Goal: Information Seeking & Learning: Learn about a topic

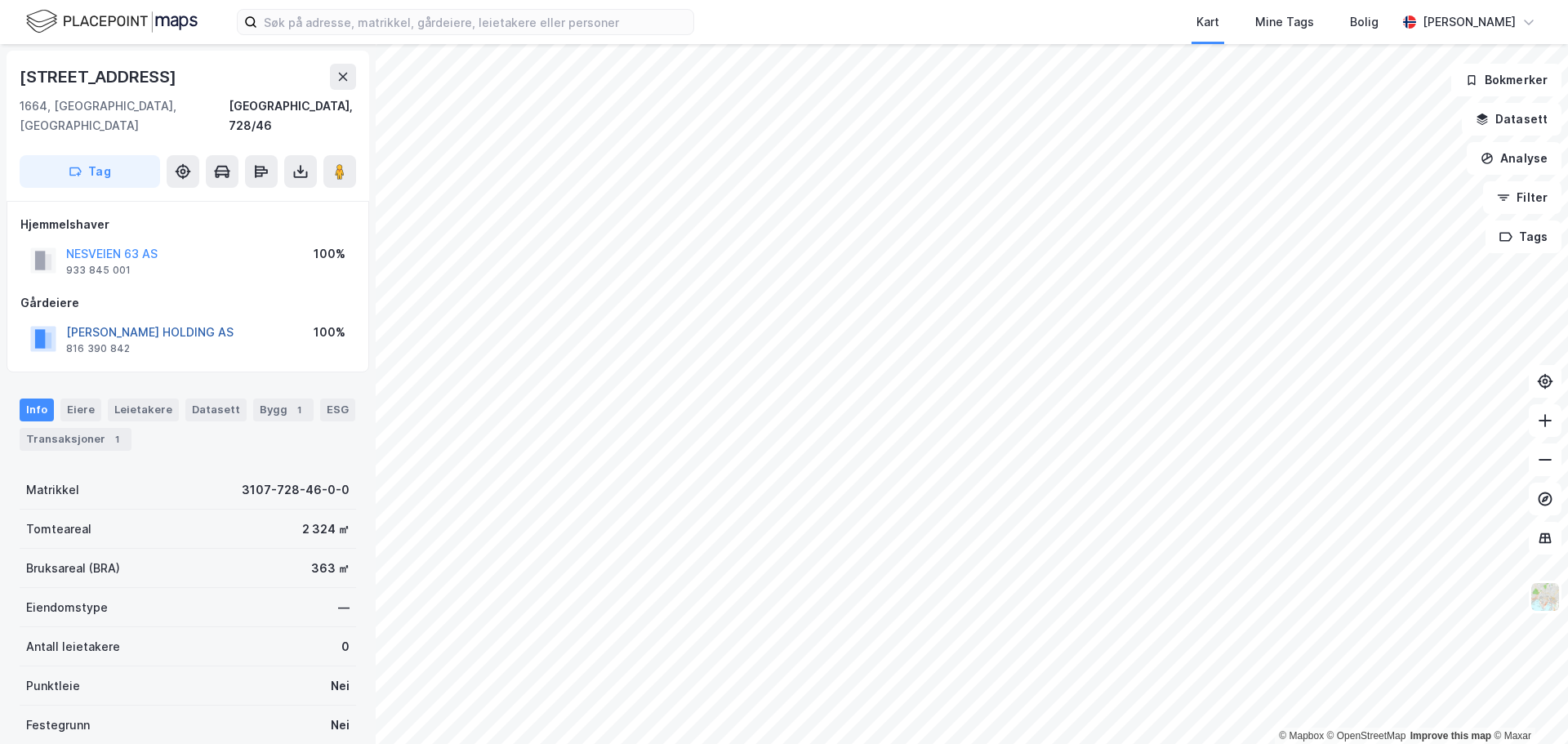
click at [0, 0] on button "[PERSON_NAME] HOLDING AS" at bounding box center [0, 0] width 0 height 0
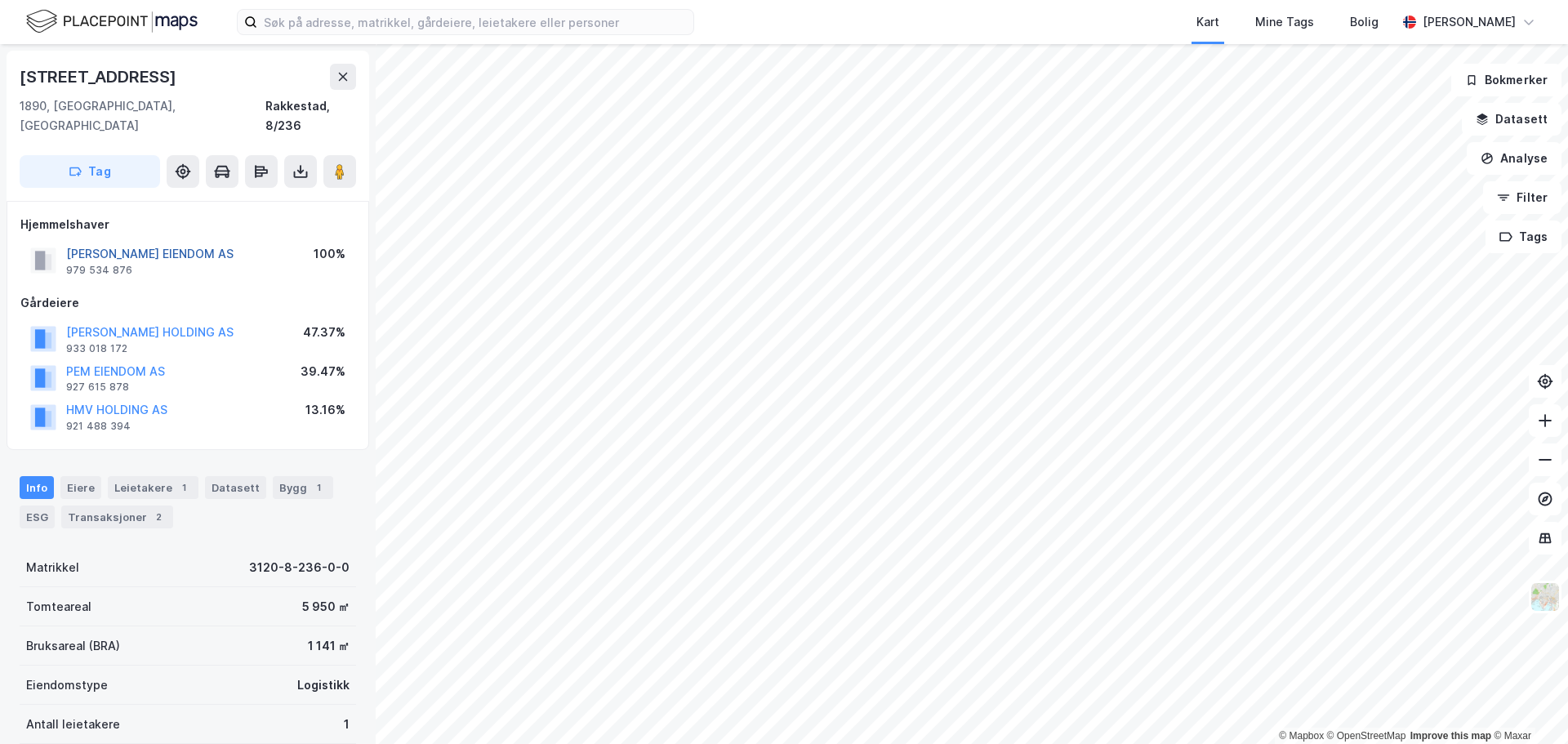
click at [0, 0] on button "KOPPERUD MURTNES EIENDOM AS" at bounding box center [0, 0] width 0 height 0
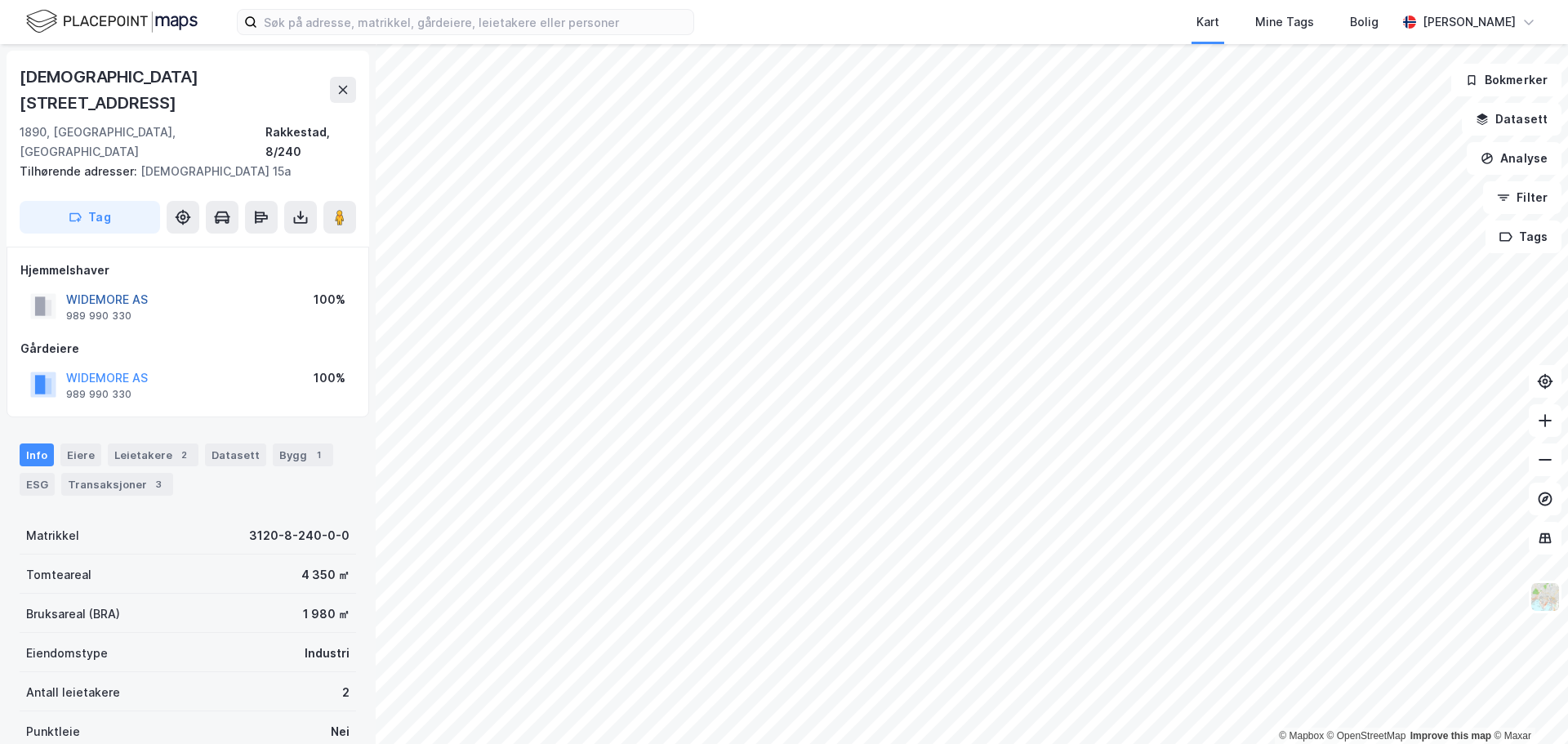
click at [0, 0] on button "WIDEMORE AS" at bounding box center [0, 0] width 0 height 0
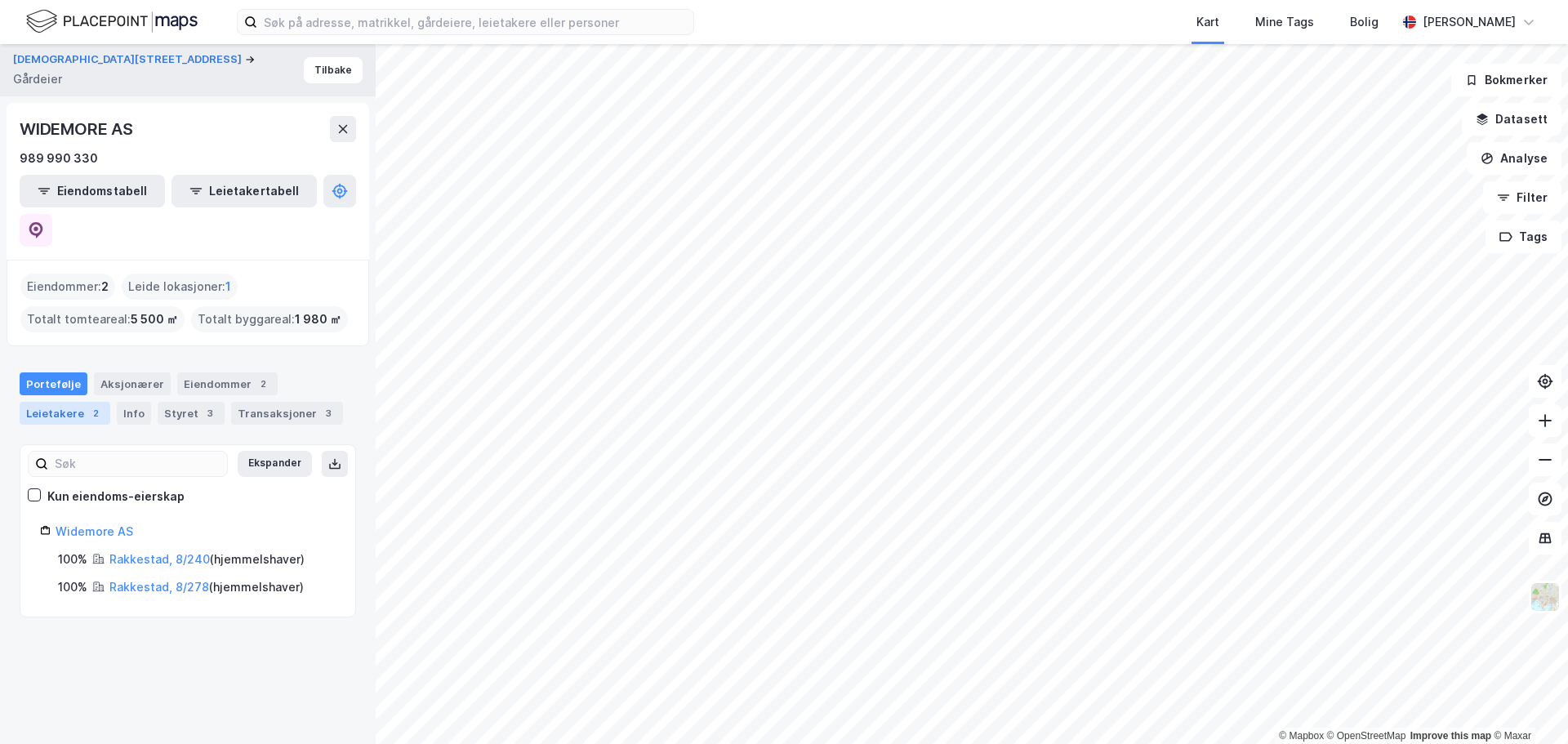
click at [61, 402] on div "Leietakere 2" at bounding box center [65, 413] width 91 height 23
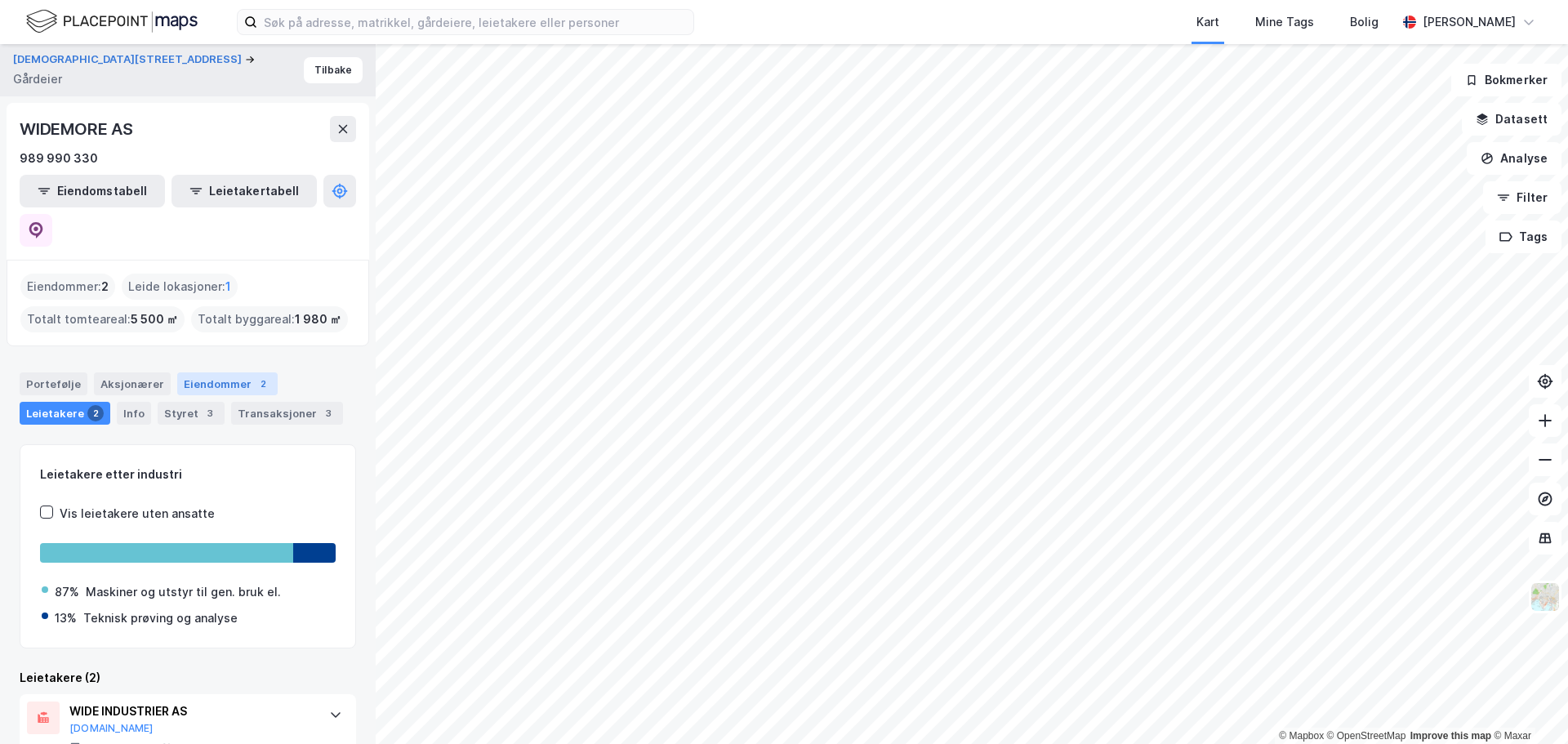
click at [203, 372] on div "Eiendommer 2" at bounding box center [227, 384] width 100 height 23
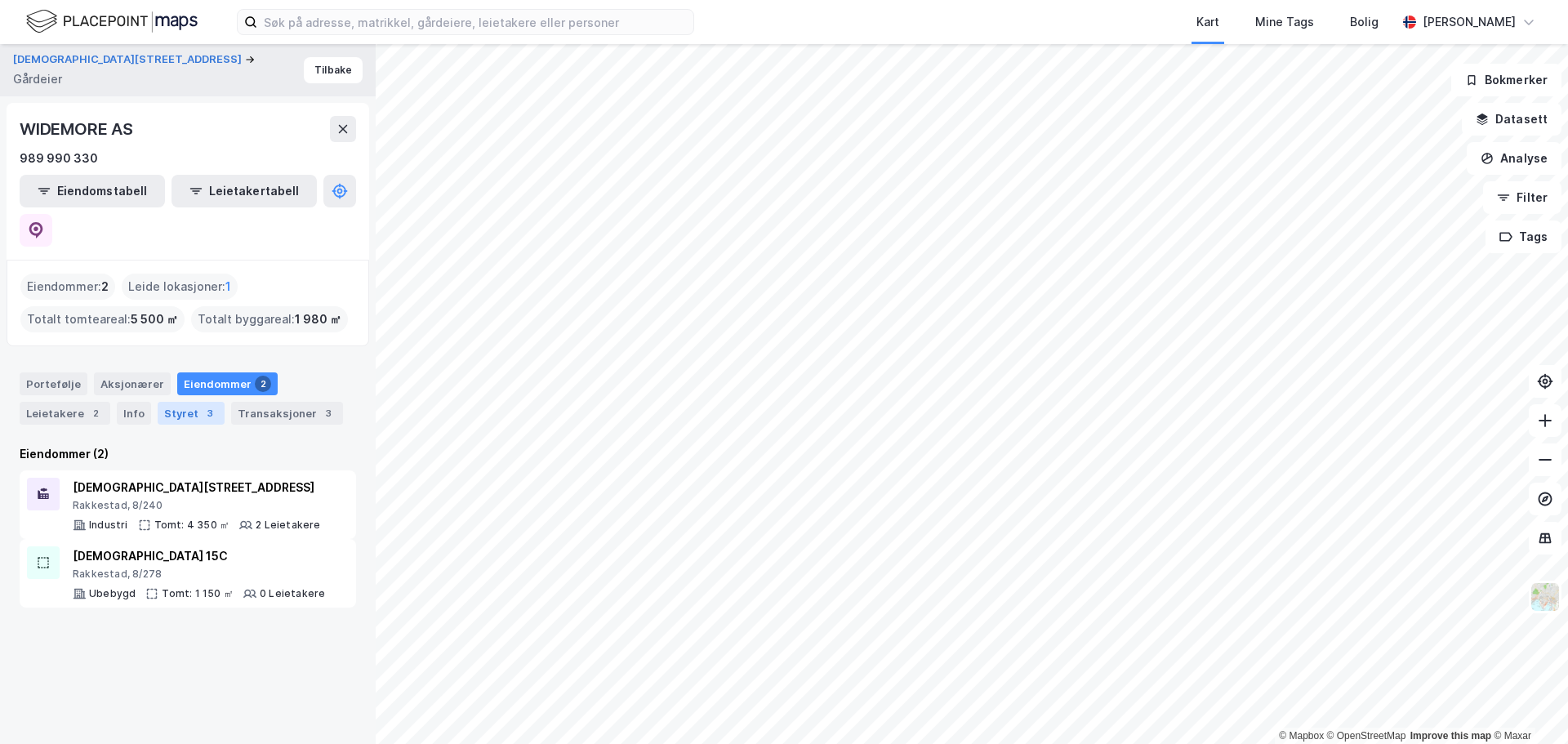
click at [186, 402] on div "Styret 3" at bounding box center [190, 413] width 67 height 23
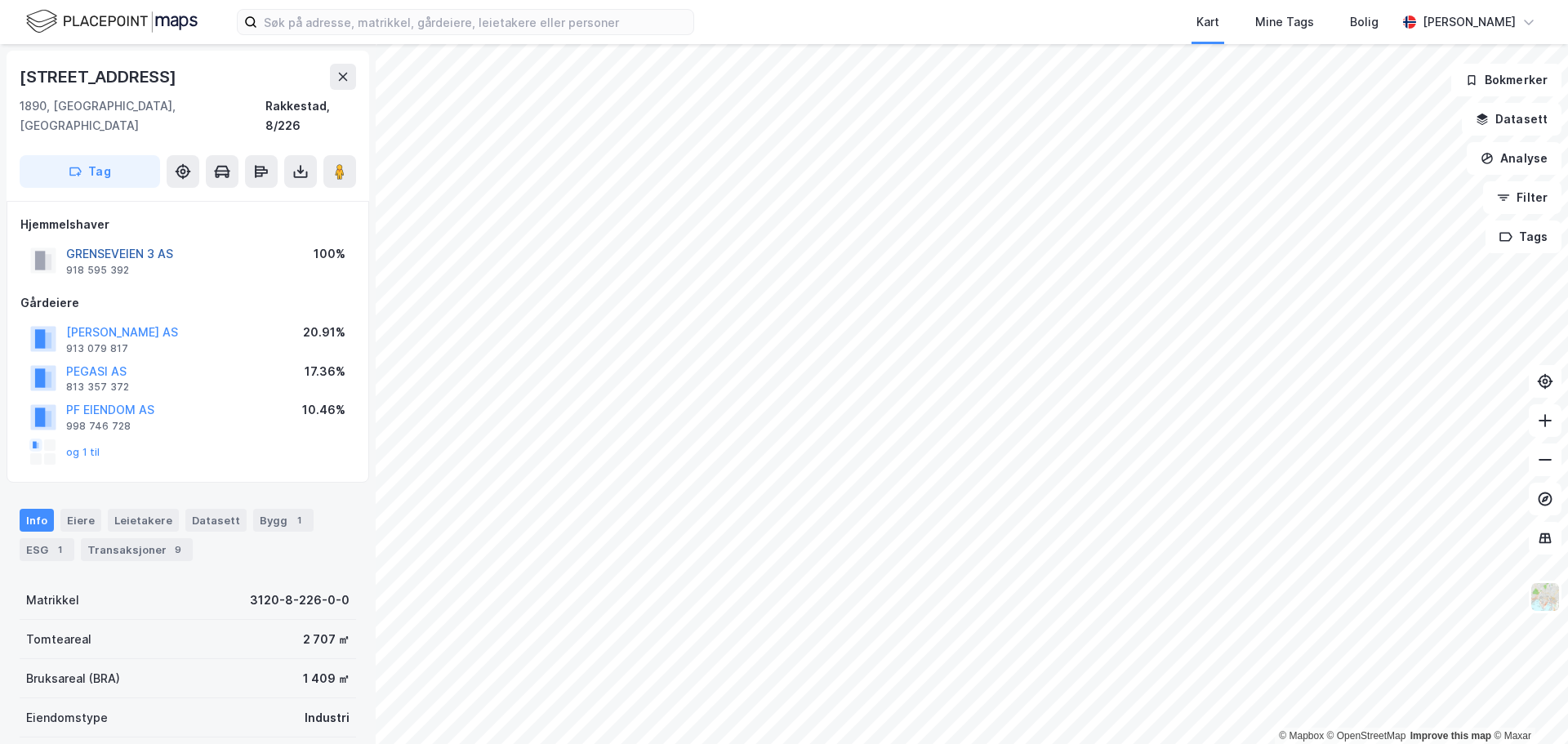
click at [0, 0] on button "GRENSEVEIEN 3 AS" at bounding box center [0, 0] width 0 height 0
click at [0, 0] on button "PF EIENDOM AS" at bounding box center [0, 0] width 0 height 0
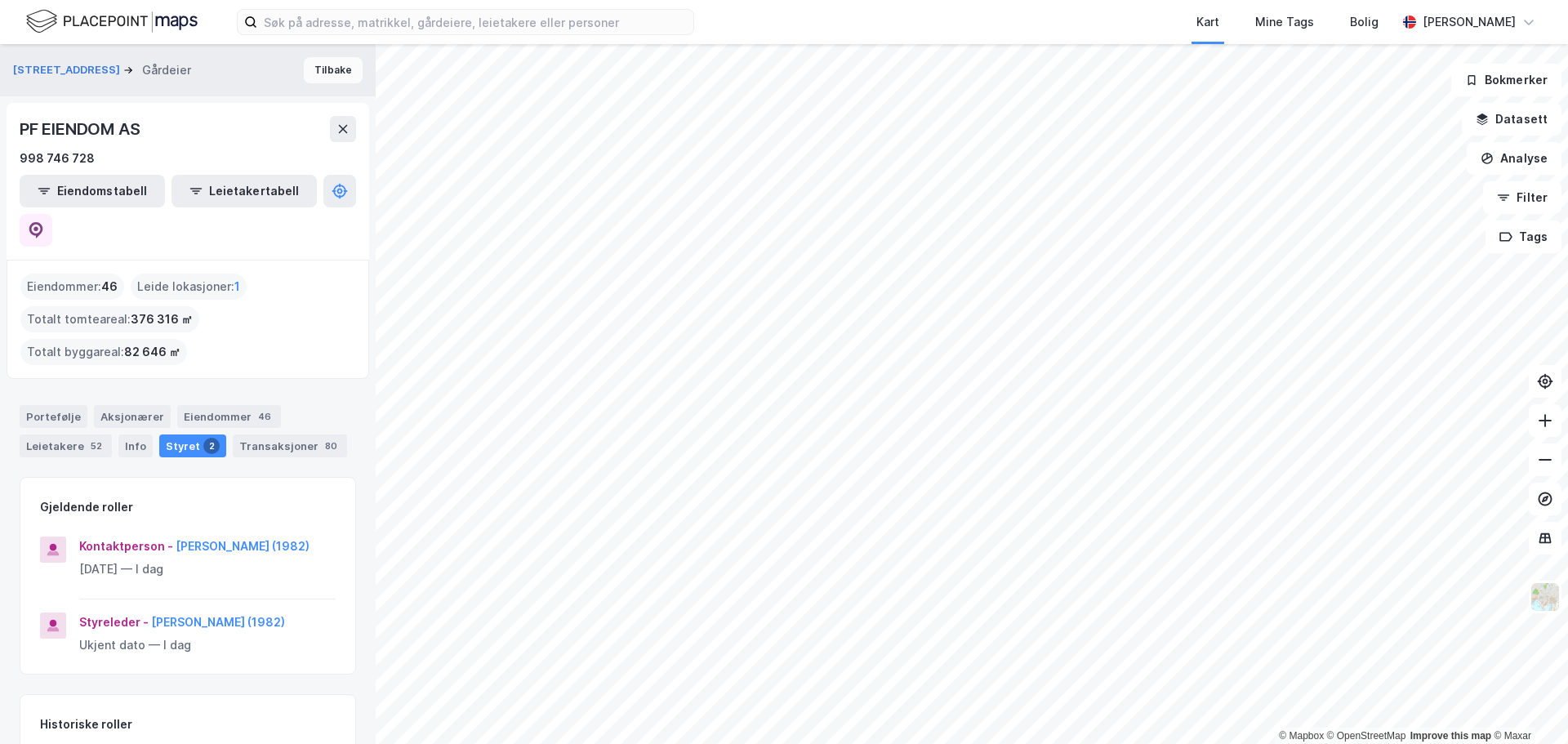
click at [335, 66] on button "Tilbake" at bounding box center [333, 70] width 59 height 26
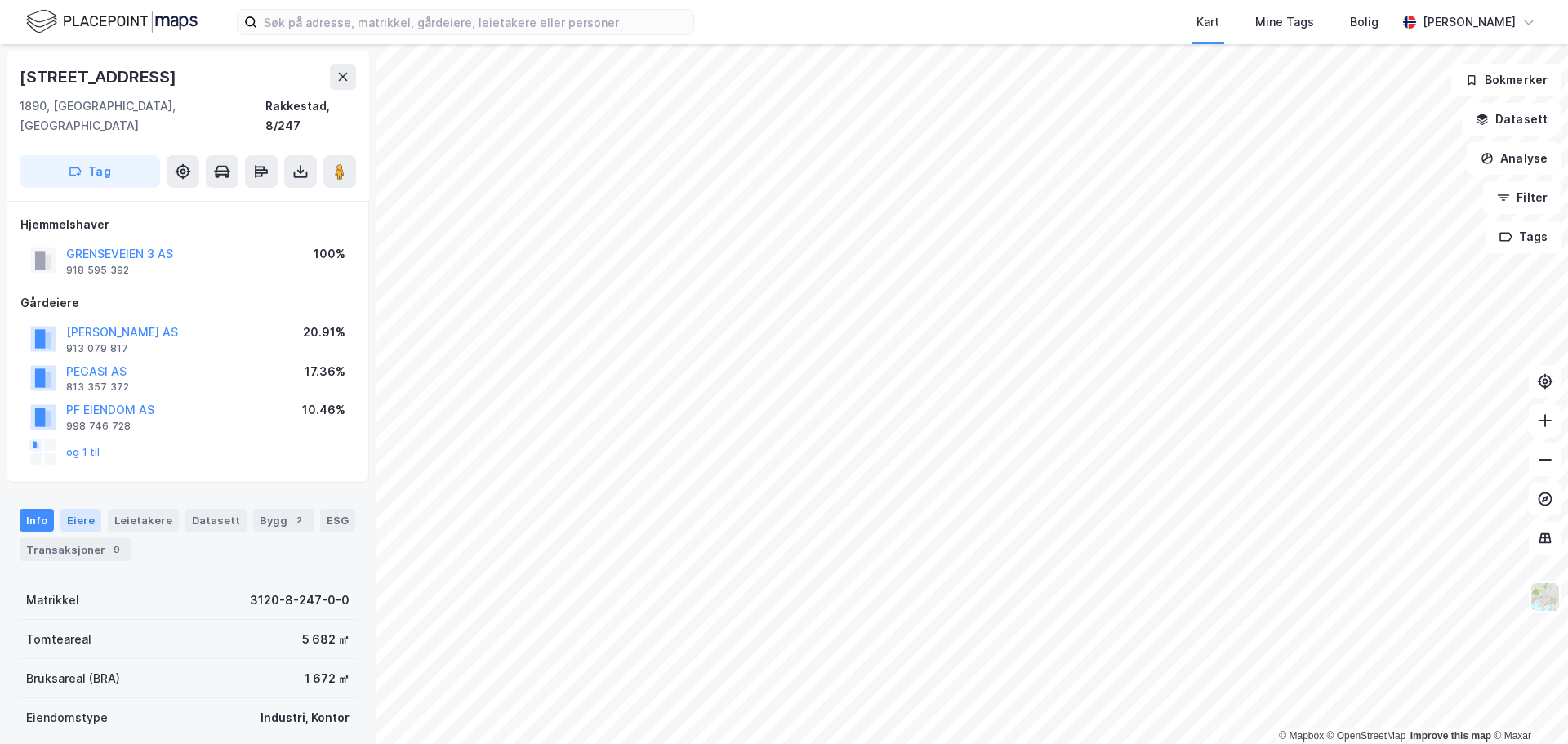
click at [85, 509] on div "Eiere" at bounding box center [81, 520] width 41 height 23
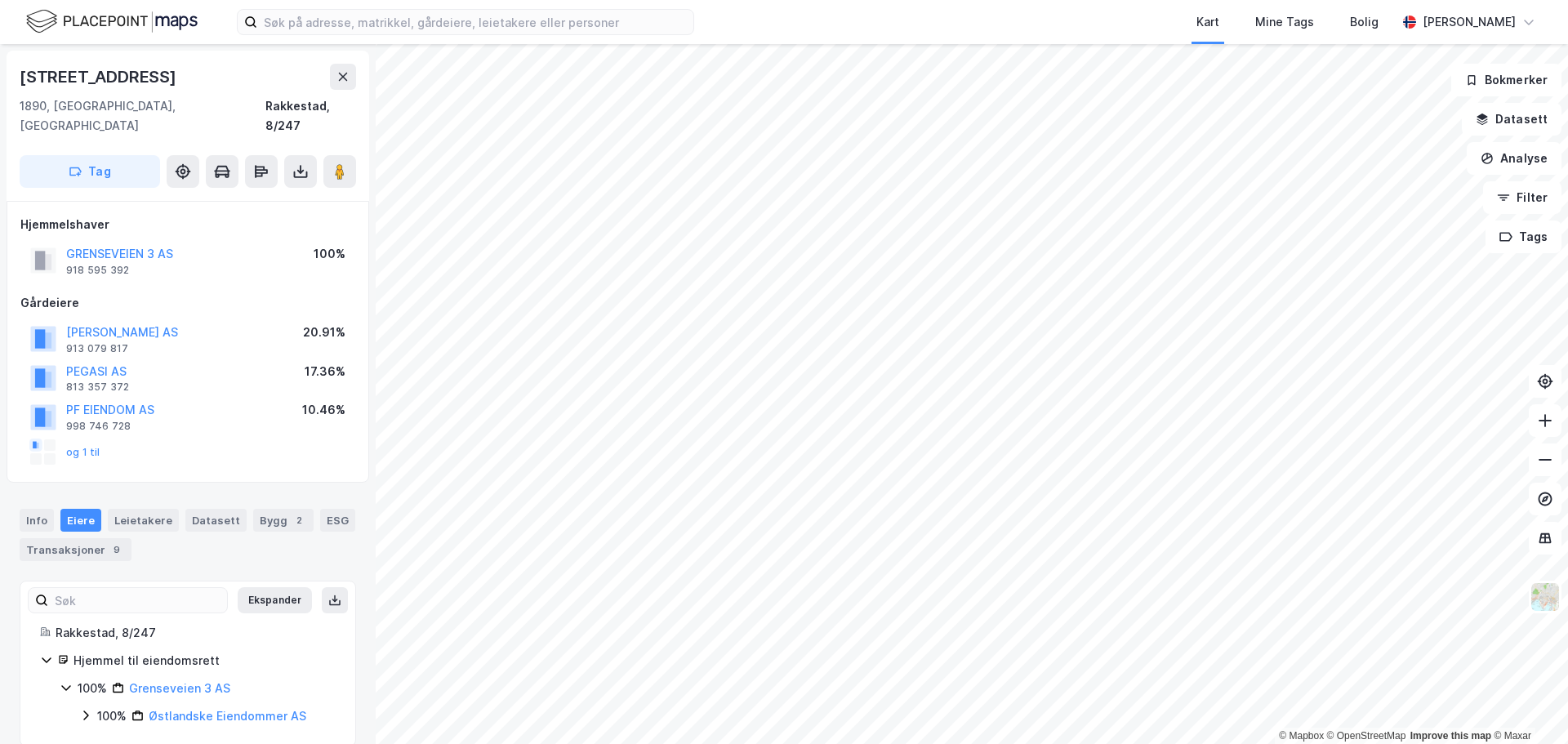
scroll to position [3, 0]
click at [192, 678] on link "Grenseveien 3 AS" at bounding box center [180, 685] width 101 height 14
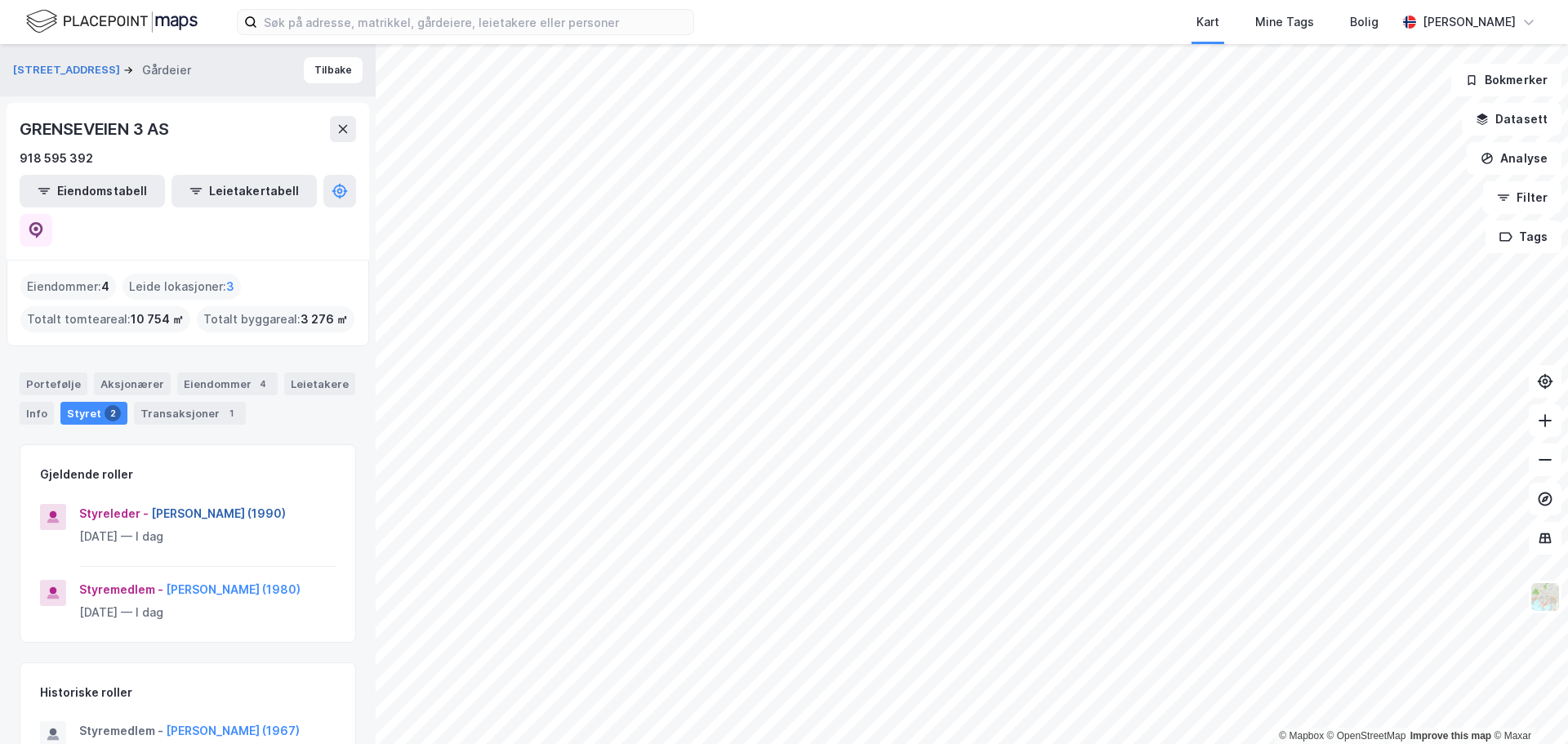
click at [0, 0] on button "Nicolay Hostvedt Spiten (1990)" at bounding box center [0, 0] width 0 height 0
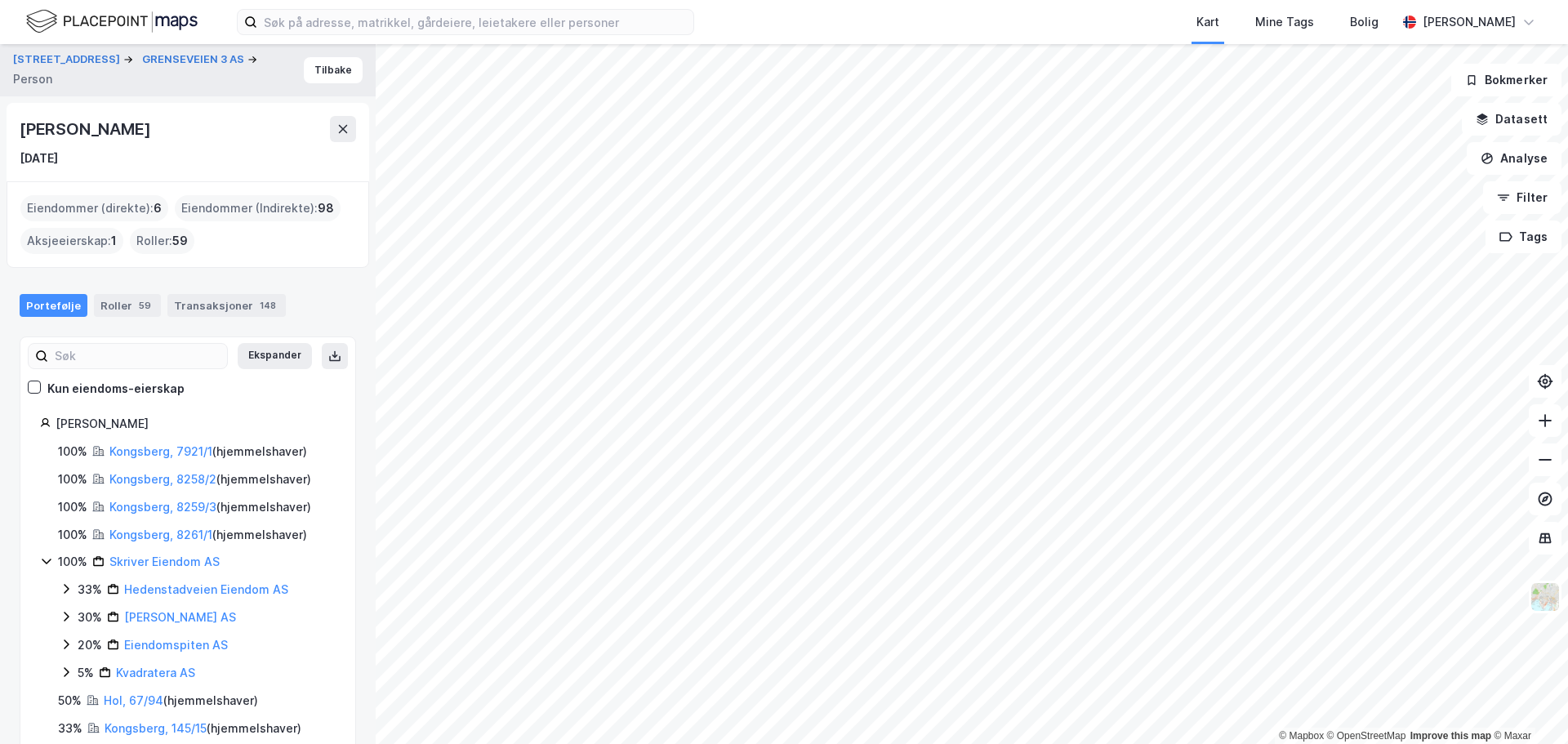
drag, startPoint x: 210, startPoint y: 130, endPoint x: 23, endPoint y: 135, distance: 187.1
click at [23, 135] on div "[PERSON_NAME]" at bounding box center [188, 129] width 337 height 26
click at [1497, 84] on button "Bokmerker" at bounding box center [1507, 80] width 111 height 33
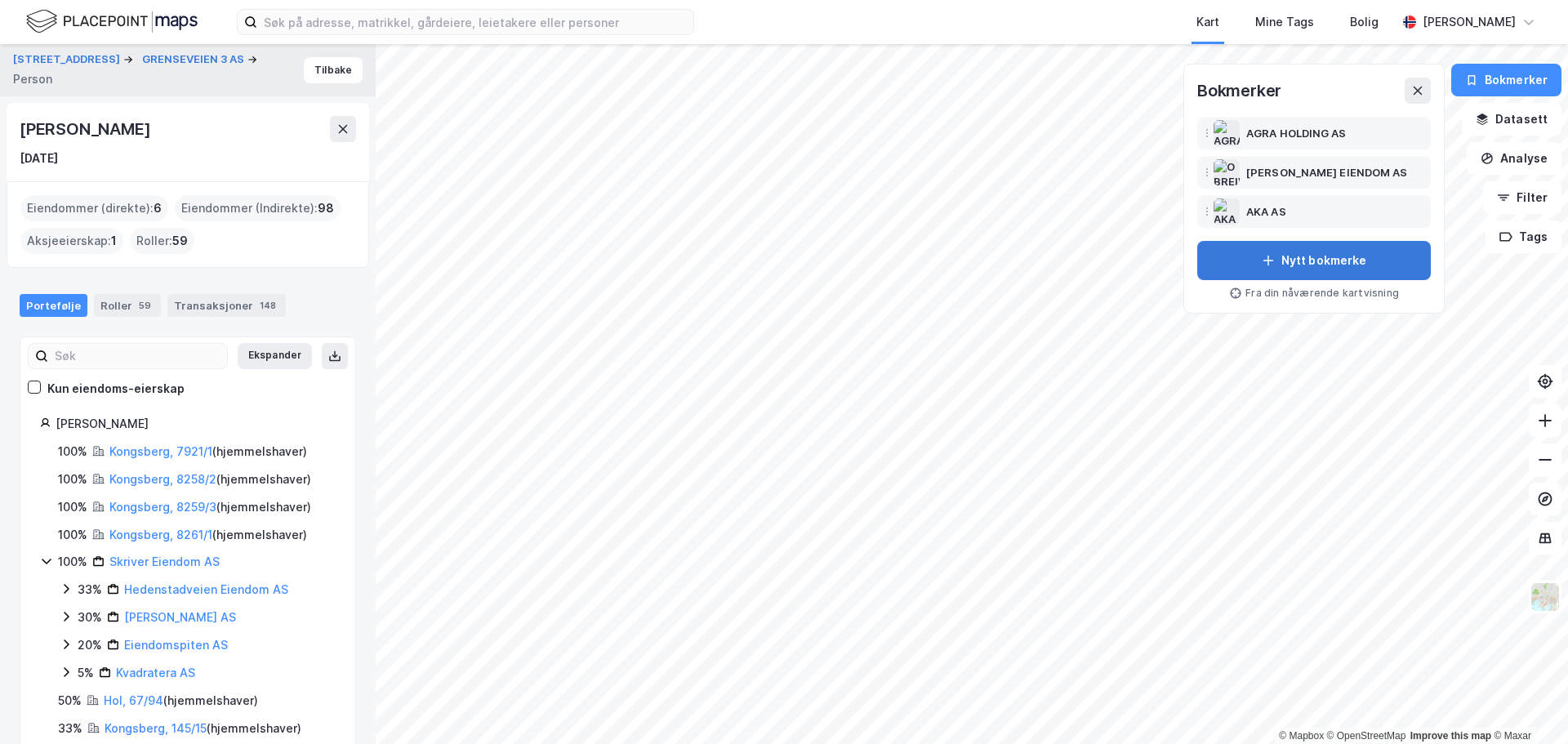
click at [1302, 261] on button "Nytt bokmerke" at bounding box center [1314, 261] width 234 height 39
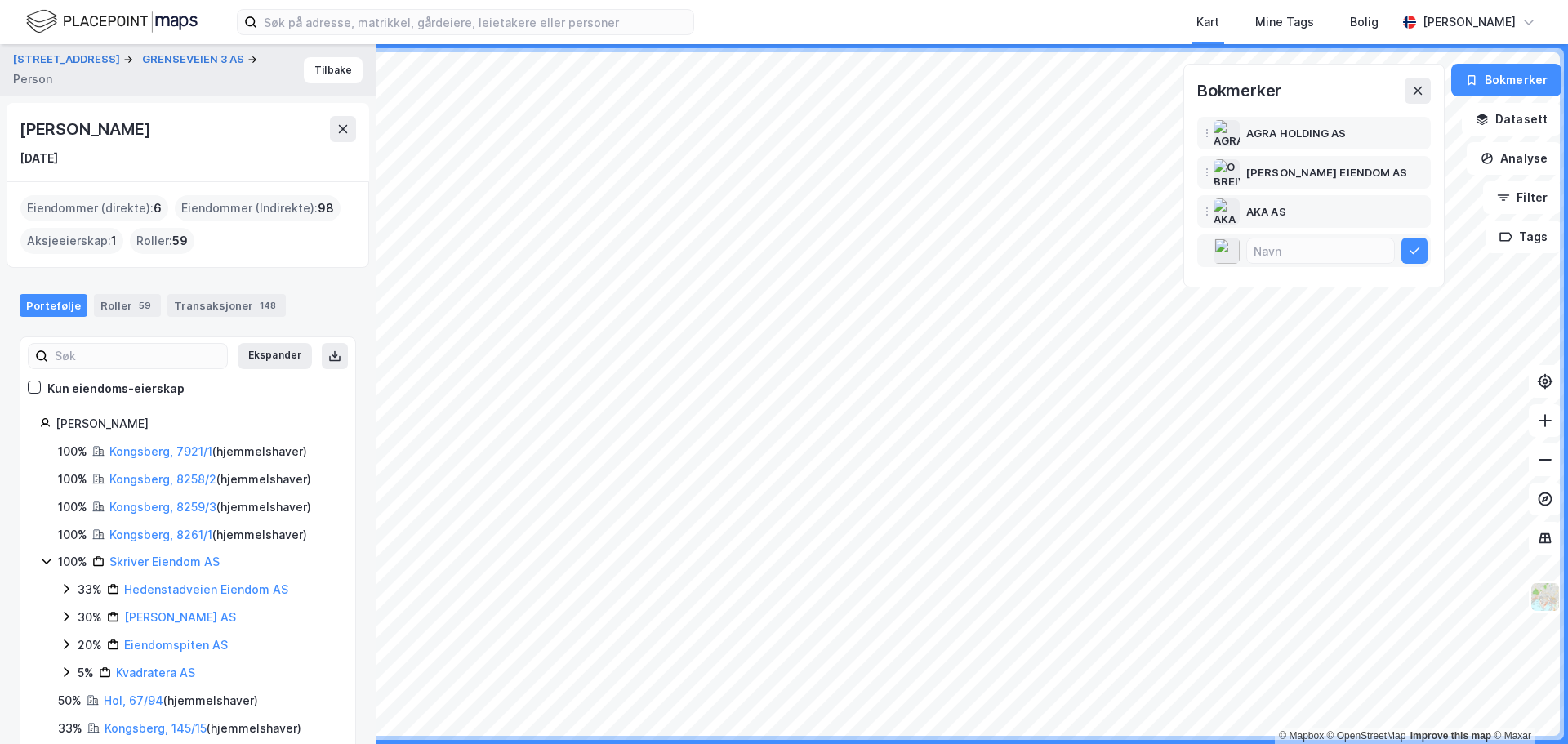
drag, startPoint x: 23, startPoint y: 128, endPoint x: 218, endPoint y: 131, distance: 195.0
click at [218, 131] on div "[PERSON_NAME]" at bounding box center [188, 129] width 337 height 26
copy div "[PERSON_NAME]"
click at [1285, 256] on input at bounding box center [1320, 251] width 147 height 24
paste input "[PERSON_NAME]"
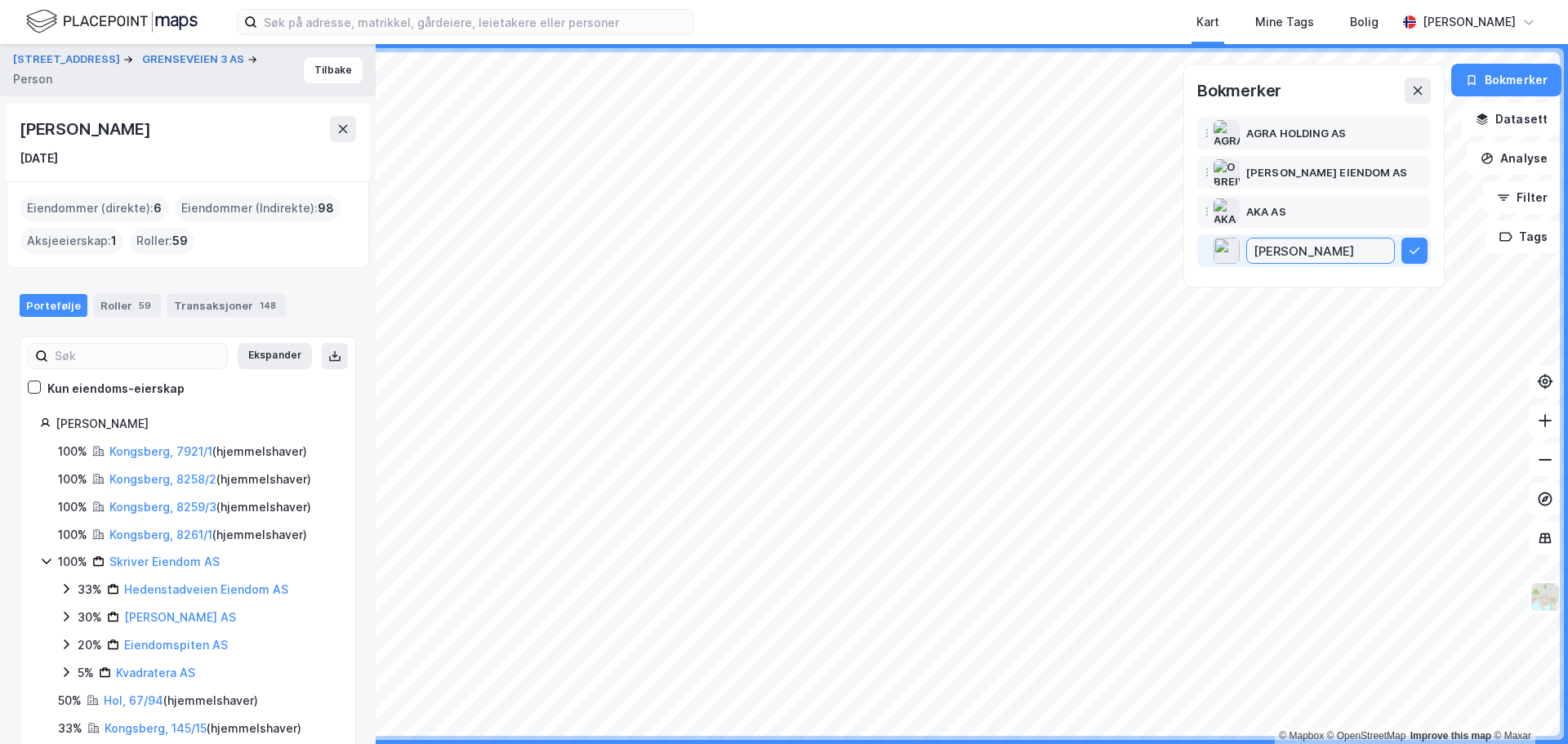
scroll to position [0, 8]
type input "[PERSON_NAME]"
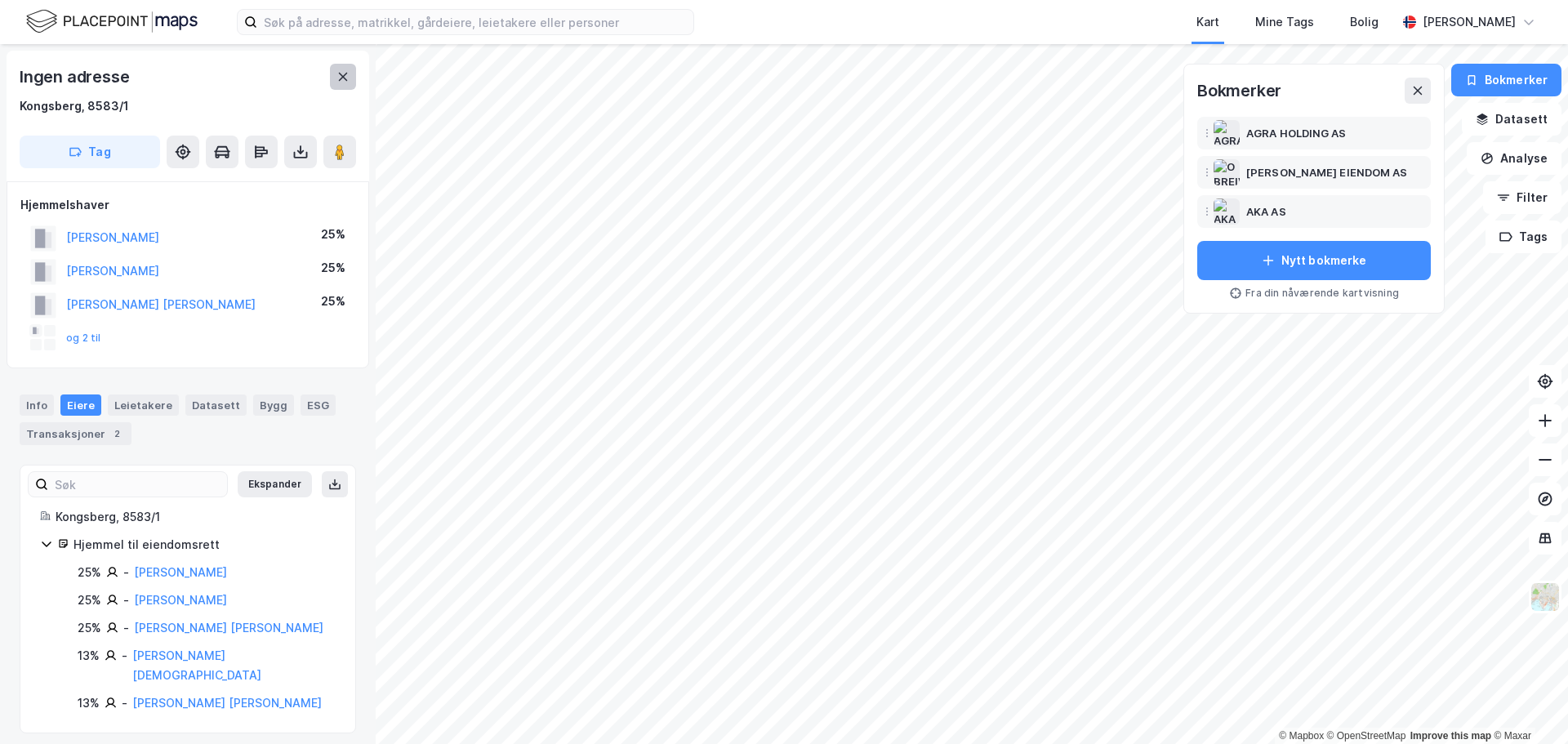
click at [341, 75] on icon at bounding box center [343, 76] width 9 height 8
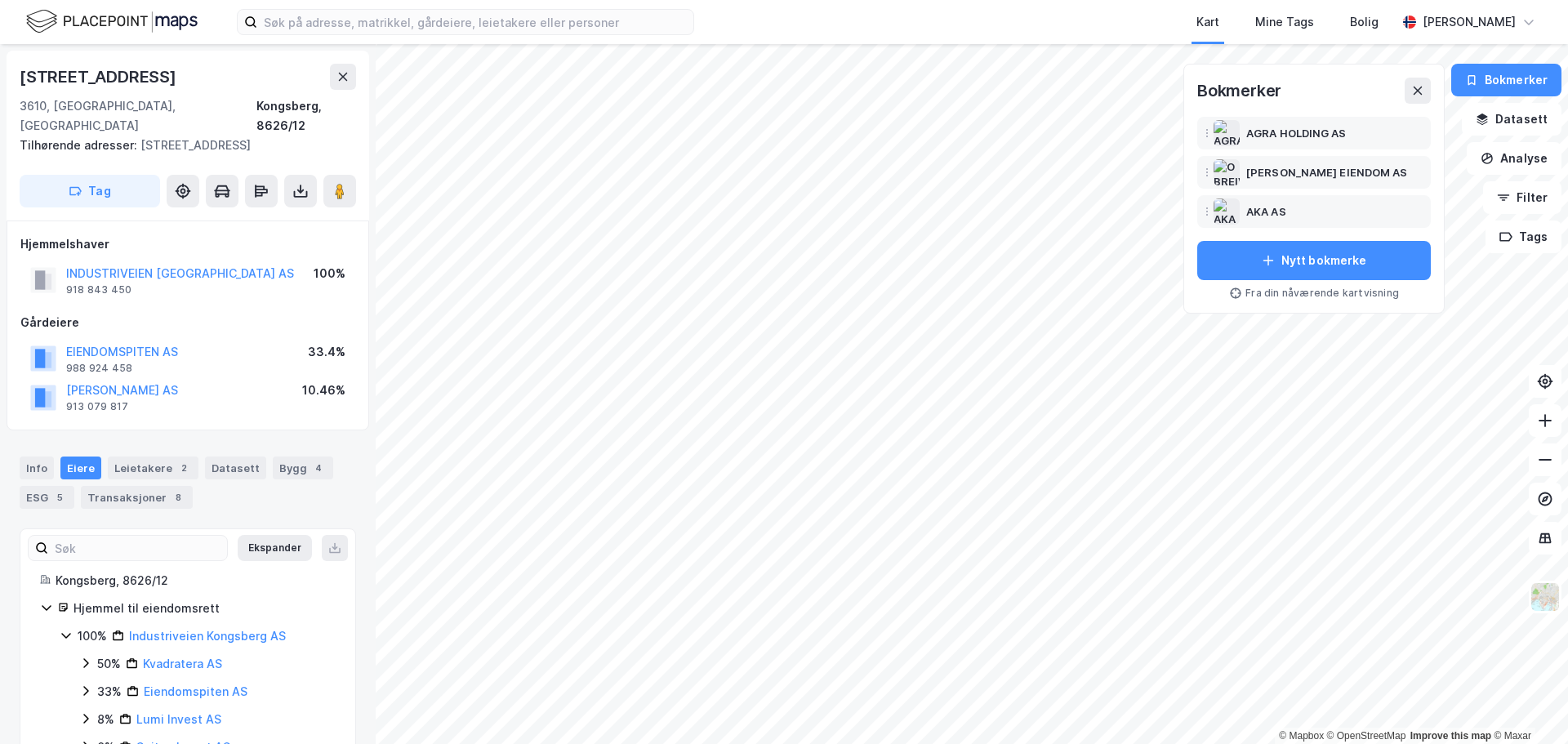
scroll to position [3, 0]
click at [0, 0] on button "[PERSON_NAME] AS" at bounding box center [0, 0] width 0 height 0
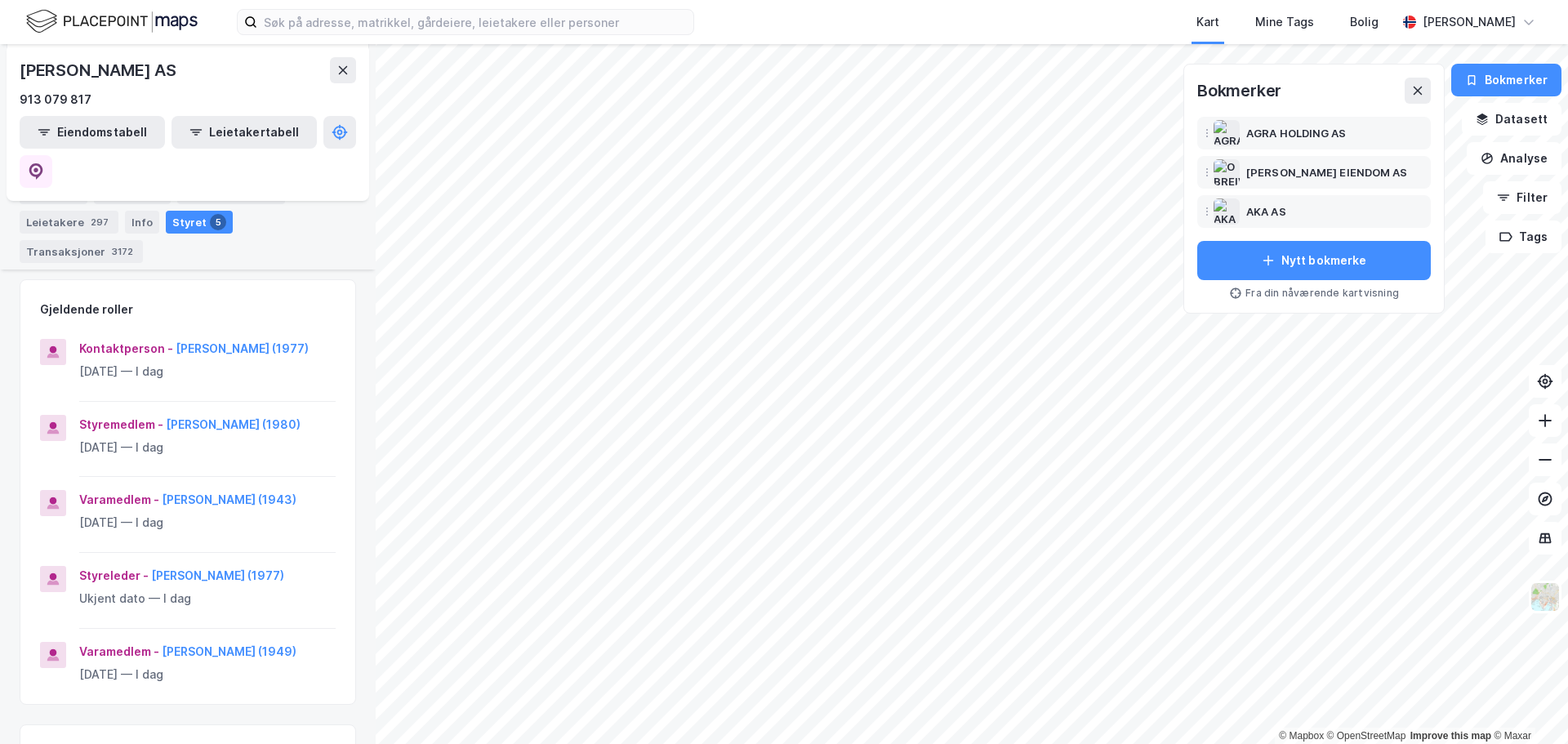
scroll to position [245, 0]
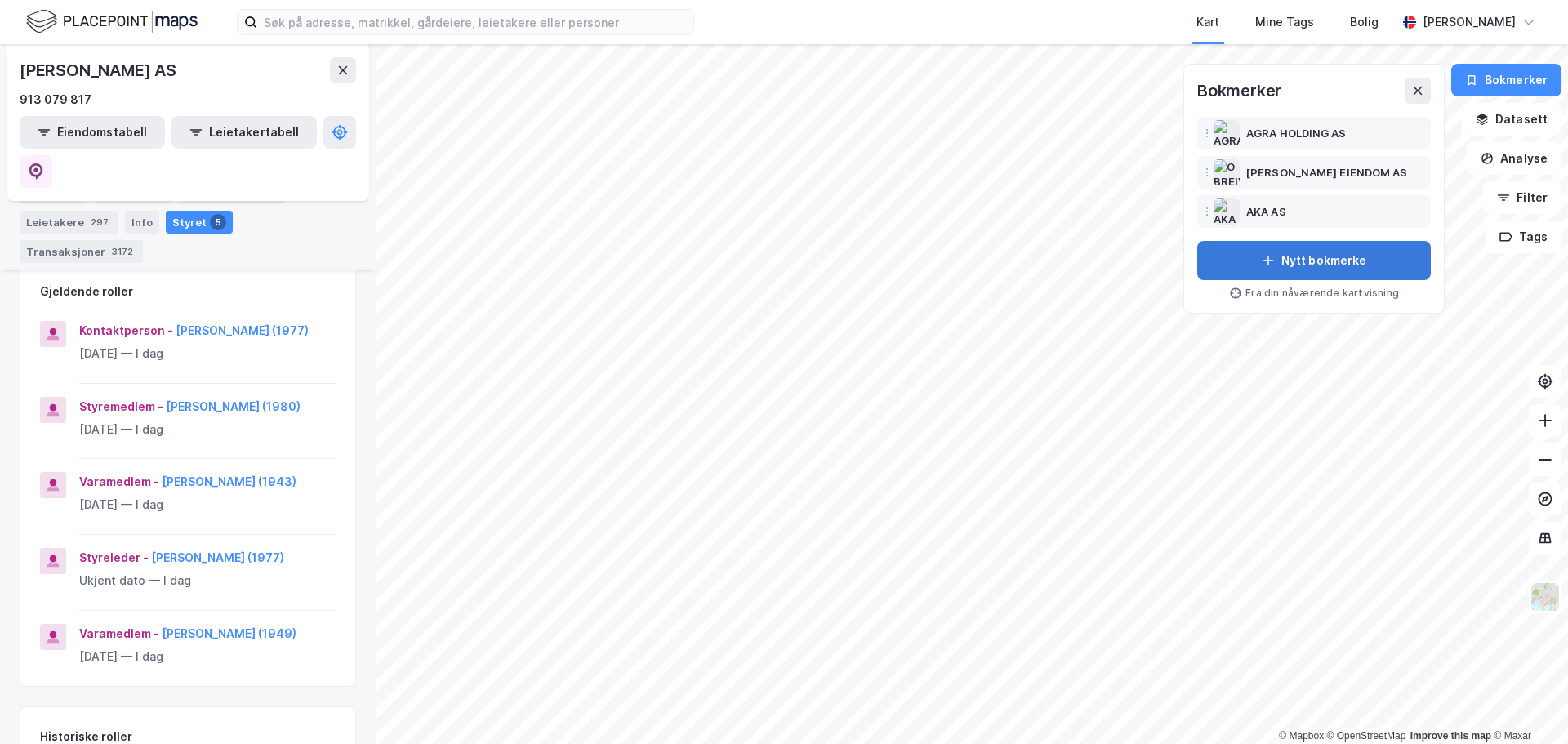
click at [1314, 254] on button "Nytt bokmerke" at bounding box center [1314, 261] width 234 height 39
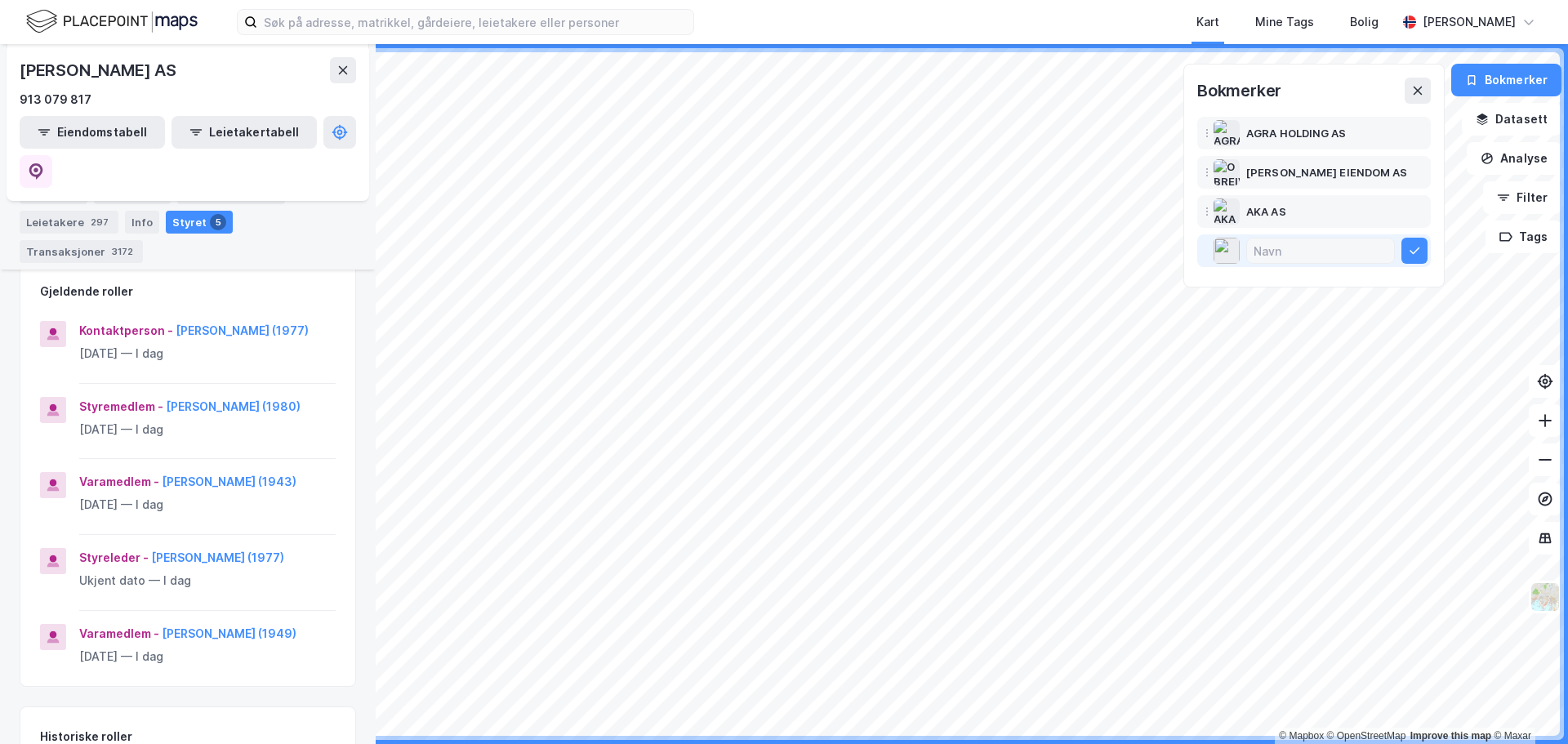
click at [1315, 254] on input at bounding box center [1320, 251] width 147 height 24
click at [1311, 199] on div "AKA AS" at bounding box center [1315, 212] width 227 height 26
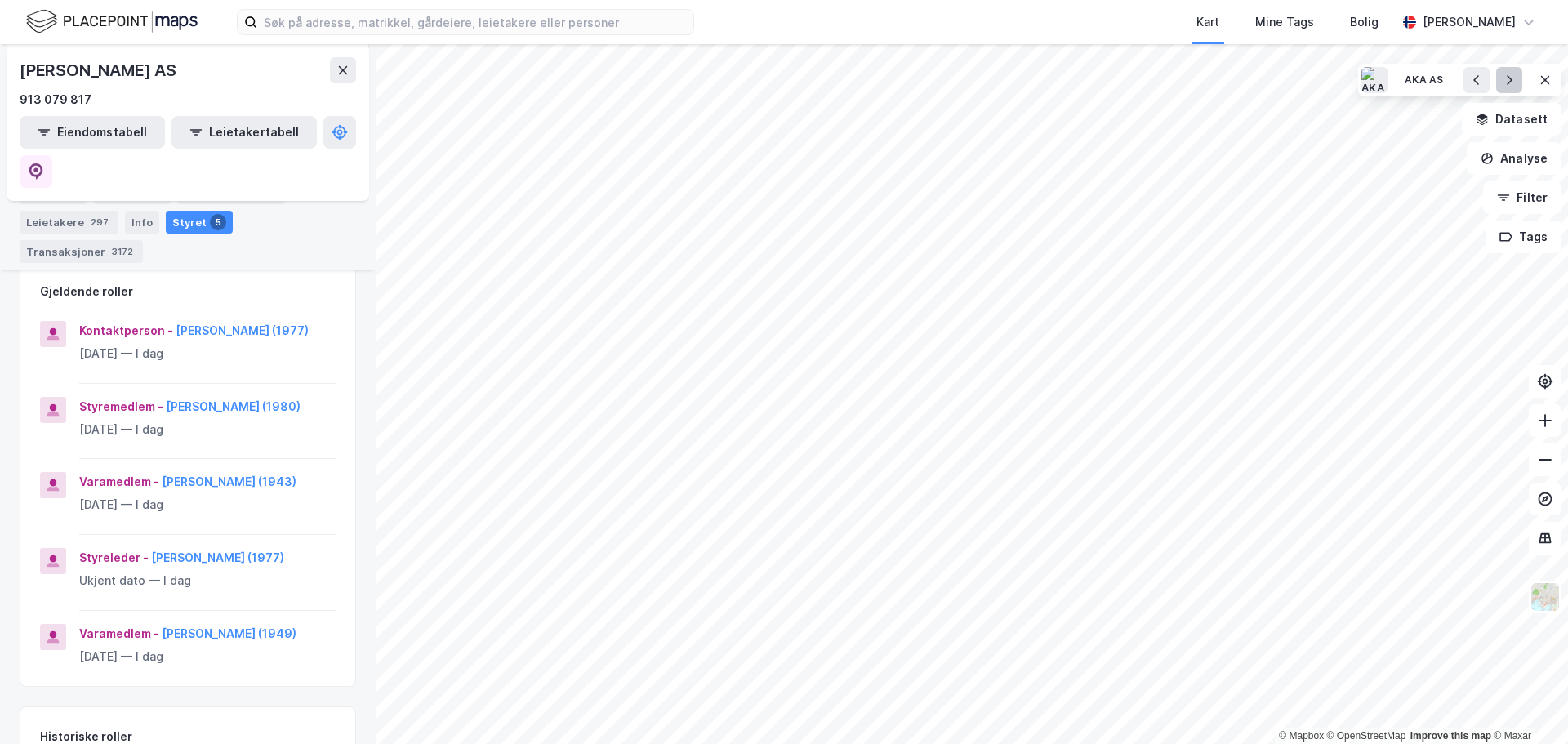
click at [1510, 84] on icon at bounding box center [1510, 80] width 13 height 13
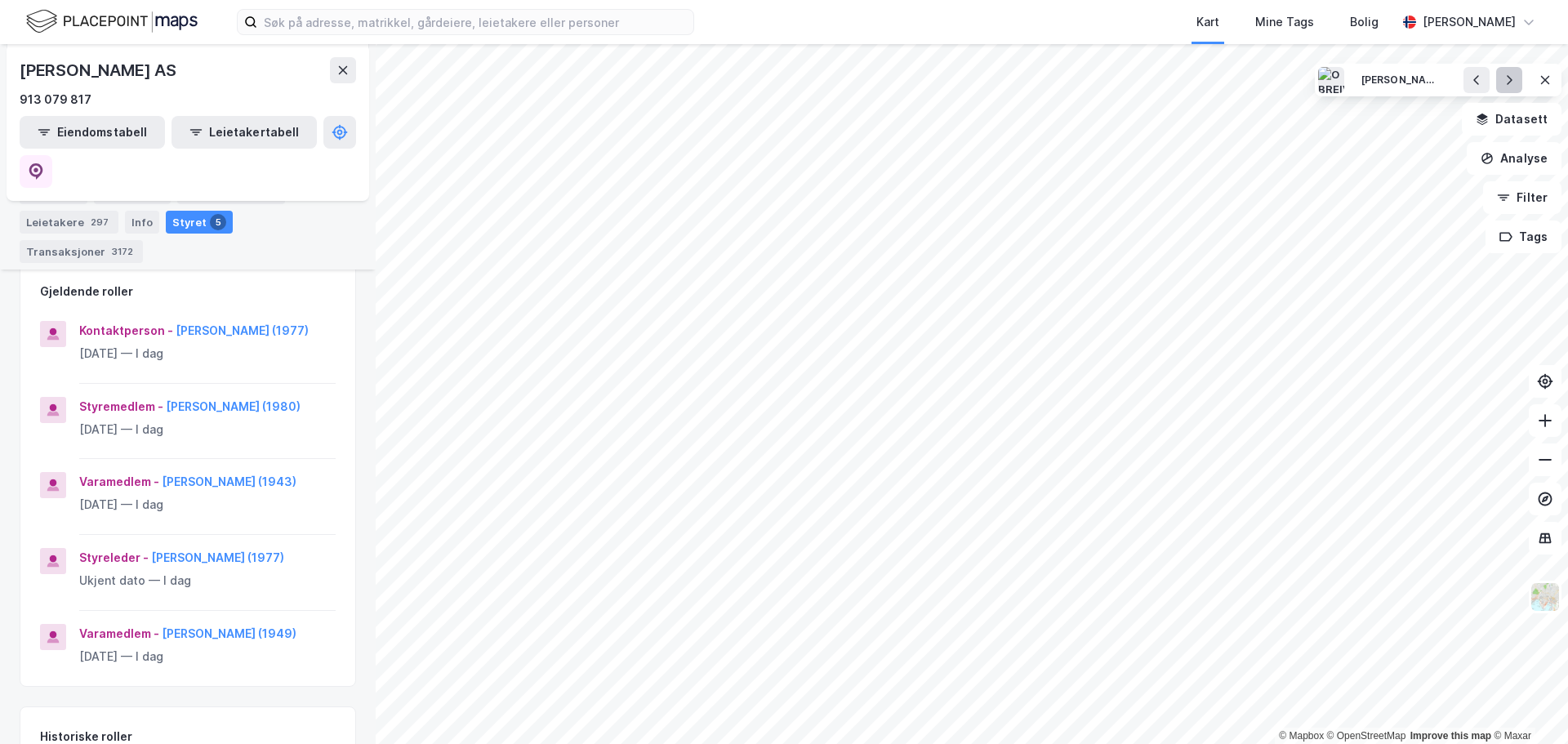
click at [1510, 84] on icon at bounding box center [1510, 80] width 13 height 13
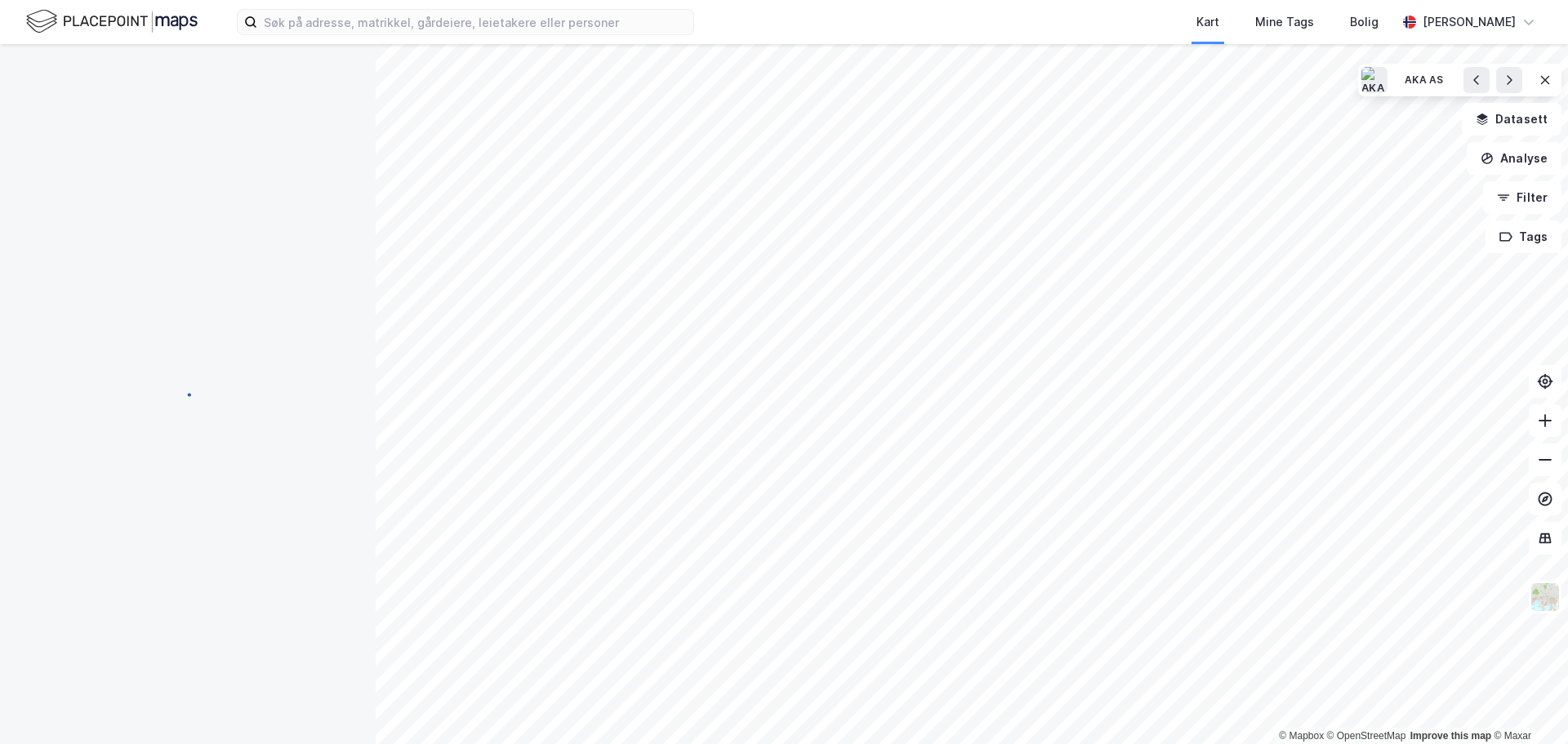
scroll to position [3, 0]
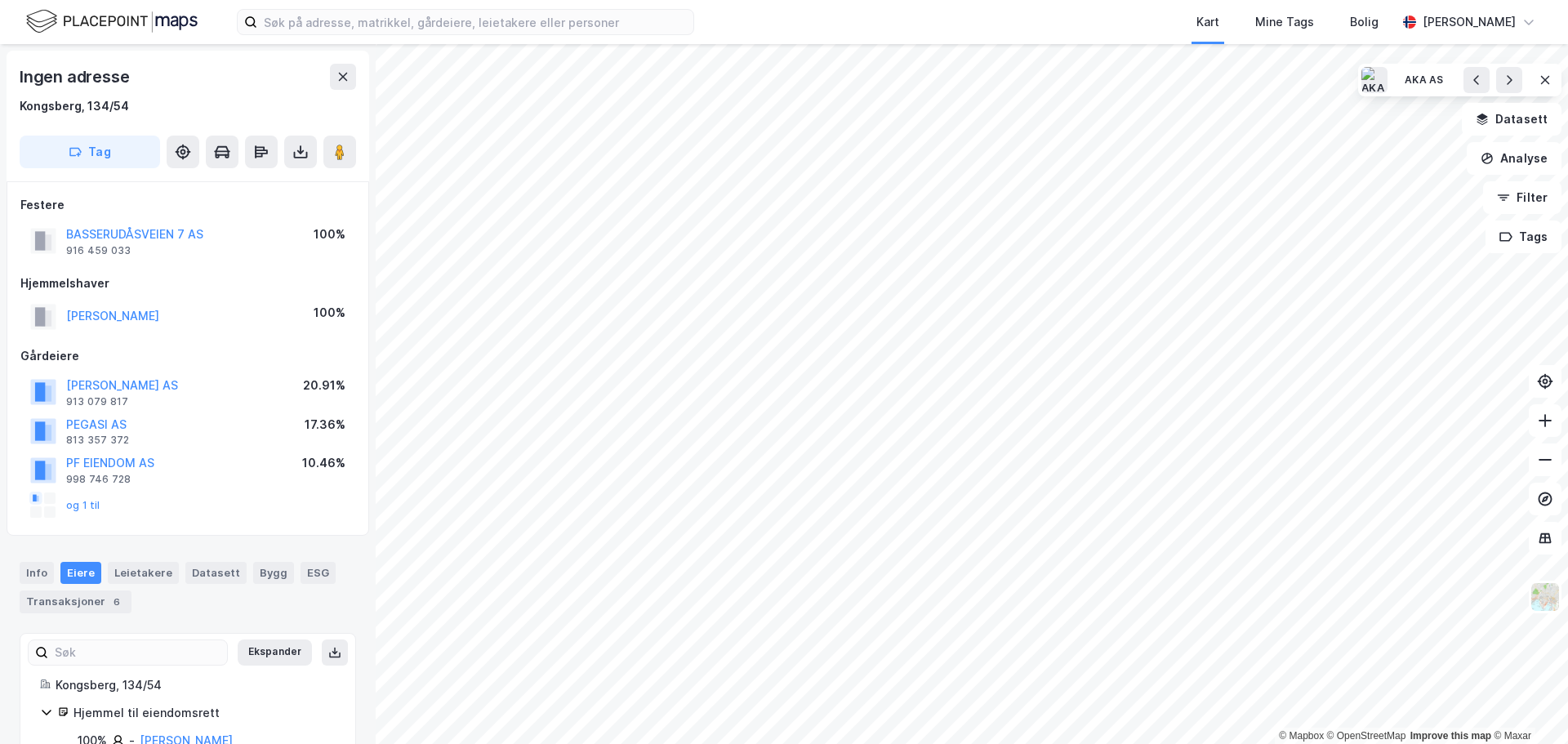
scroll to position [3, 0]
click at [85, 430] on div "PEGASI AS" at bounding box center [98, 422] width 63 height 20
click at [0, 0] on button "PF EIENDOM AS" at bounding box center [0, 0] width 0 height 0
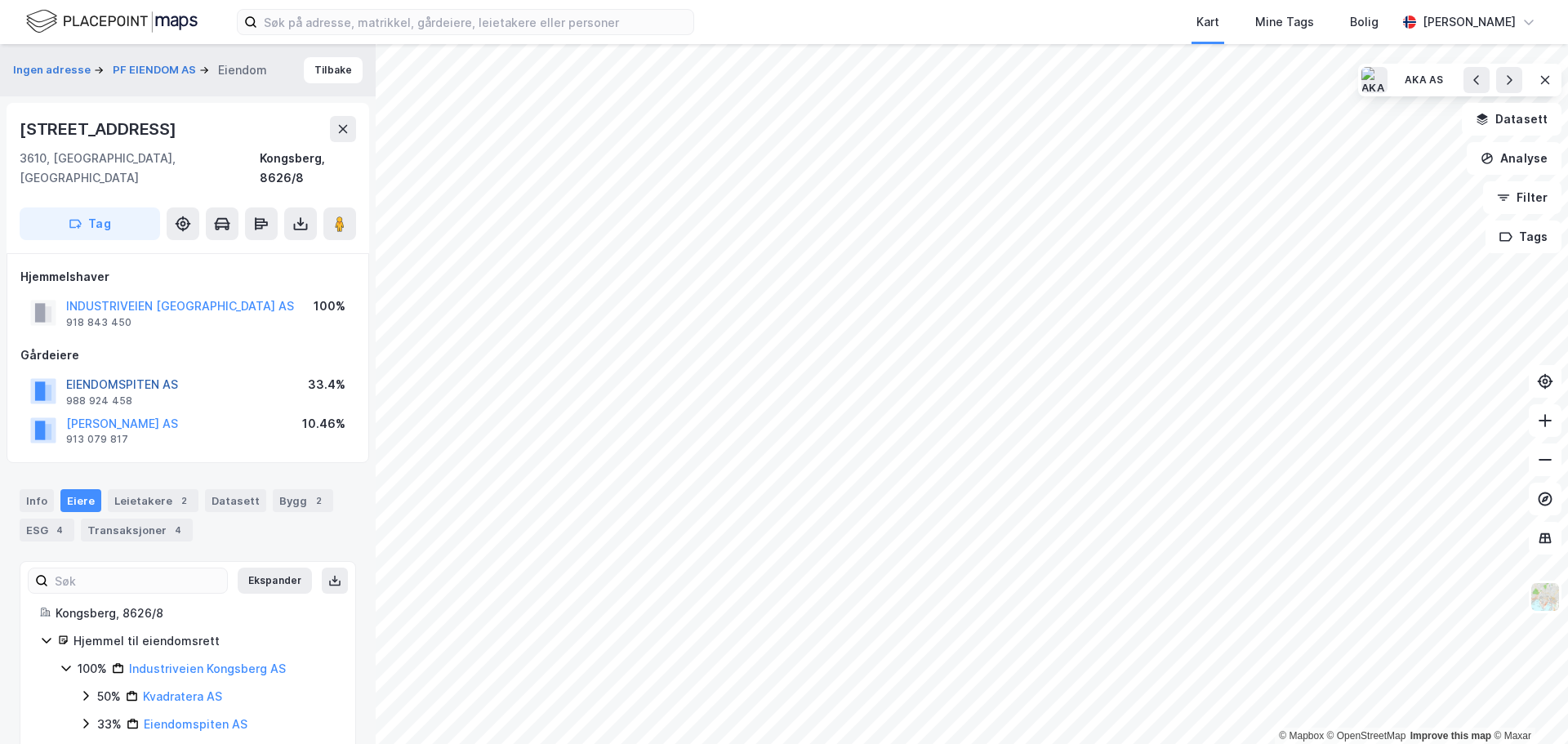
click at [0, 0] on button "EIENDOMSPITEN AS" at bounding box center [0, 0] width 0 height 0
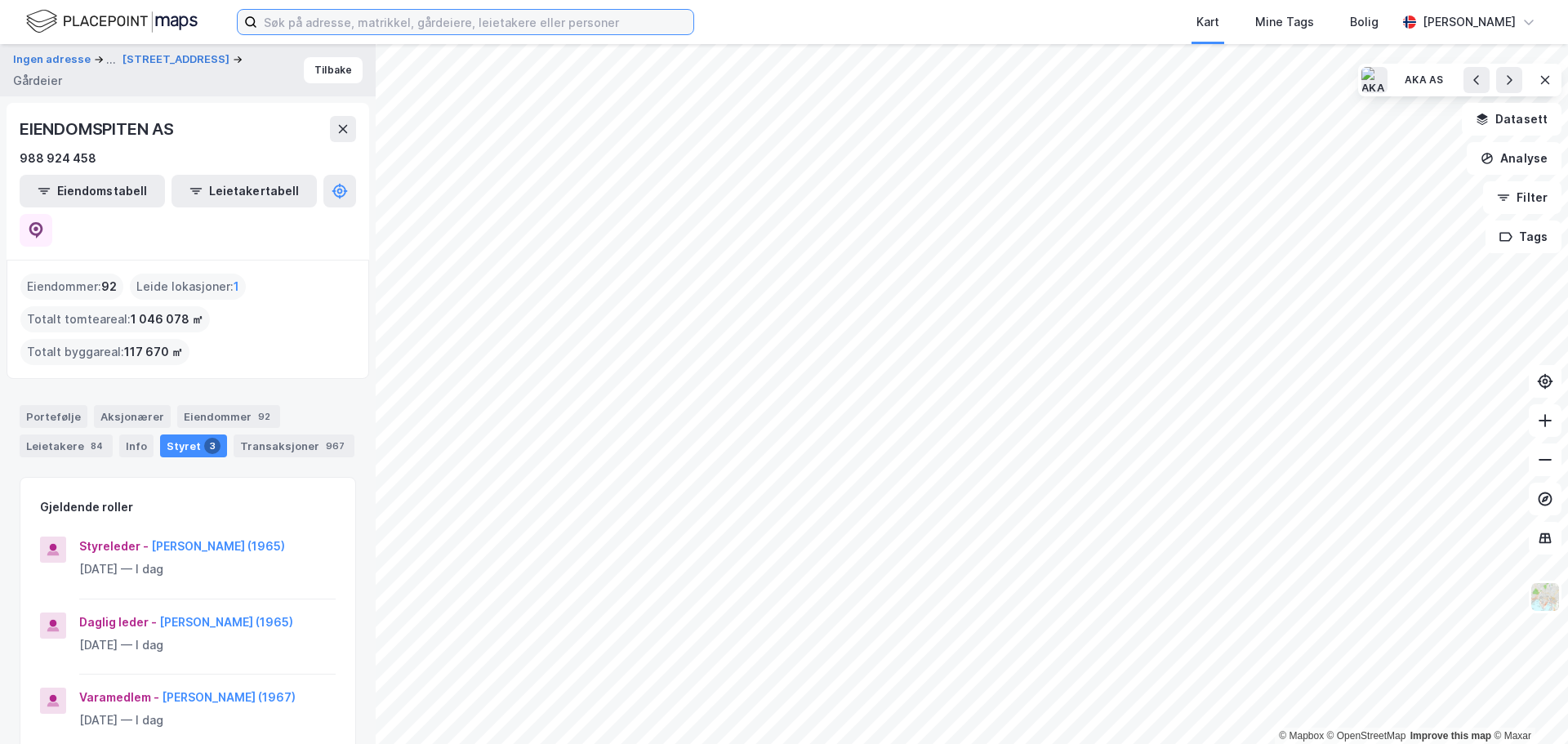
click at [548, 22] on input at bounding box center [475, 22] width 436 height 24
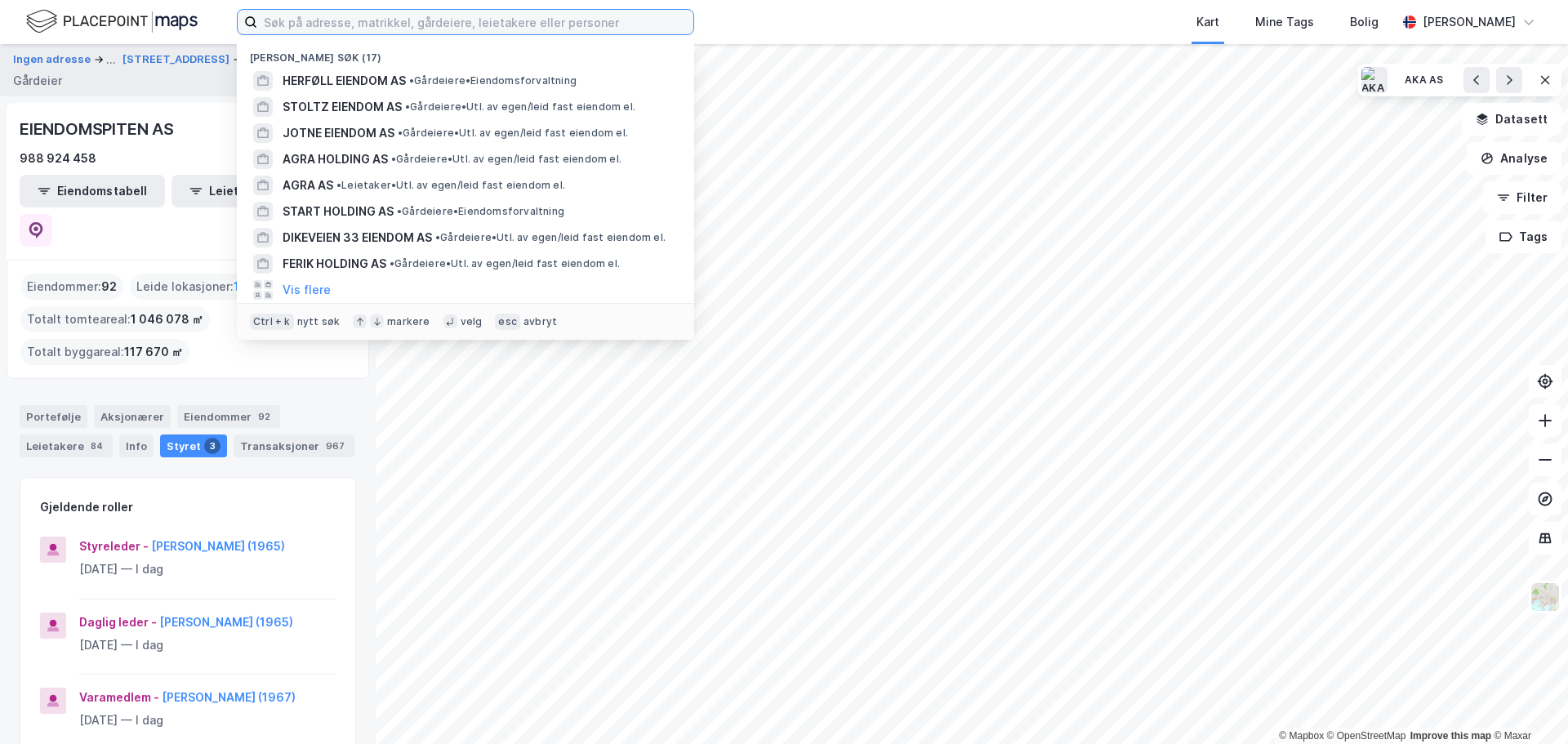
paste input "[PERSON_NAME]"
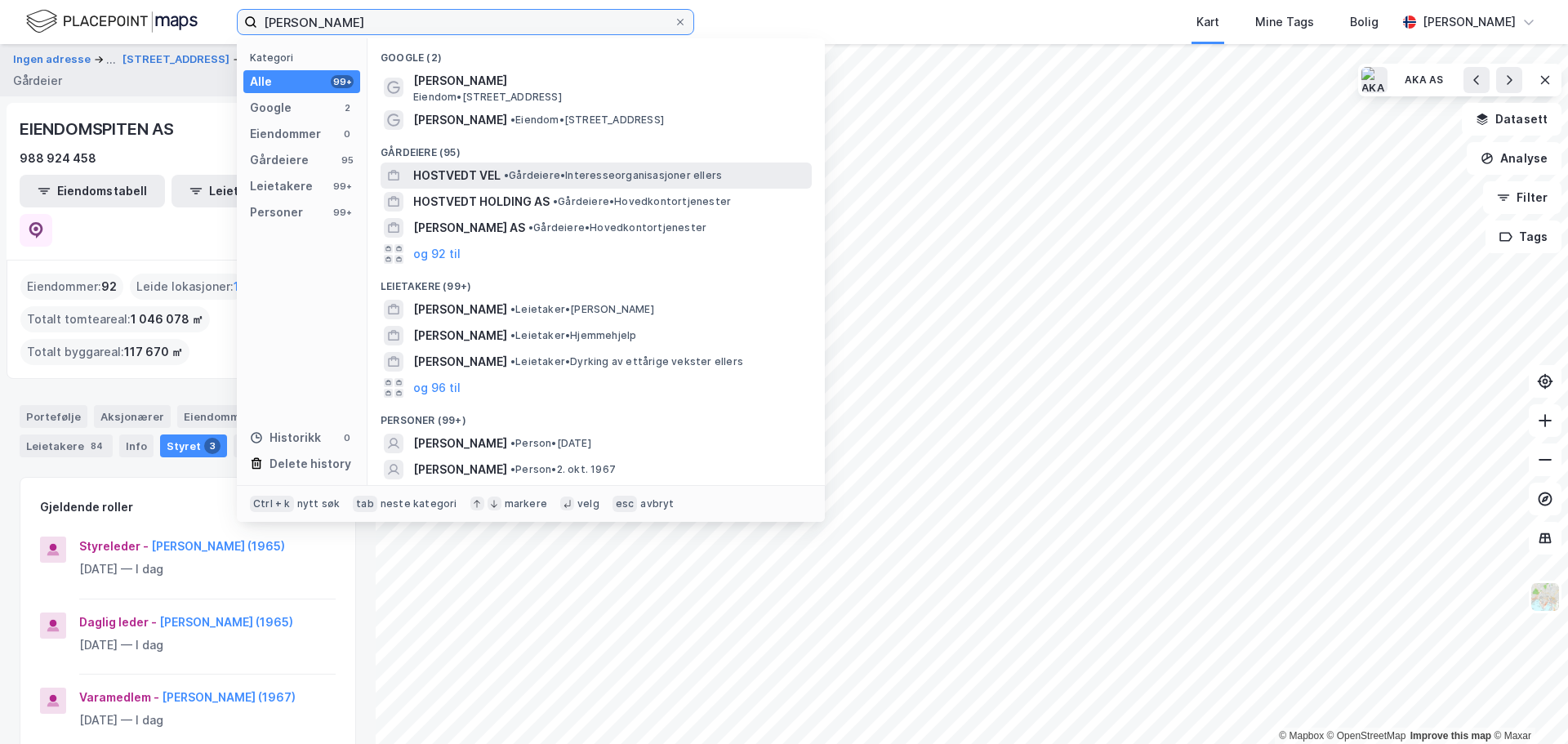
type input "[PERSON_NAME]"
click at [475, 177] on span "HOSTVEDT VEL" at bounding box center [456, 175] width 87 height 20
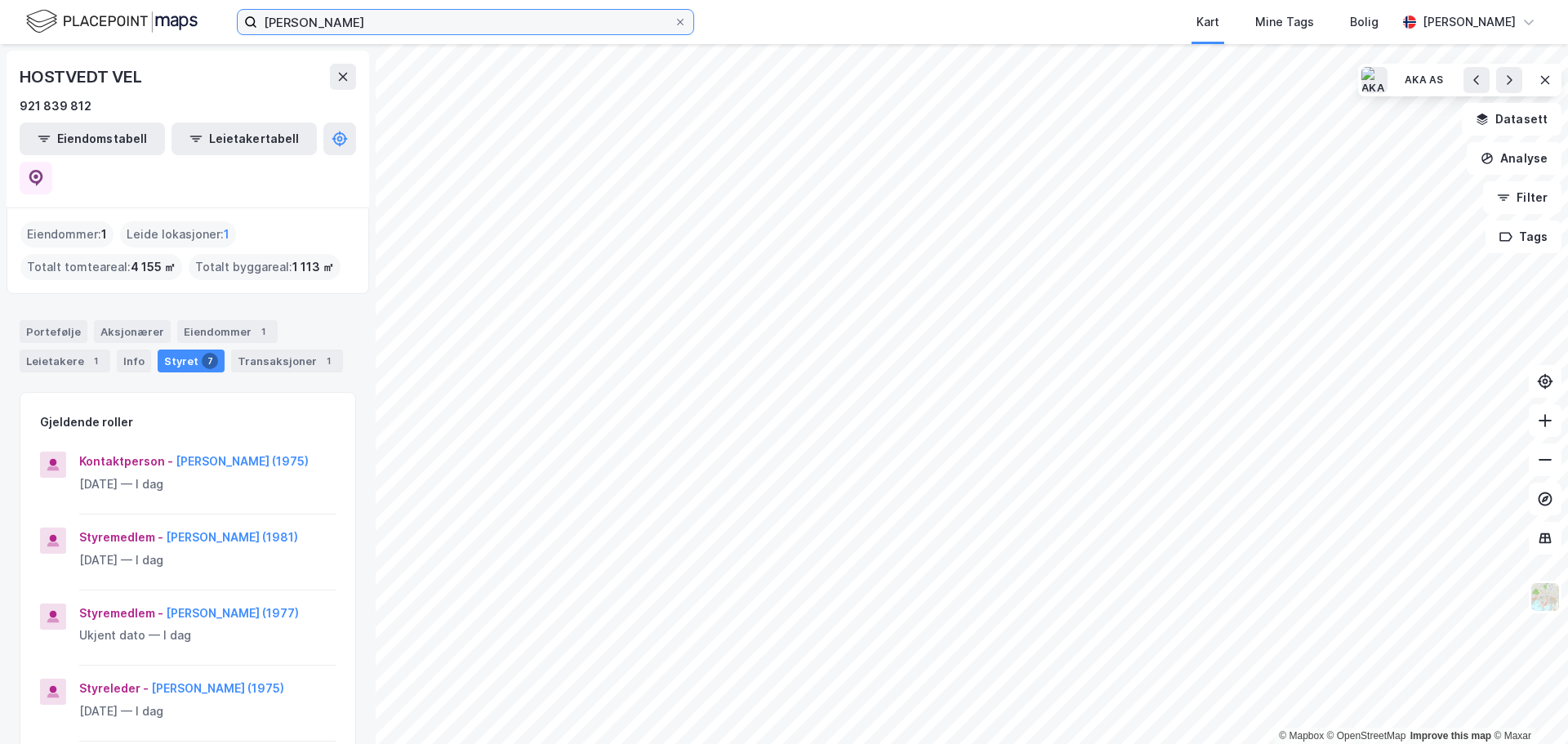
click at [426, 26] on input "[PERSON_NAME]" at bounding box center [465, 22] width 417 height 24
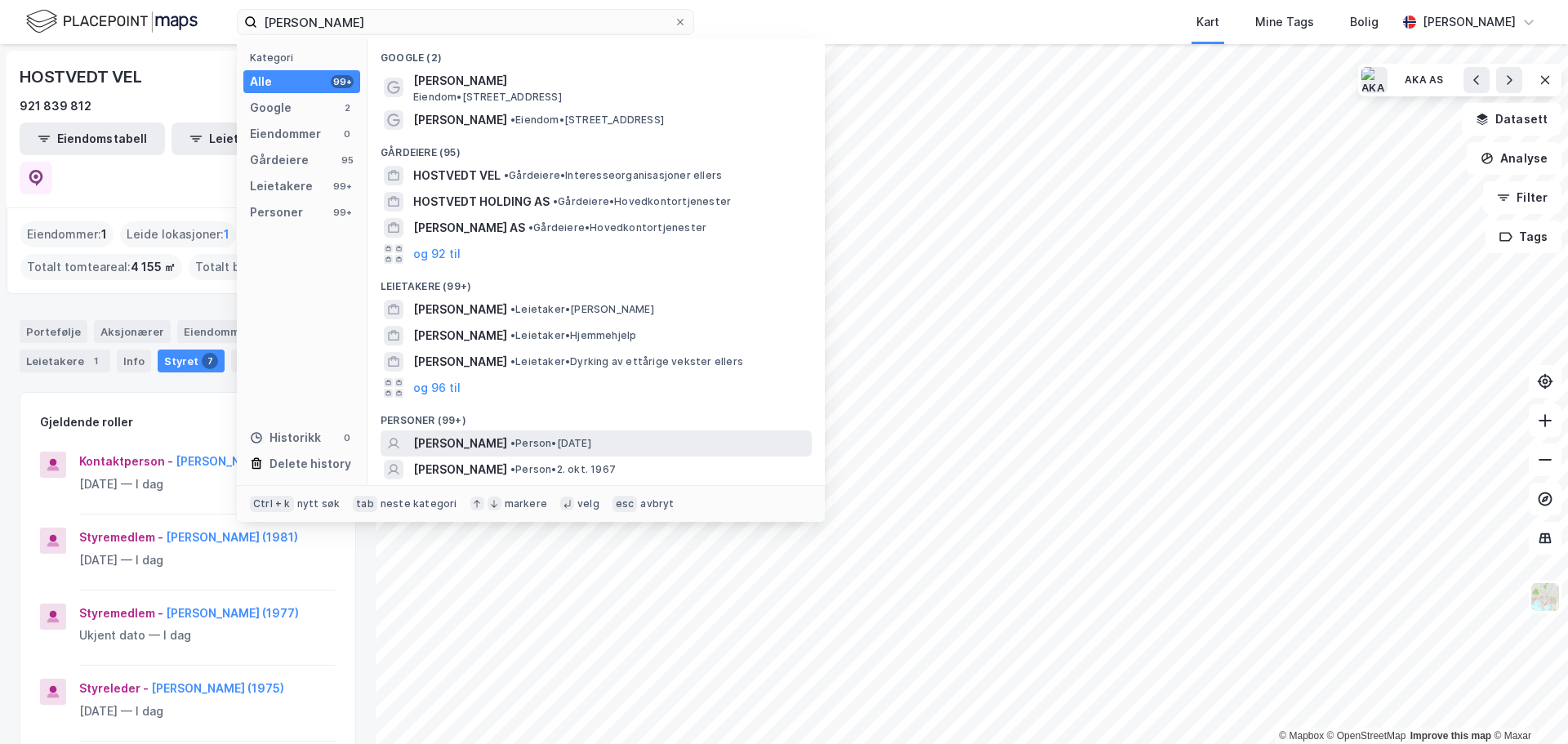
click at [507, 436] on span "[PERSON_NAME]" at bounding box center [460, 443] width 94 height 20
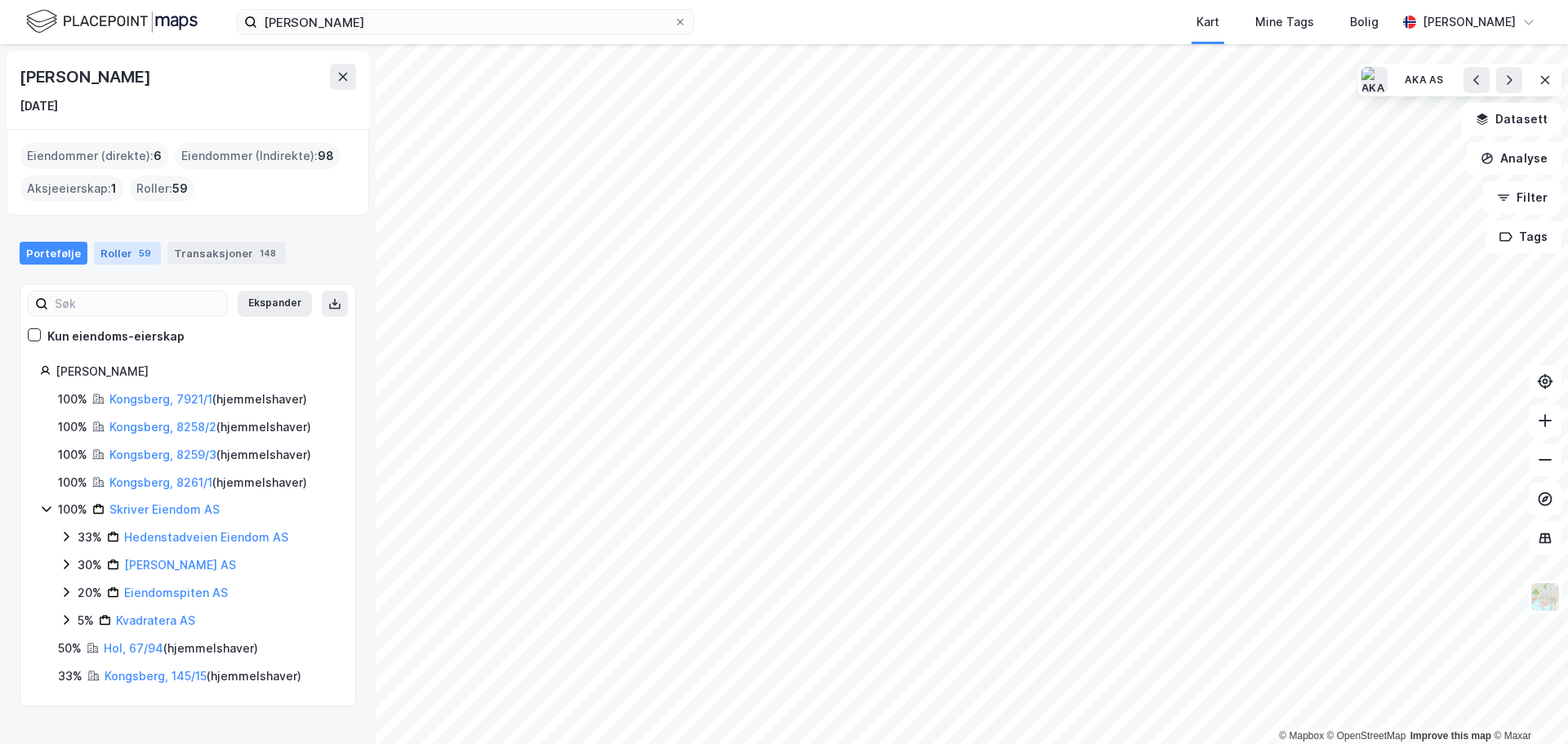
click at [119, 252] on div "Roller 59" at bounding box center [127, 253] width 67 height 23
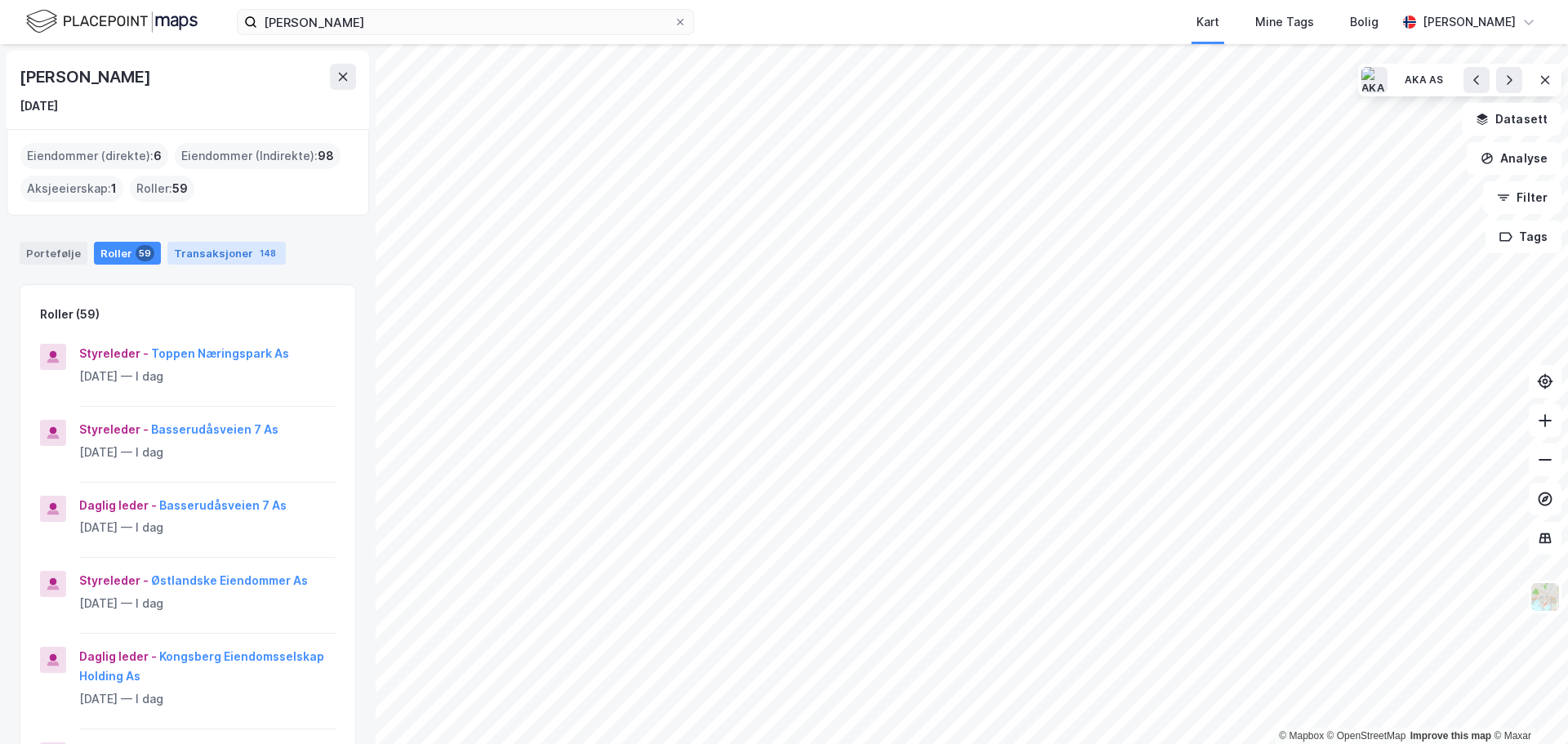
click at [214, 255] on div "Transaksjoner 148" at bounding box center [226, 253] width 118 height 23
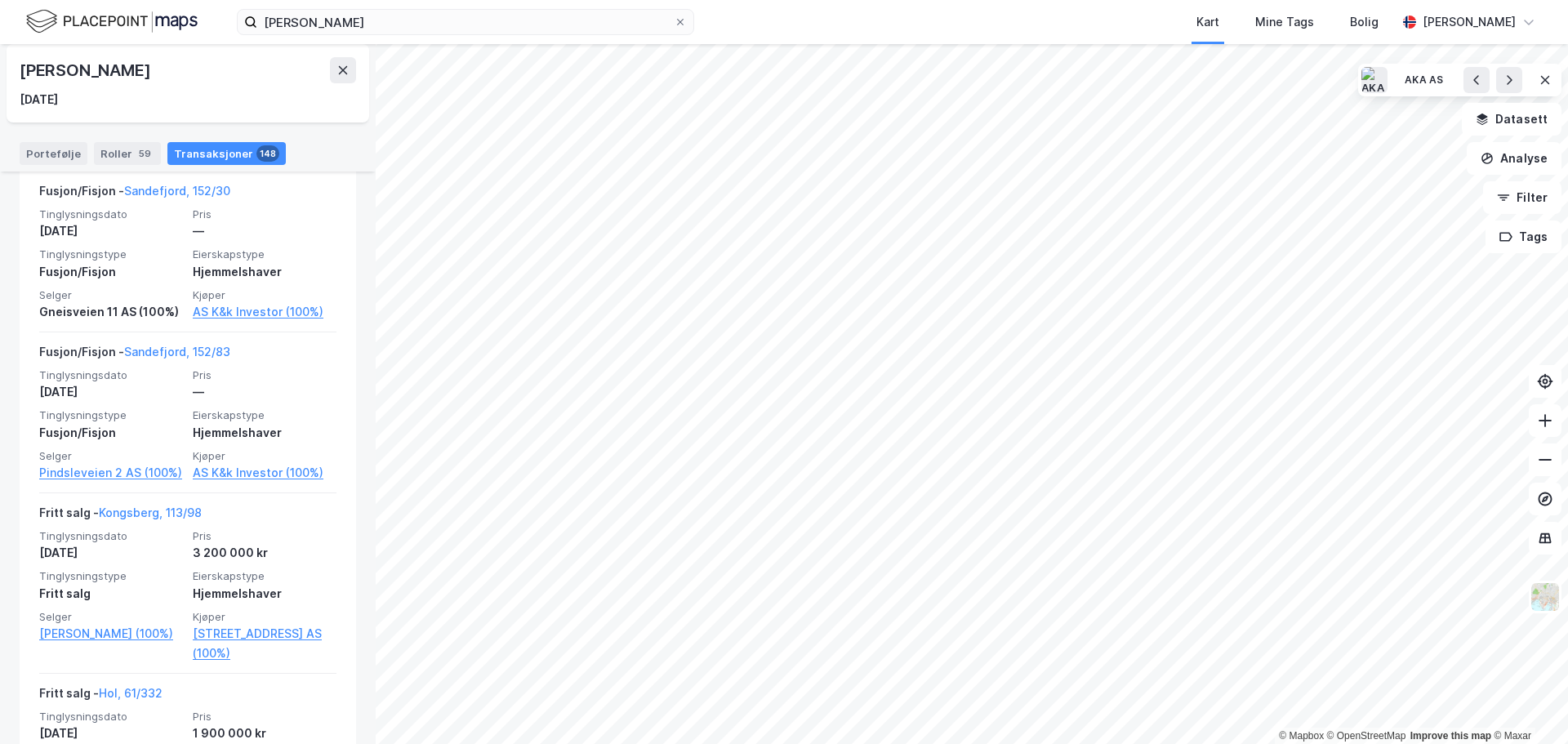
scroll to position [219, 0]
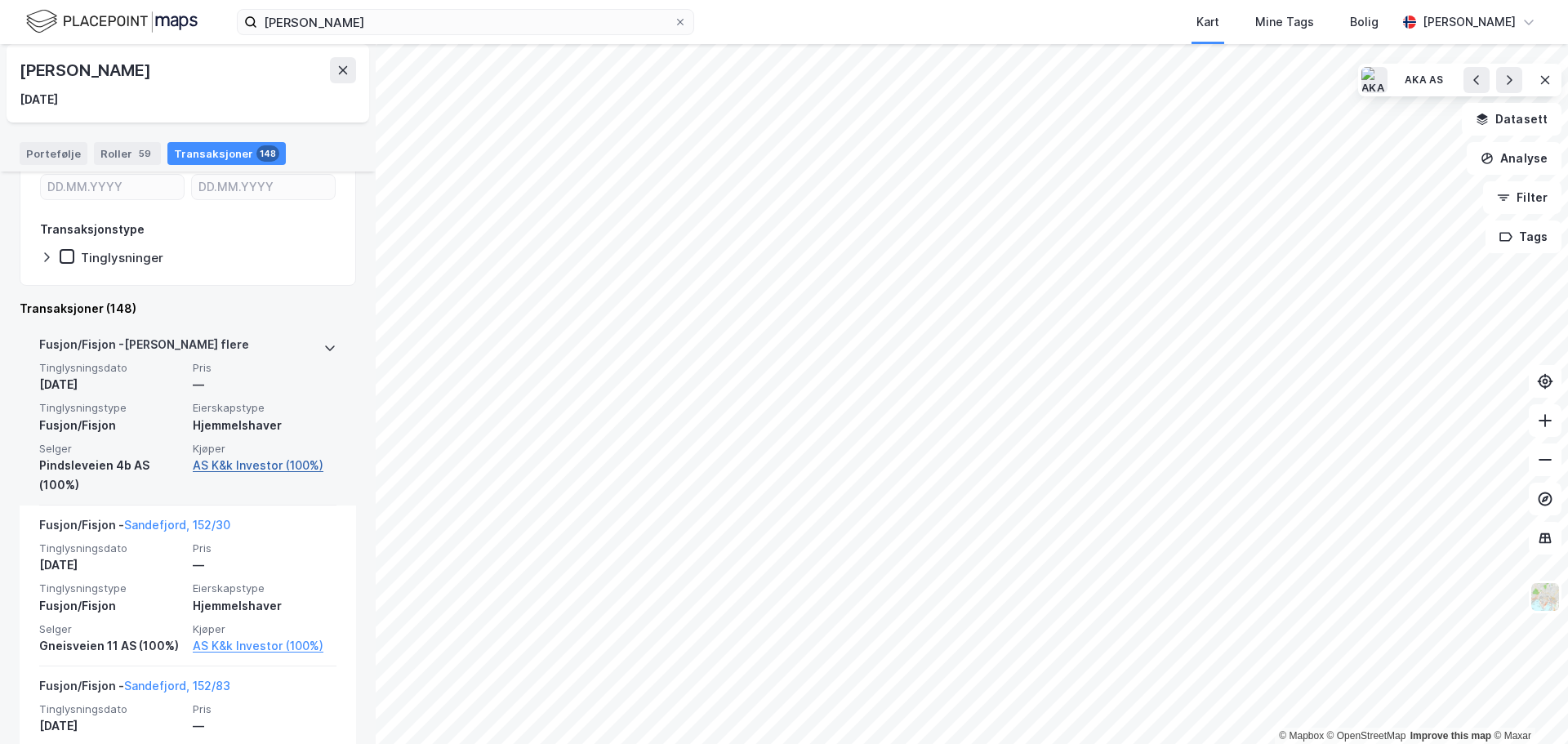
click at [241, 466] on link "AS K&k Investor (100%)" at bounding box center [264, 465] width 144 height 20
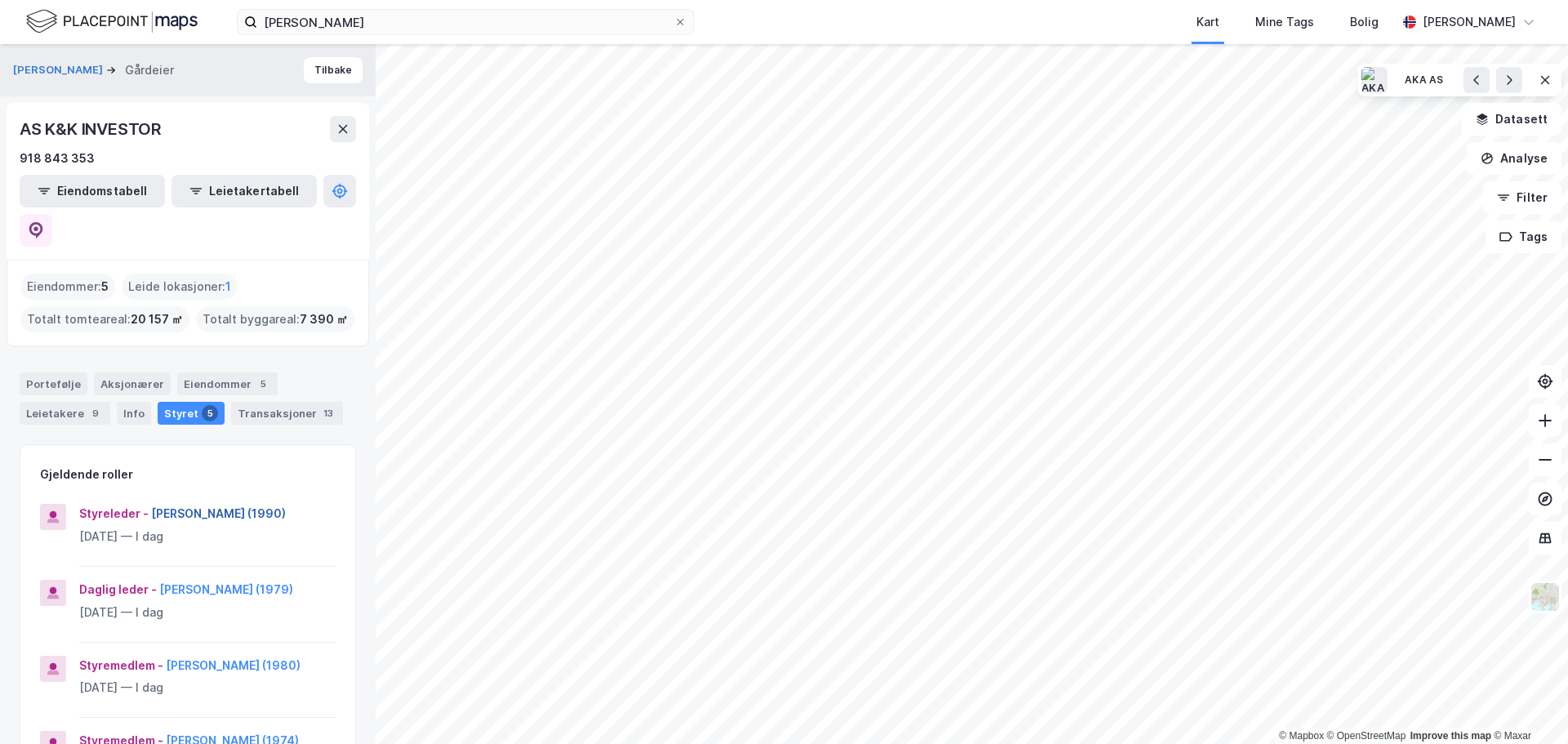
click at [0, 0] on button "Nicolay Hostvedt Spiten (1990)" at bounding box center [0, 0] width 0 height 0
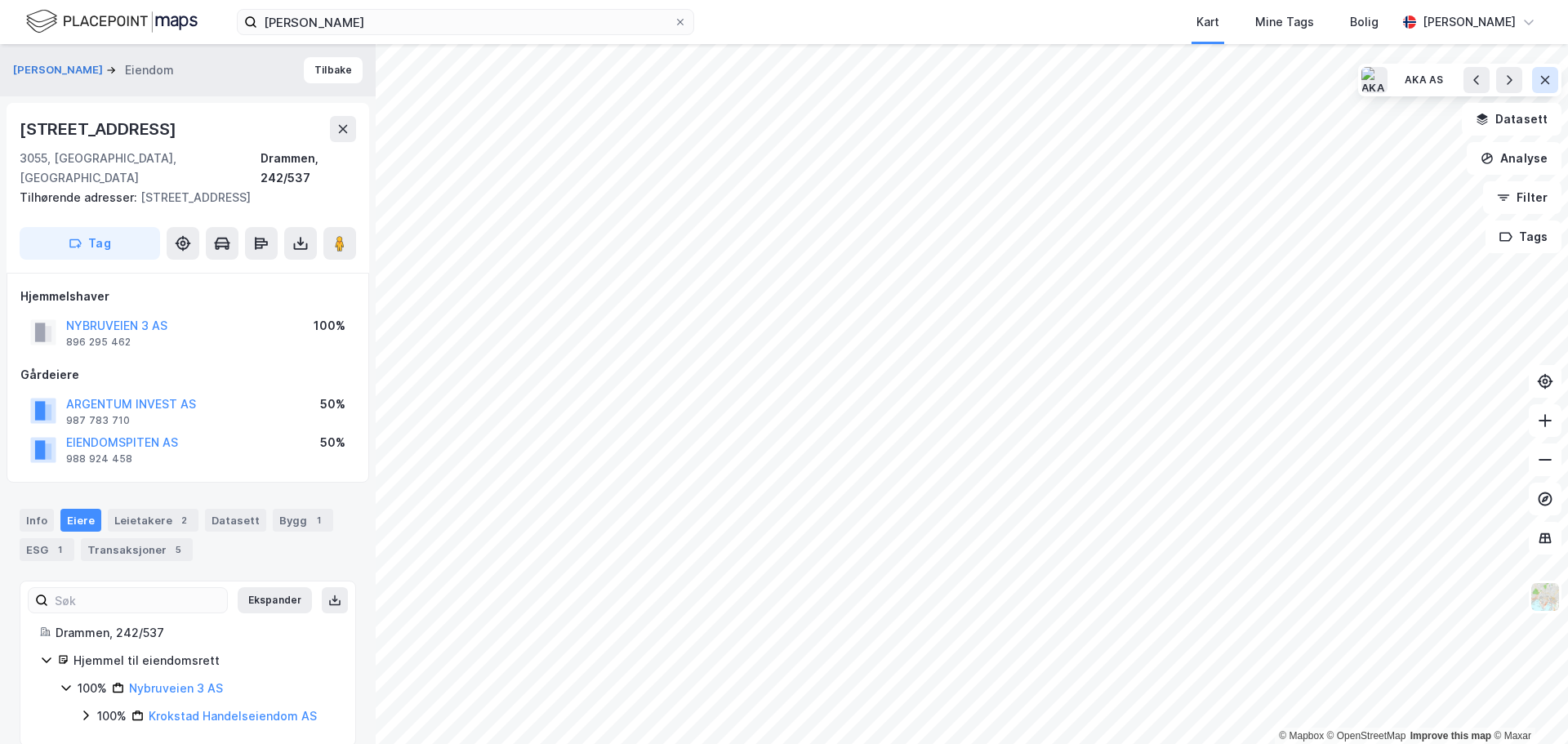
click at [1547, 82] on icon at bounding box center [1546, 80] width 9 height 8
click at [1526, 84] on button "Bokmerker" at bounding box center [1507, 80] width 111 height 33
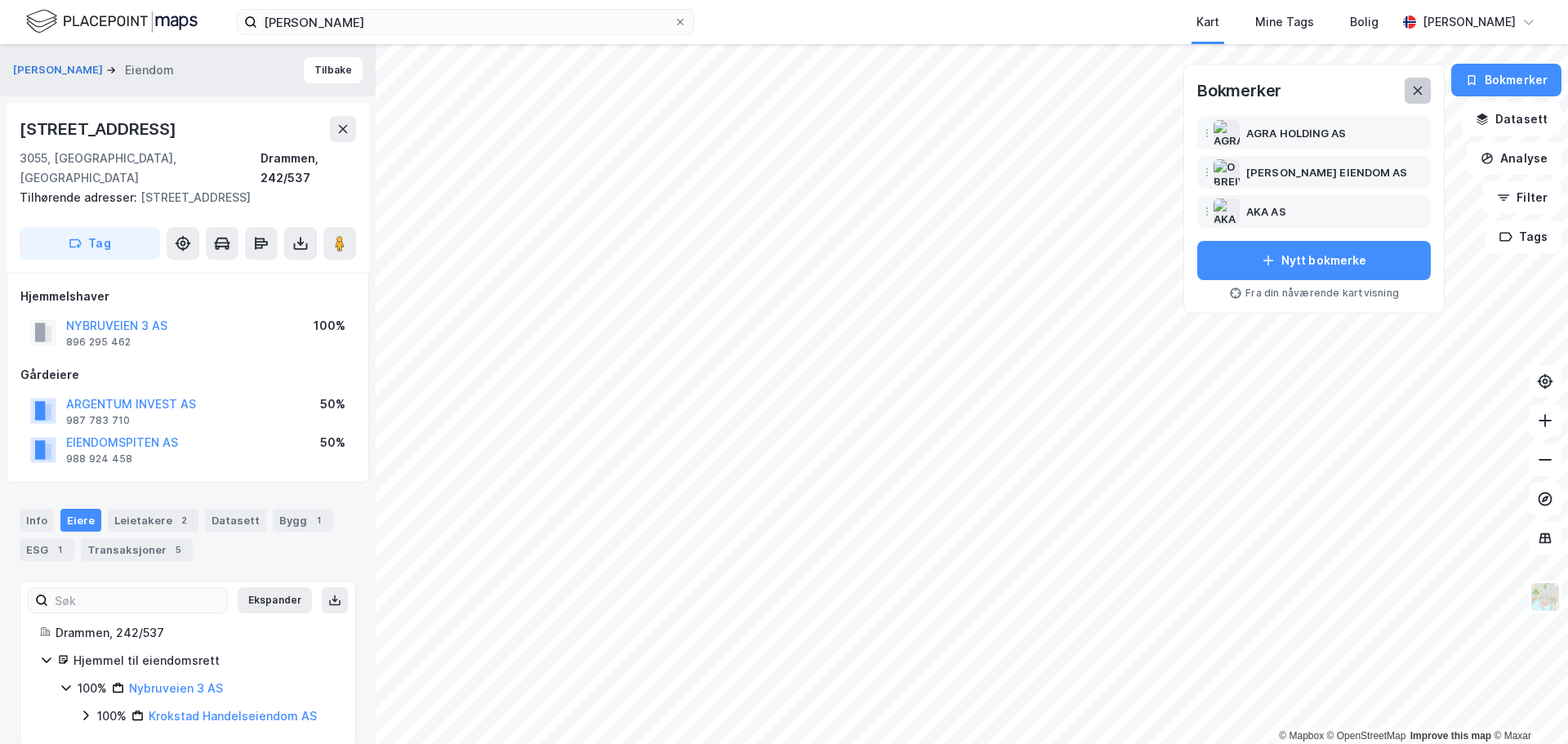
click at [1422, 90] on icon at bounding box center [1419, 90] width 9 height 8
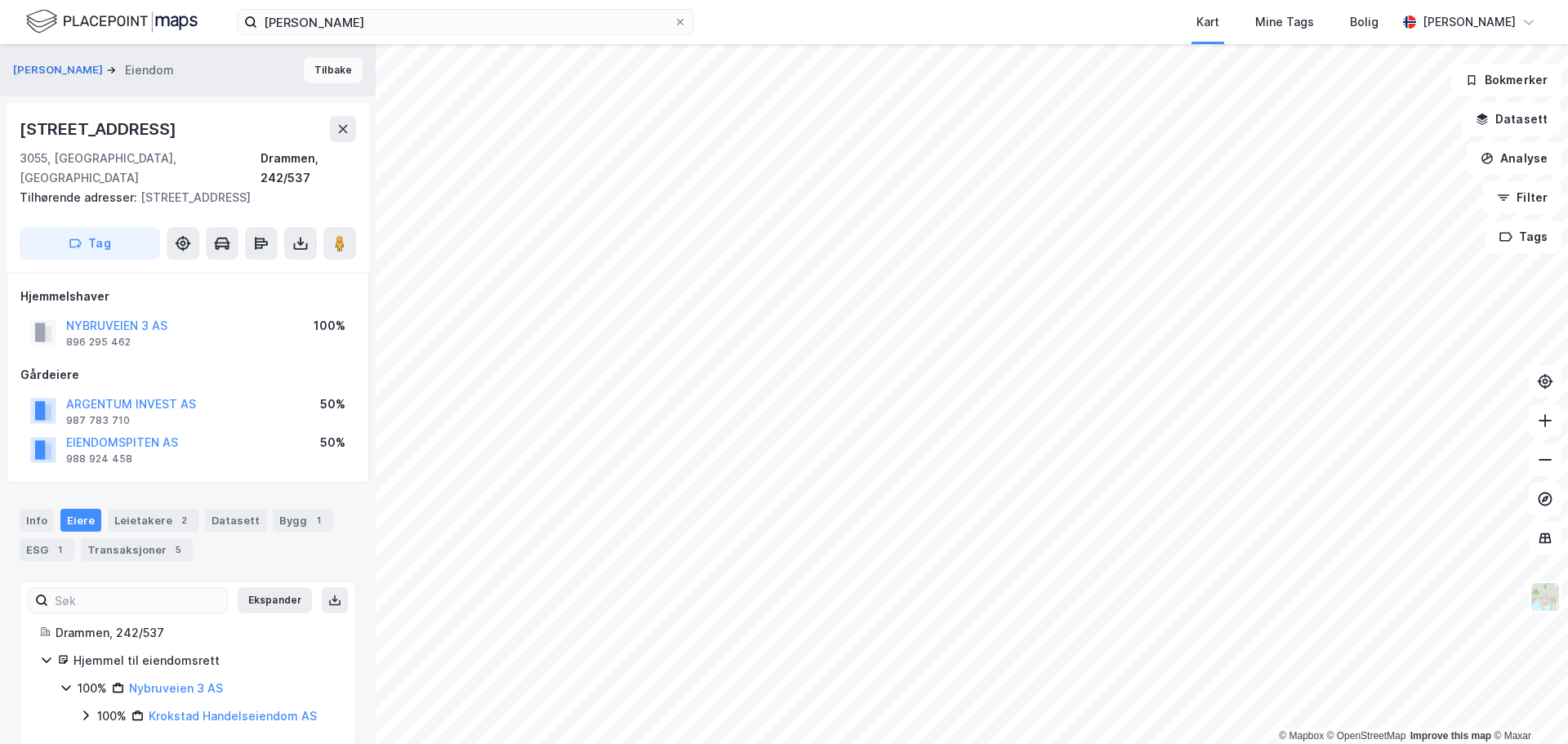
click at [327, 72] on button "Tilbake" at bounding box center [333, 70] width 59 height 26
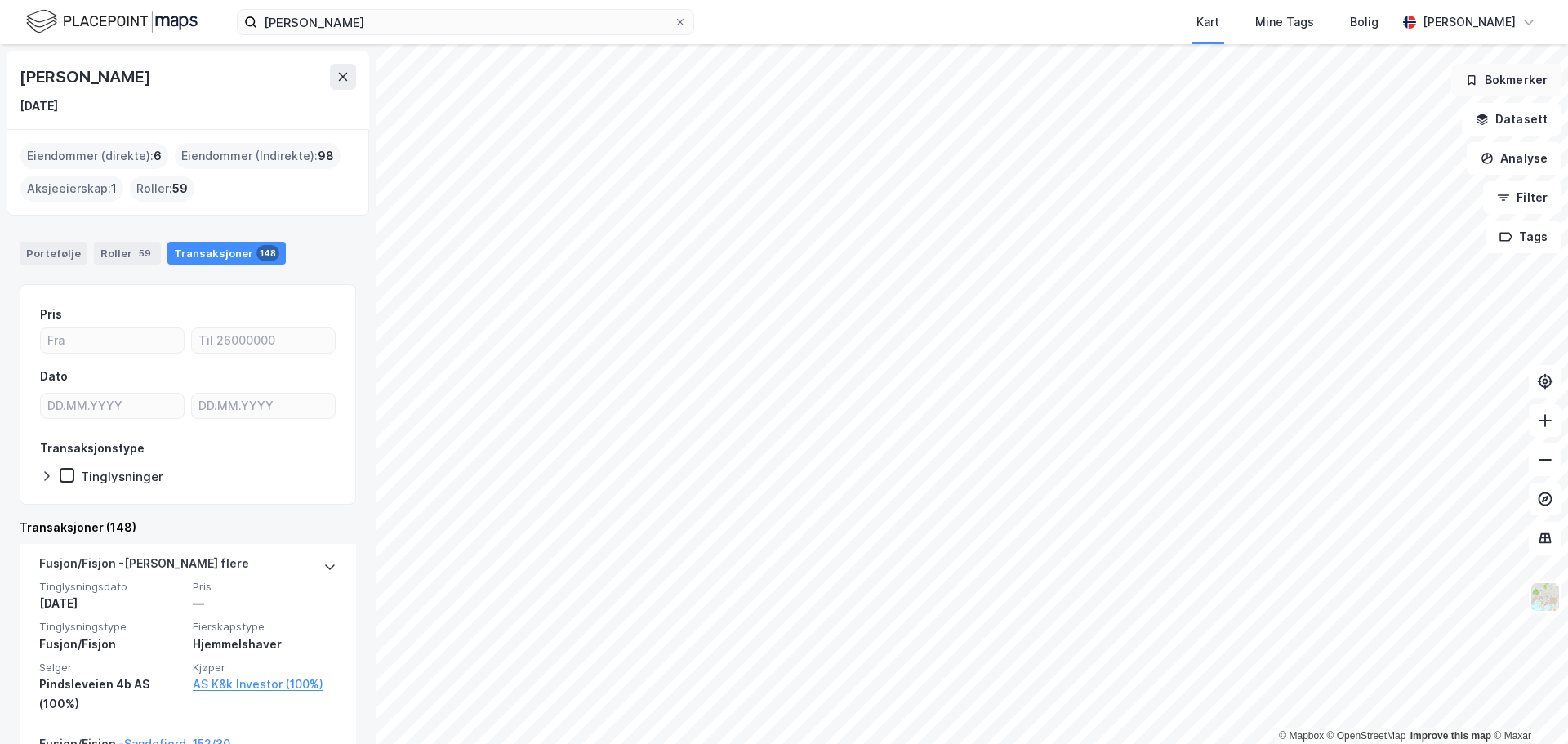
click at [1492, 79] on button "Bokmerker" at bounding box center [1507, 80] width 111 height 33
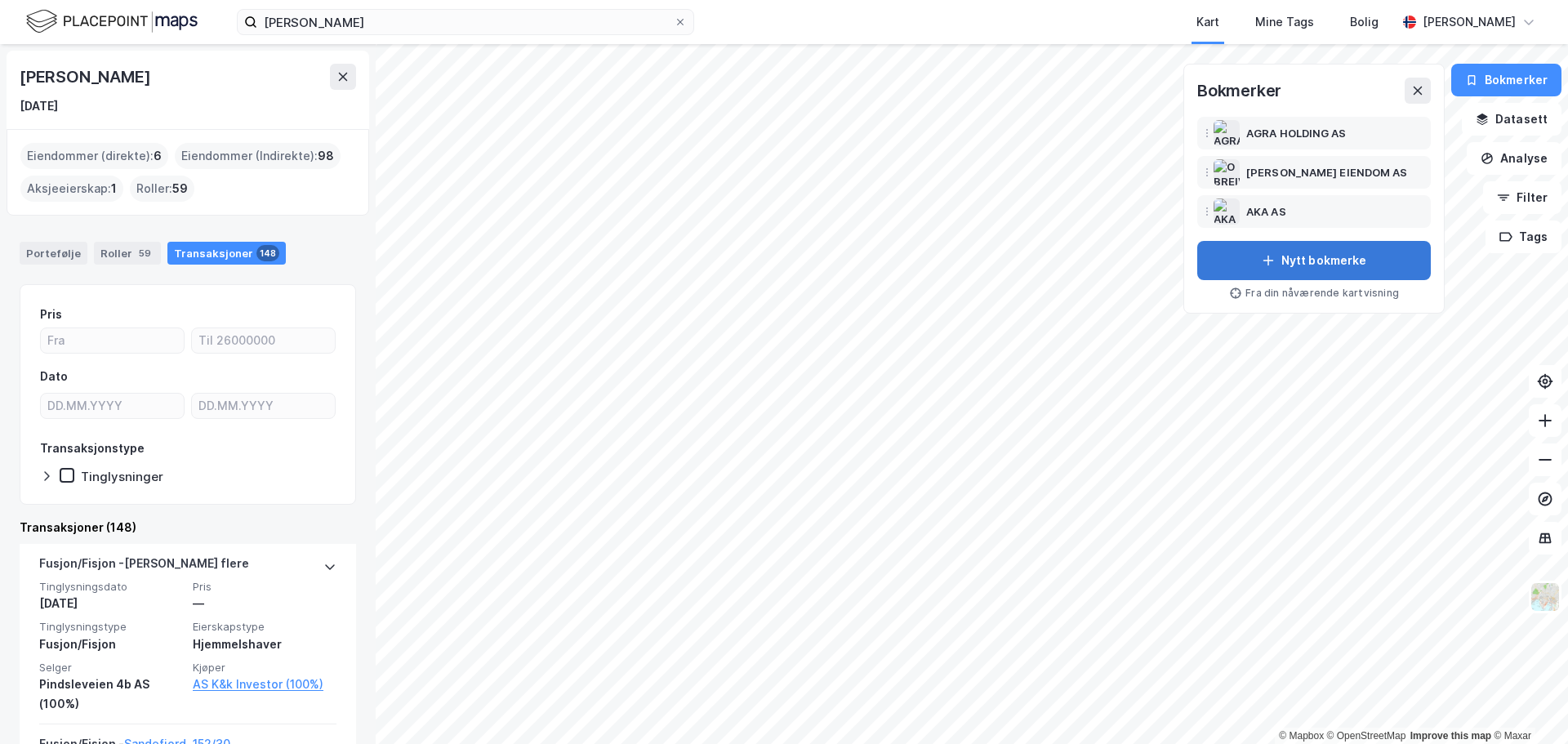
click at [1308, 259] on button "Nytt bokmerke" at bounding box center [1314, 261] width 234 height 39
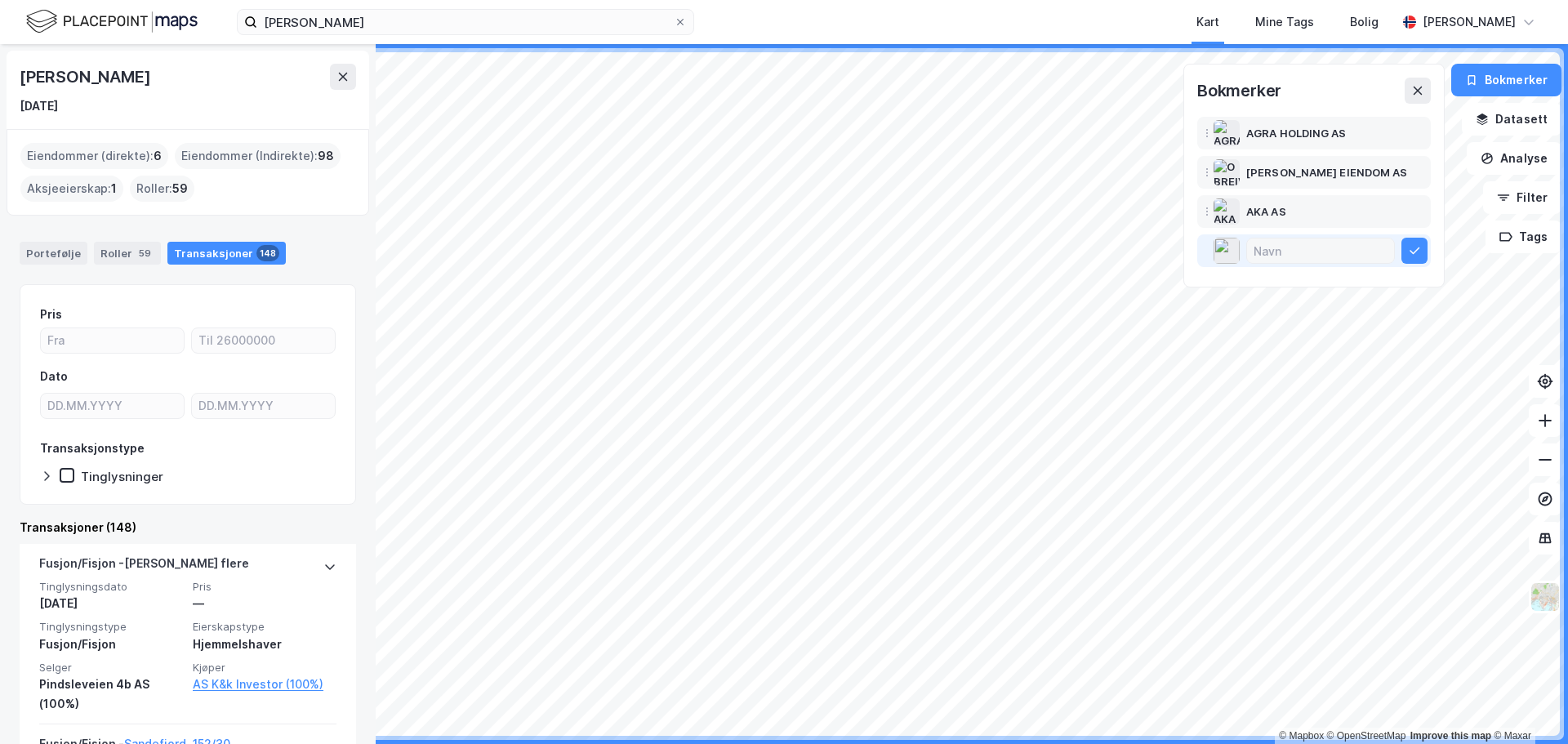
click at [1312, 249] on input at bounding box center [1320, 251] width 147 height 24
drag, startPoint x: 204, startPoint y: 80, endPoint x: 1, endPoint y: 77, distance: 203.0
click at [1, 77] on div "Nicolay Hostvedt Spiten 15. aug. 1990 Eiendommer (direkte) : 6 Eiendommer (Indi…" at bounding box center [188, 394] width 375 height 700
copy div "[PERSON_NAME]"
click at [1276, 253] on input at bounding box center [1320, 251] width 147 height 24
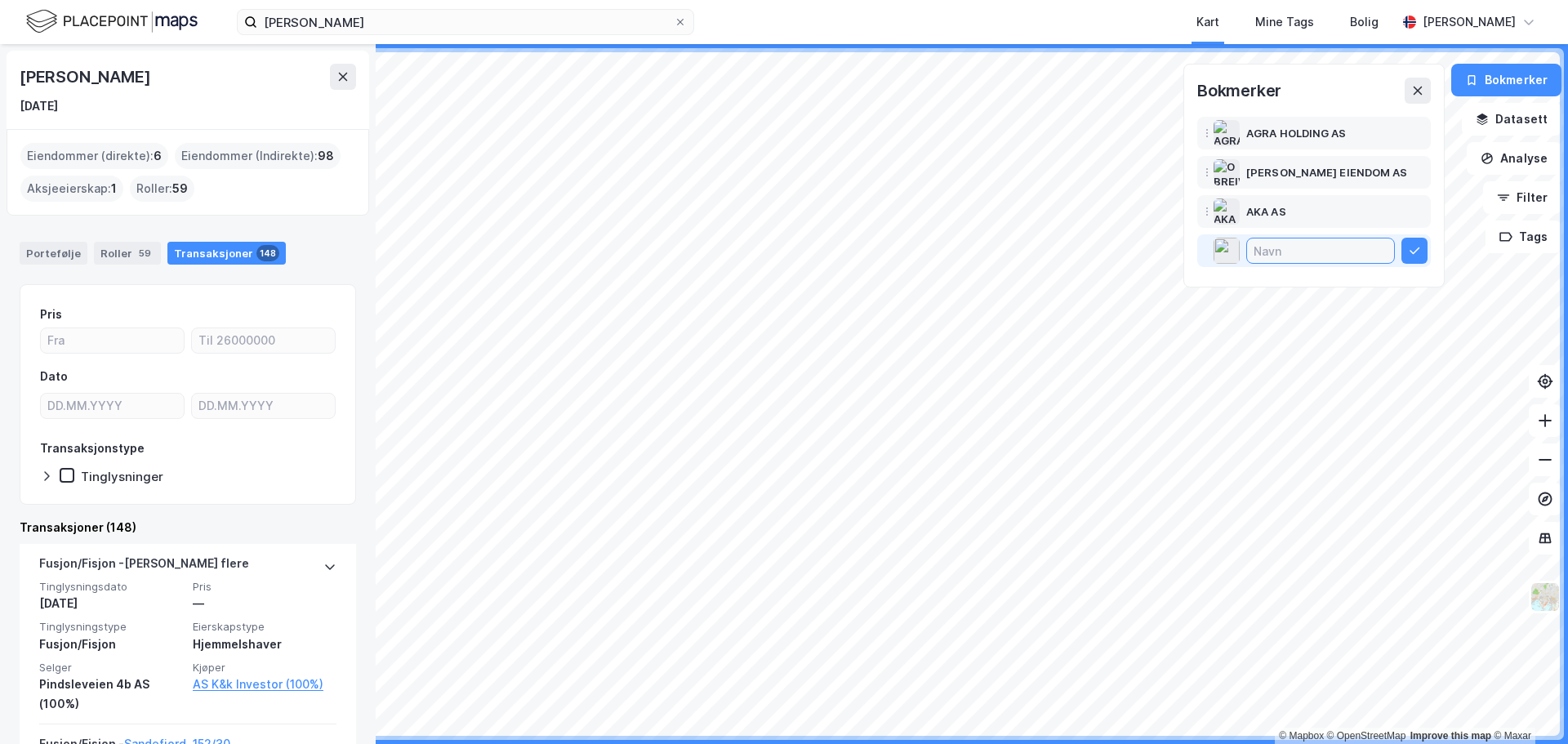
paste input "[PERSON_NAME]"
type input "[PERSON_NAME]"
click at [1419, 255] on icon at bounding box center [1415, 251] width 13 height 13
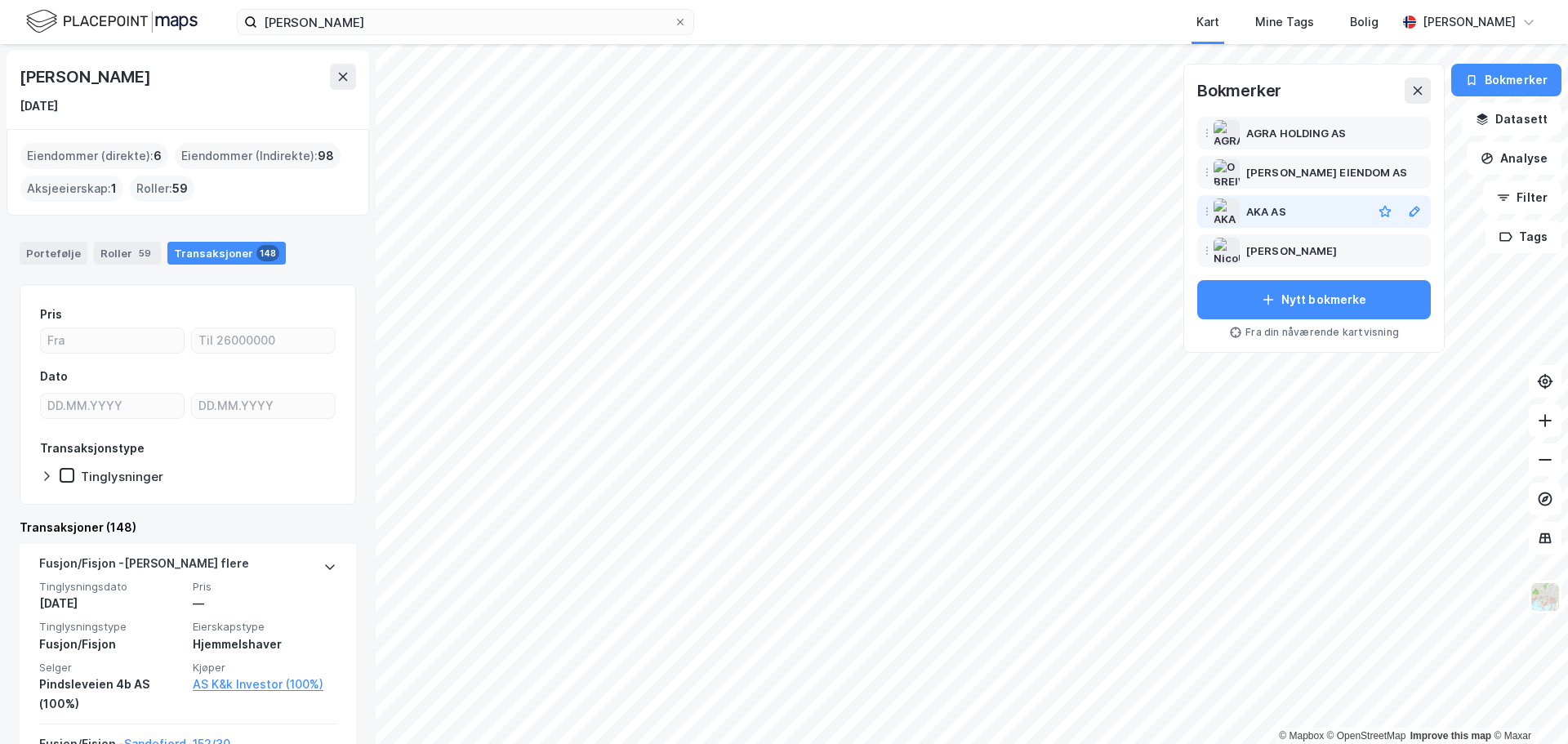
click at [1285, 205] on div "AKA AS" at bounding box center [1266, 211] width 40 height 20
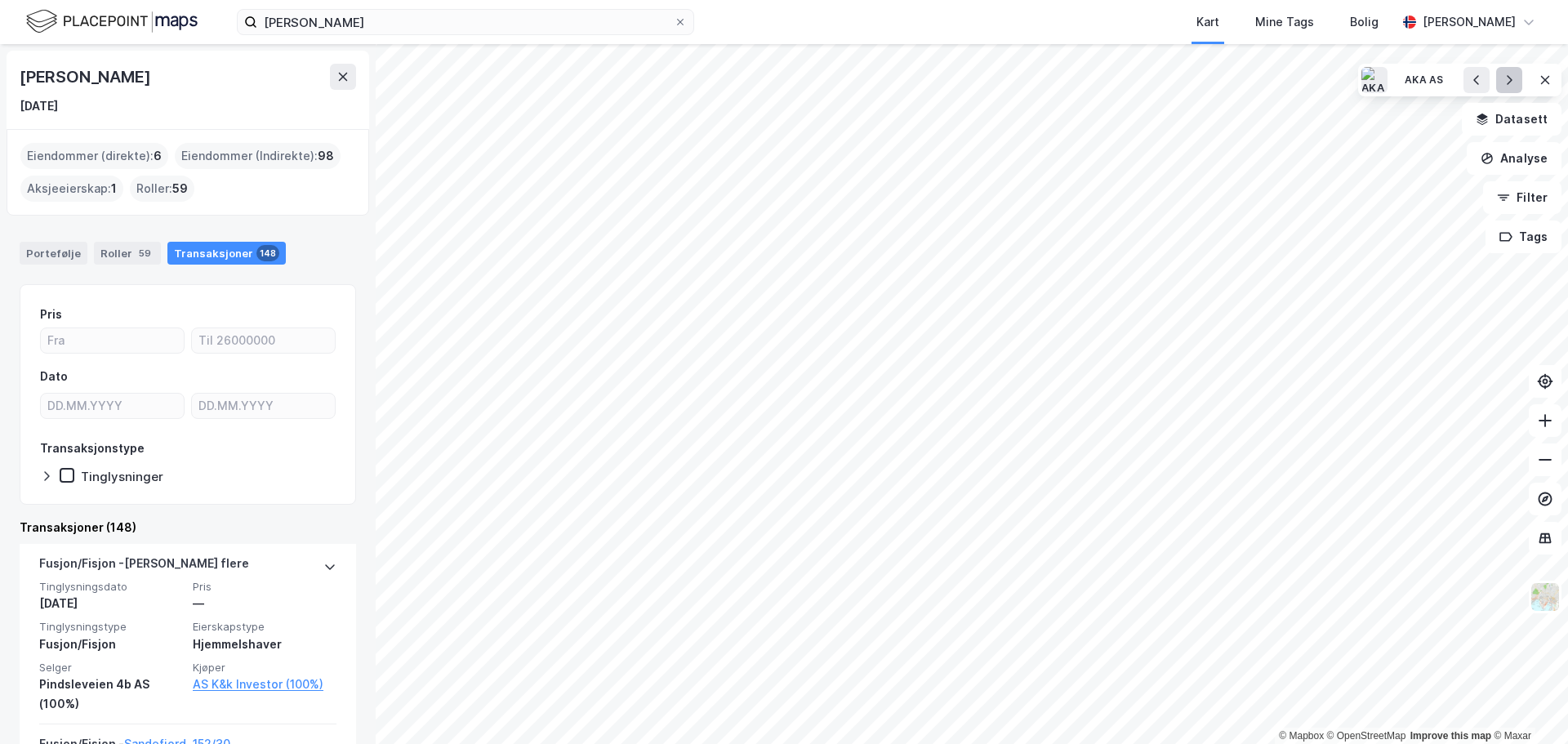
click at [1510, 86] on button at bounding box center [1510, 80] width 26 height 26
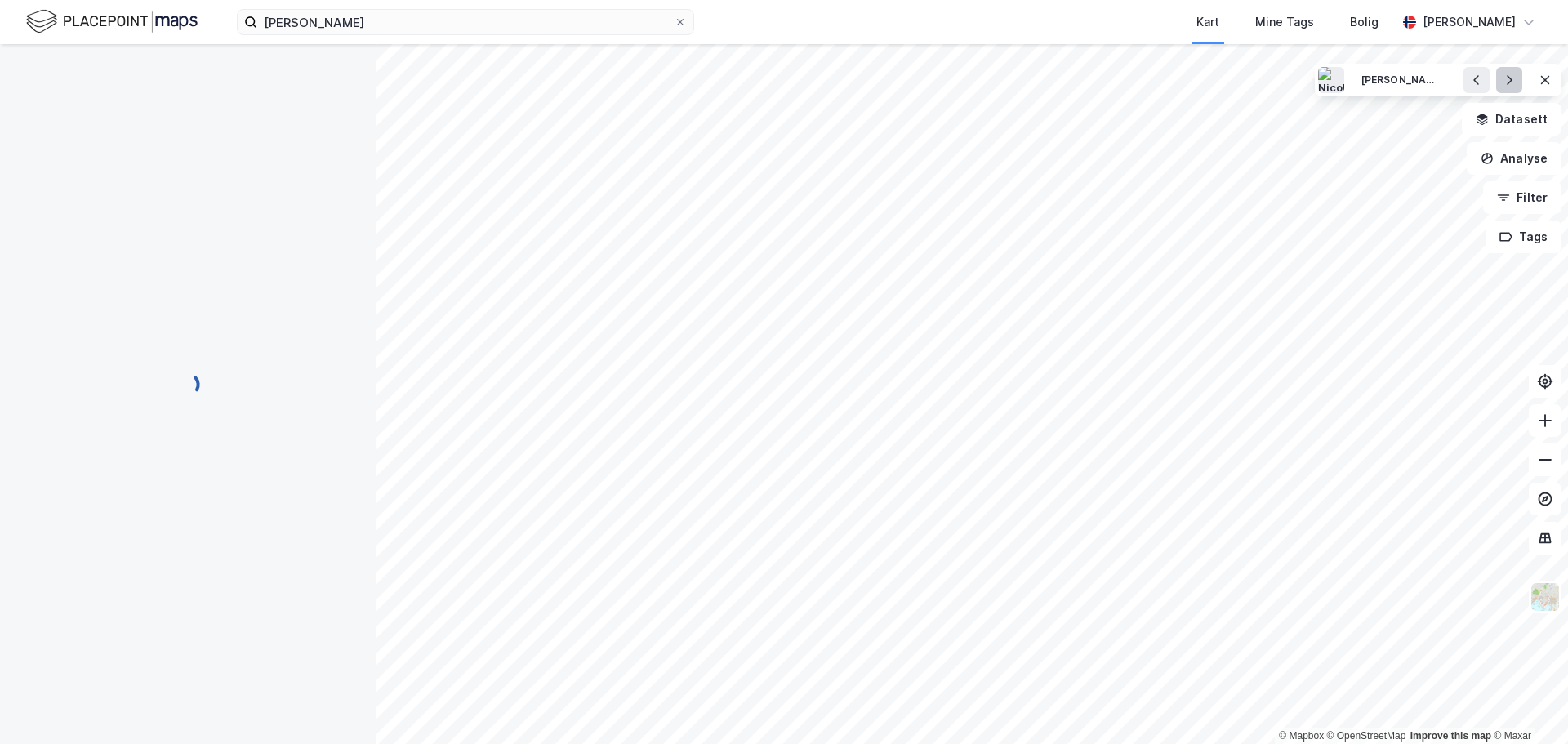
scroll to position [3, 0]
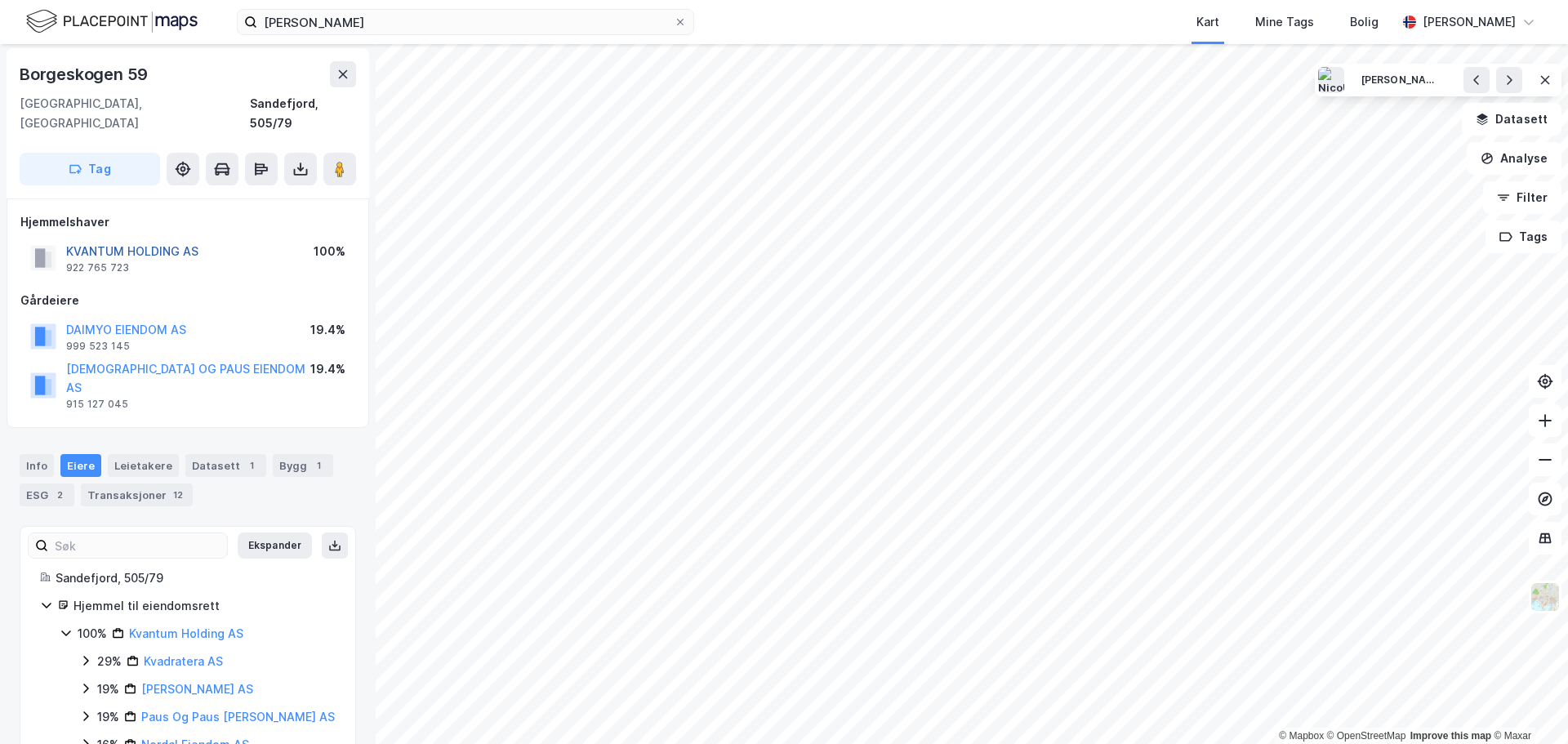
click at [0, 0] on button "KVANTUM HOLDING AS" at bounding box center [0, 0] width 0 height 0
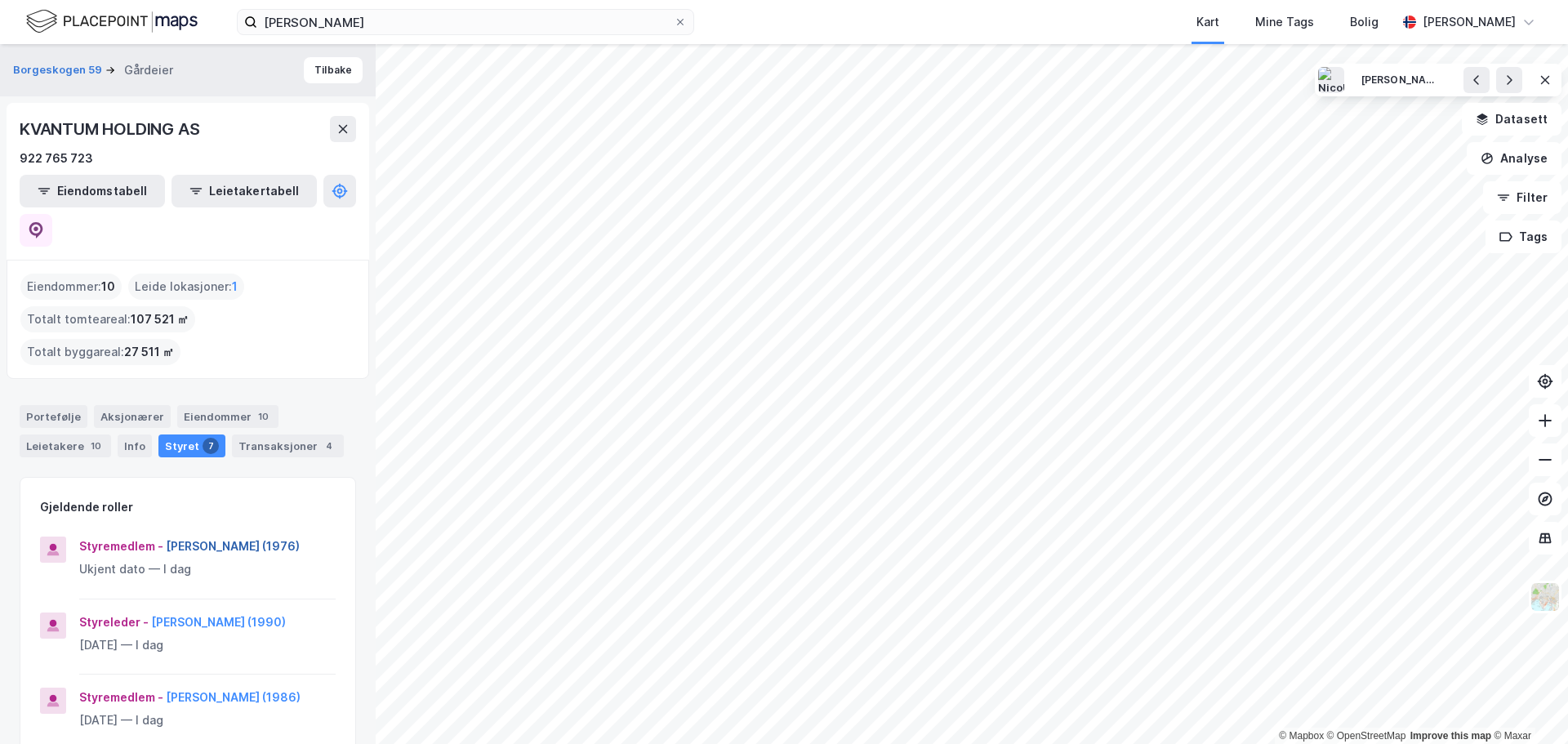
click at [0, 0] on button "[PERSON_NAME] (1976)" at bounding box center [0, 0] width 0 height 0
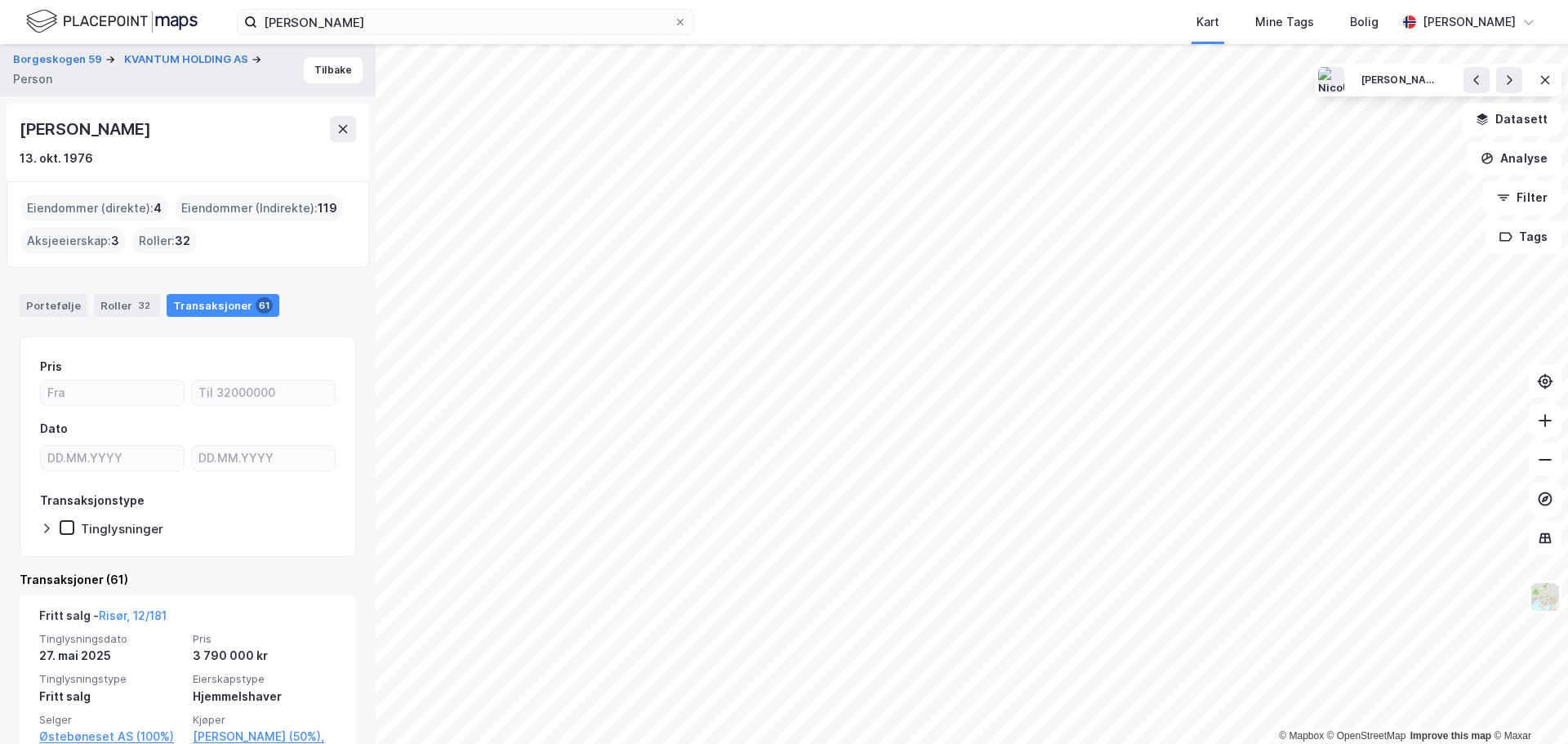
drag, startPoint x: 193, startPoint y: 129, endPoint x: 24, endPoint y: 141, distance: 169.4
click at [24, 141] on div "[PERSON_NAME]" at bounding box center [188, 129] width 337 height 26
copy div "[PERSON_NAME]"
click at [1547, 83] on icon at bounding box center [1546, 80] width 9 height 8
click at [1506, 80] on button "Bokmerker" at bounding box center [1507, 80] width 111 height 33
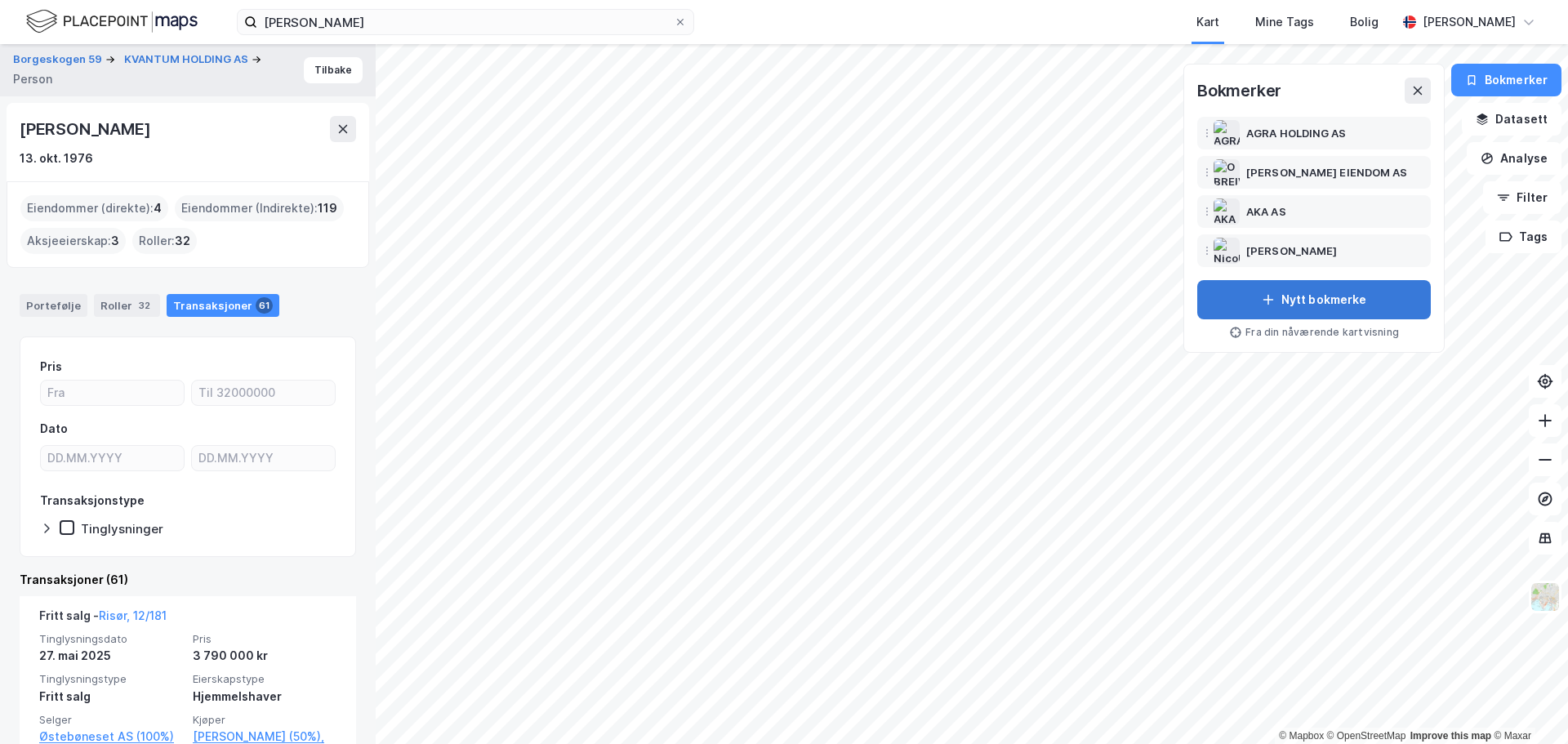
click at [1286, 299] on button "Nytt bokmerke" at bounding box center [1314, 300] width 234 height 39
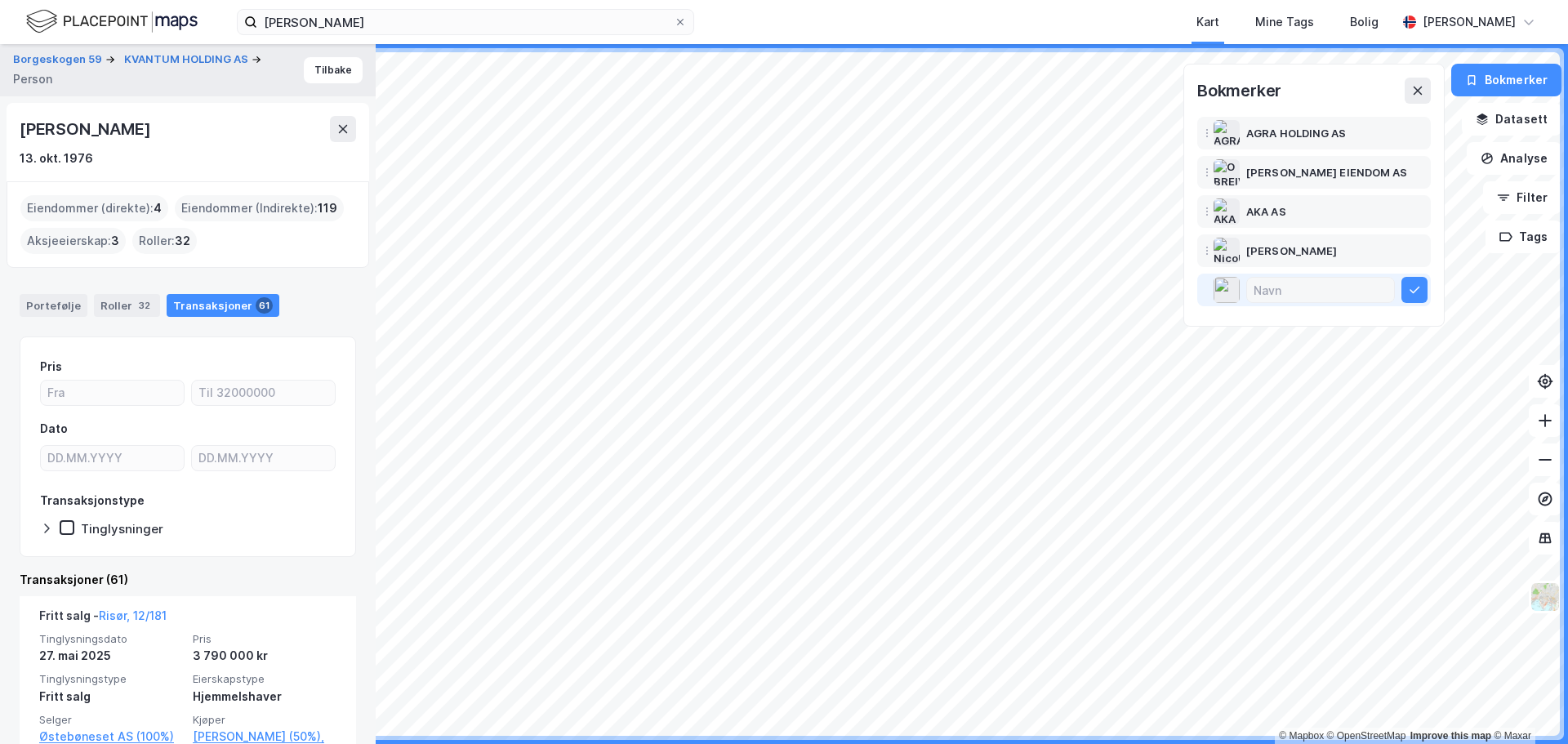
click at [1264, 293] on input at bounding box center [1320, 290] width 147 height 24
type input "[PERSON_NAME]"
click at [1423, 288] on button at bounding box center [1415, 290] width 26 height 26
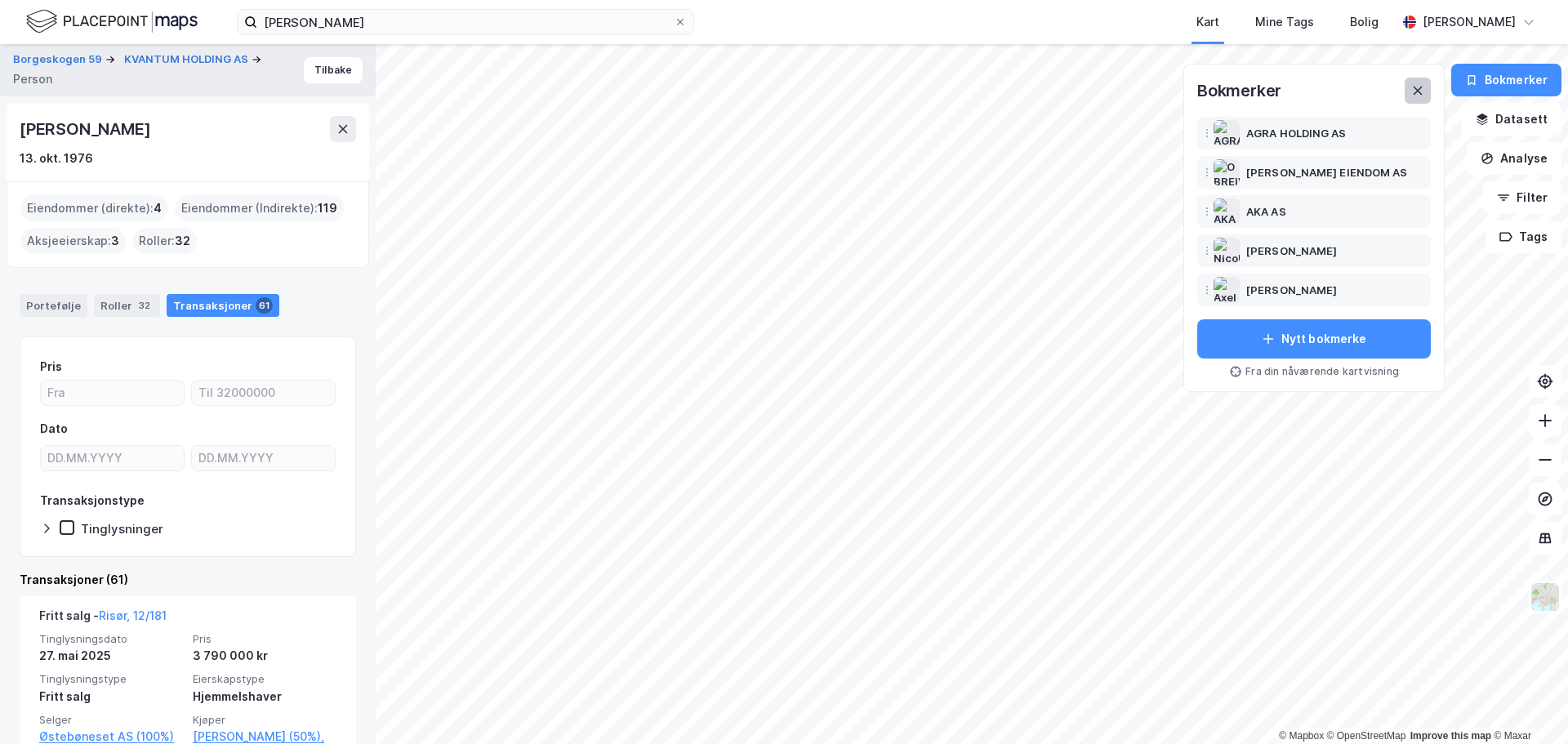
click at [1422, 84] on button at bounding box center [1418, 91] width 26 height 26
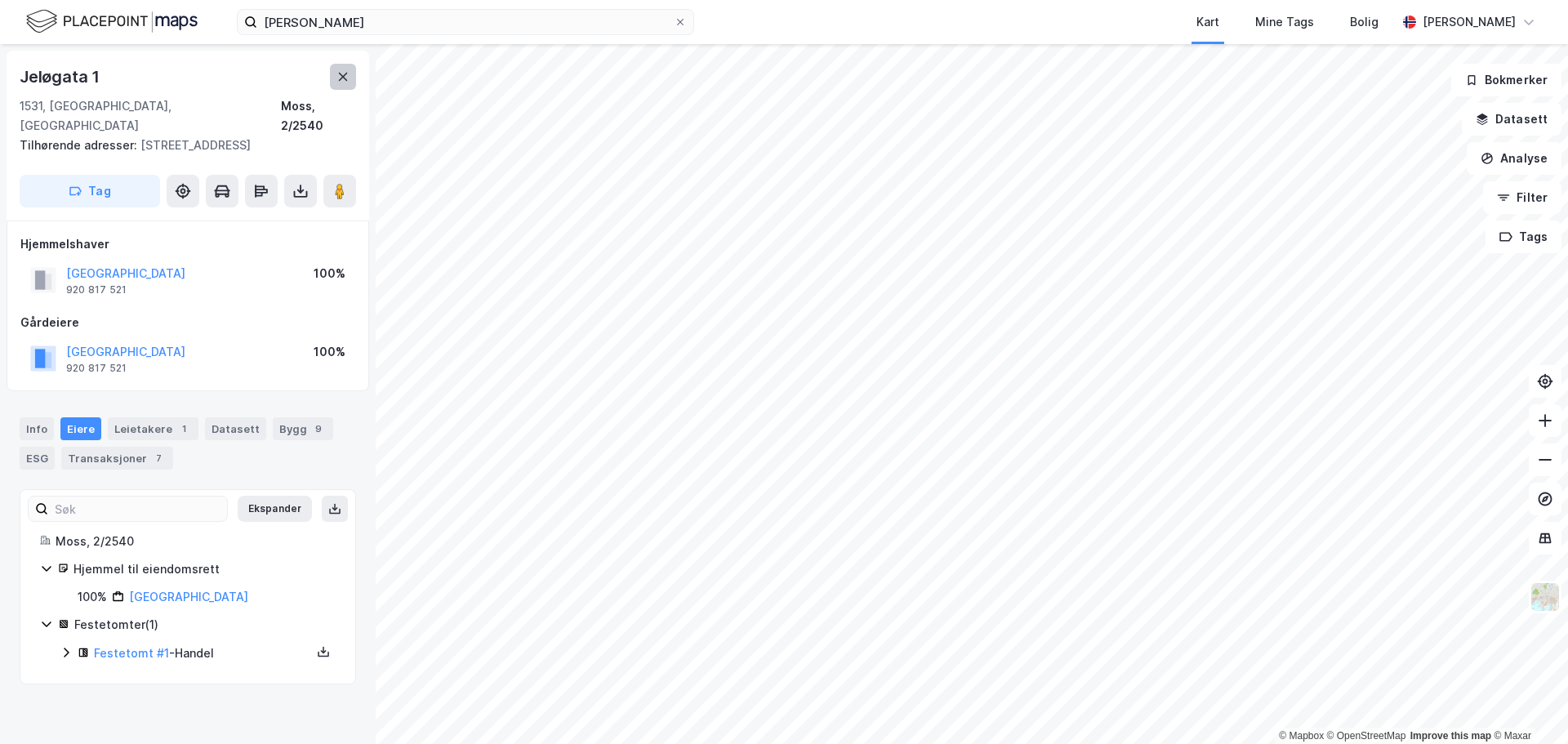
click at [336, 79] on button at bounding box center [343, 77] width 26 height 26
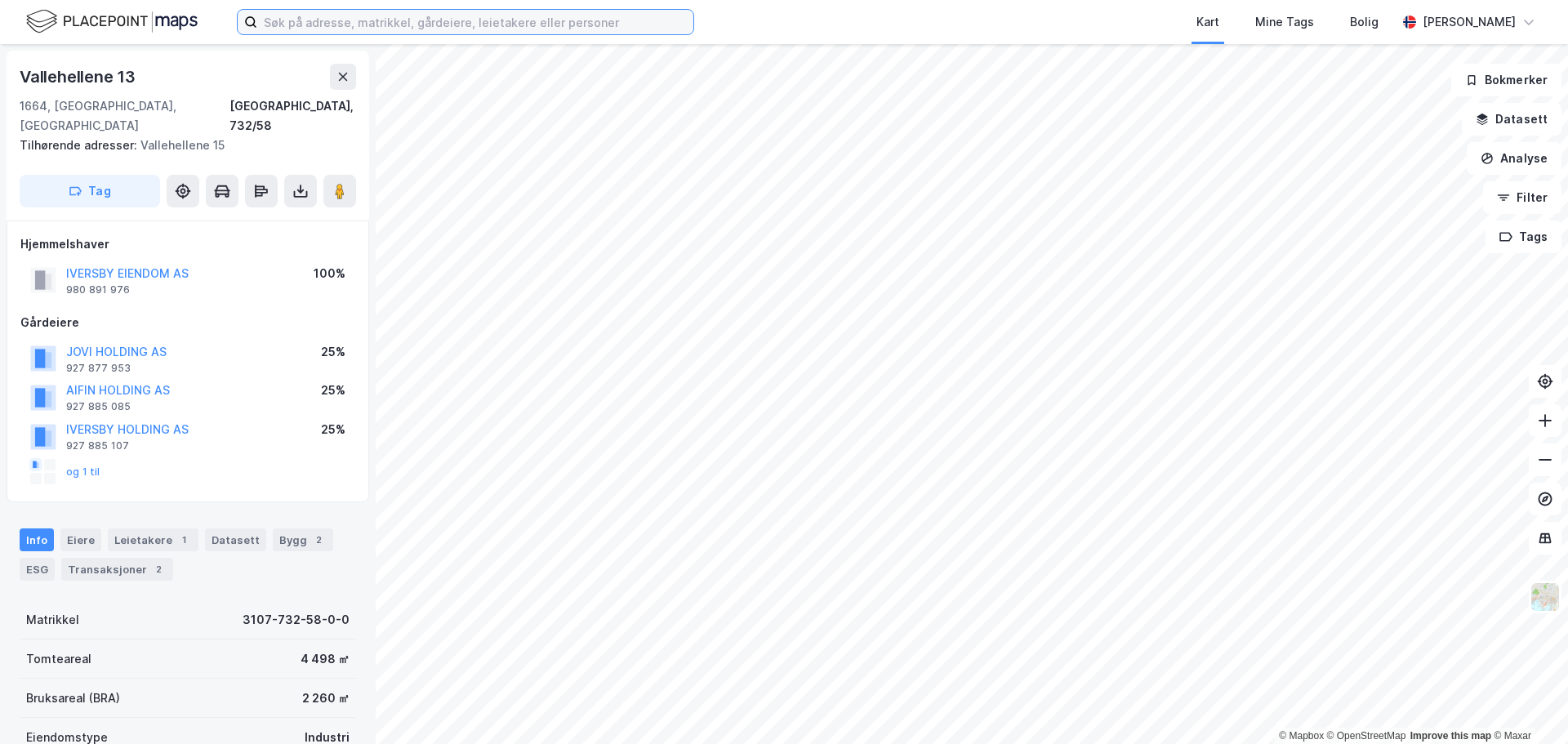
click at [523, 23] on input at bounding box center [475, 22] width 436 height 24
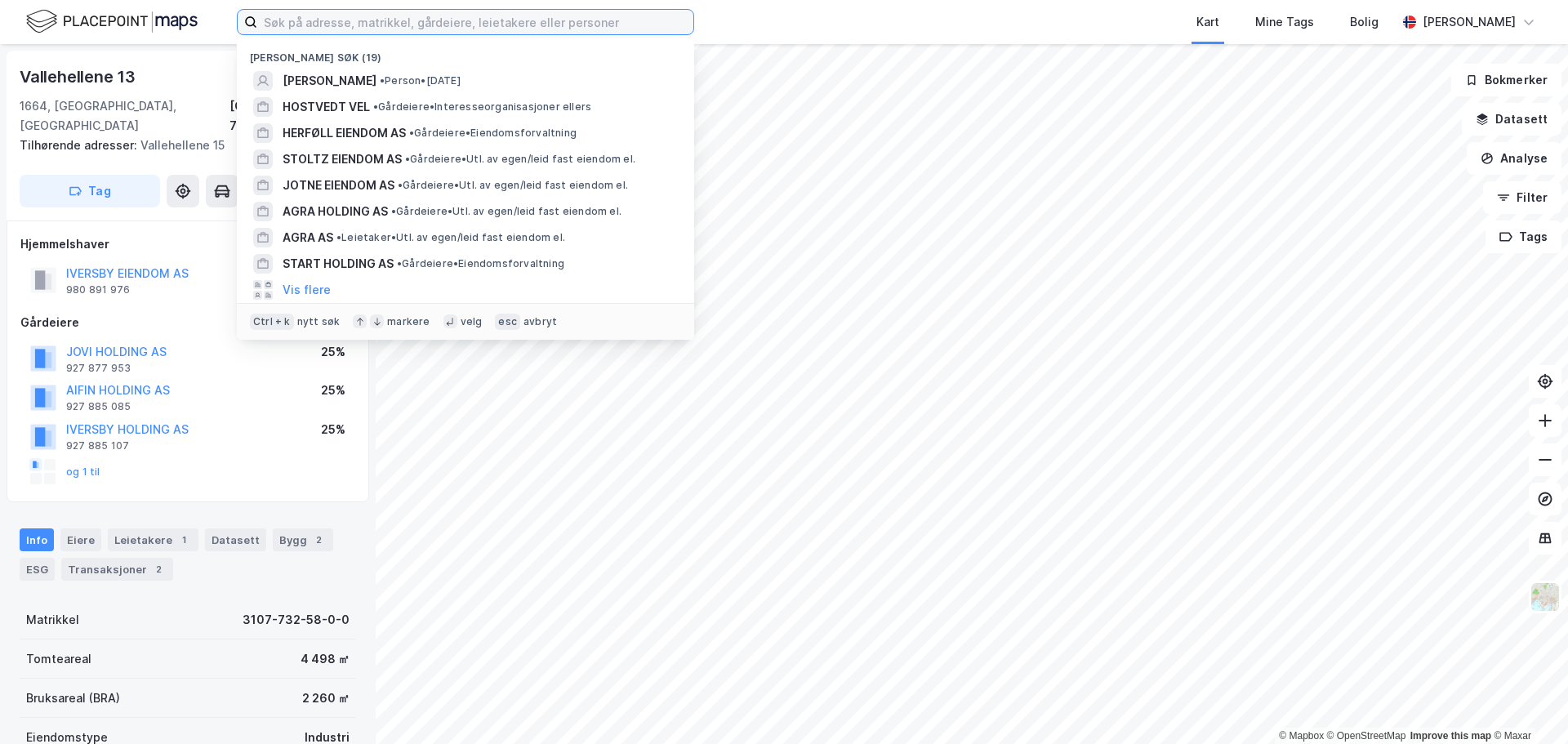
paste input "[PERSON_NAME]"
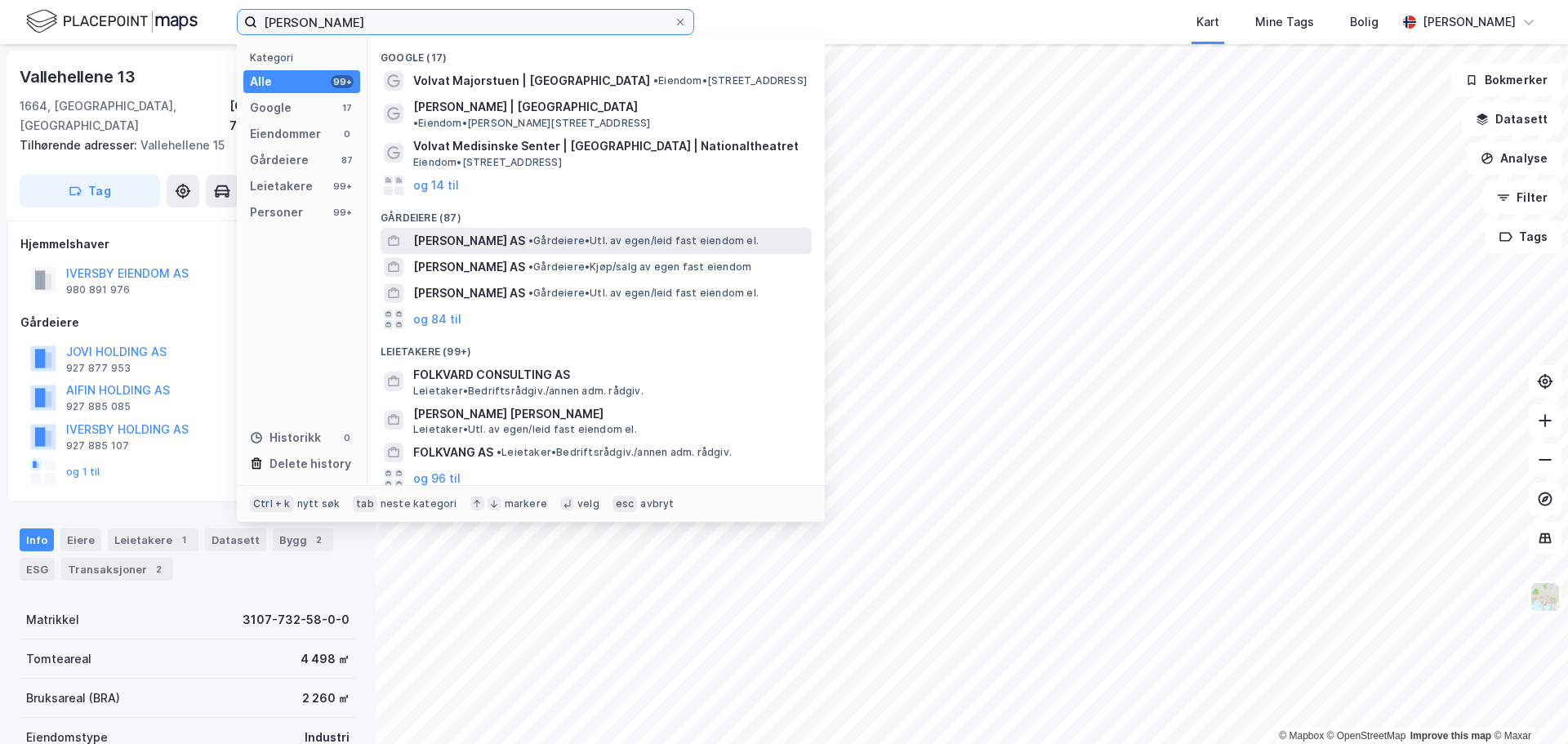
type input "[PERSON_NAME]"
click at [528, 235] on span "• Gårdeiere • Utl. av egen/leid fast eiendom el." at bounding box center [643, 241] width 230 height 13
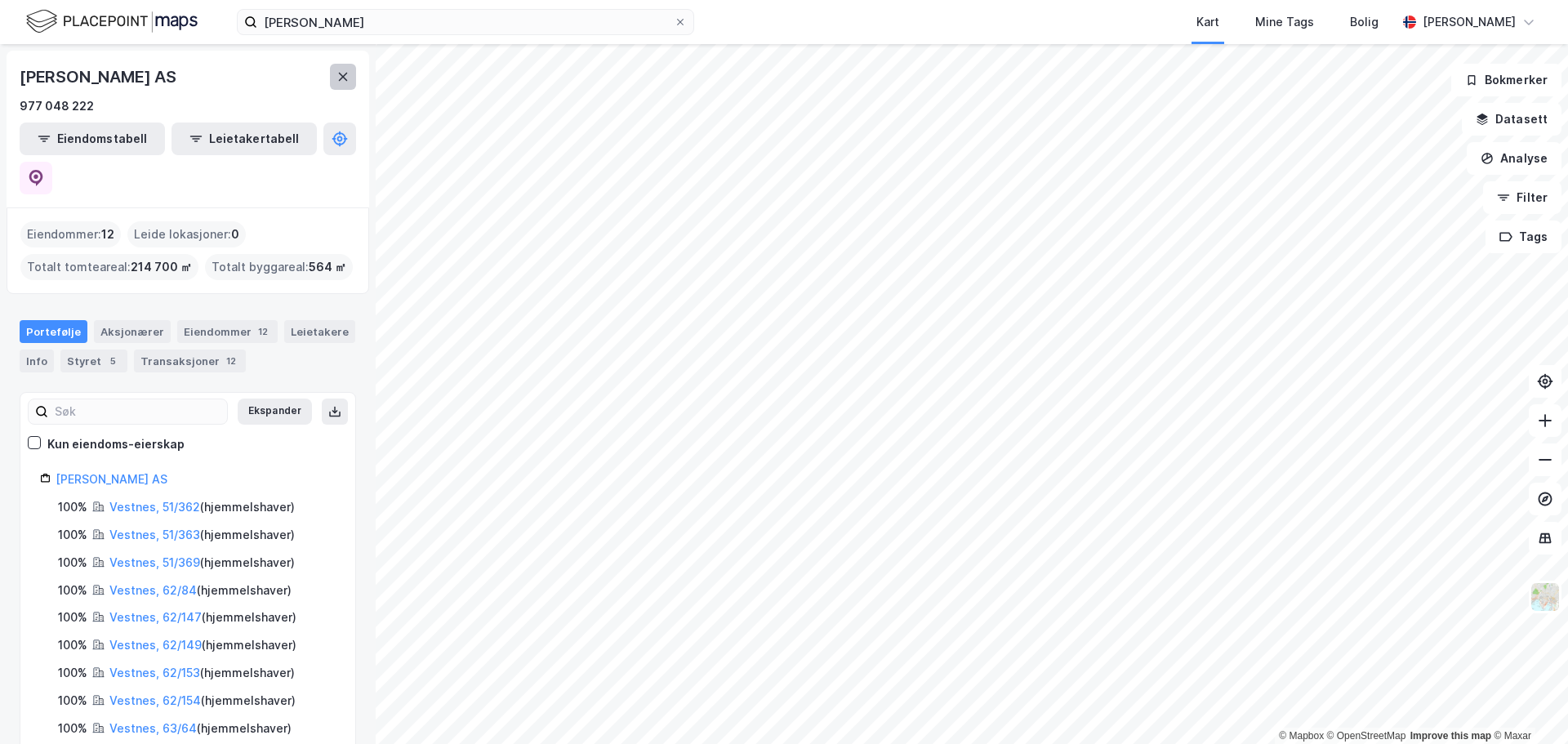
click at [346, 76] on icon at bounding box center [343, 77] width 13 height 13
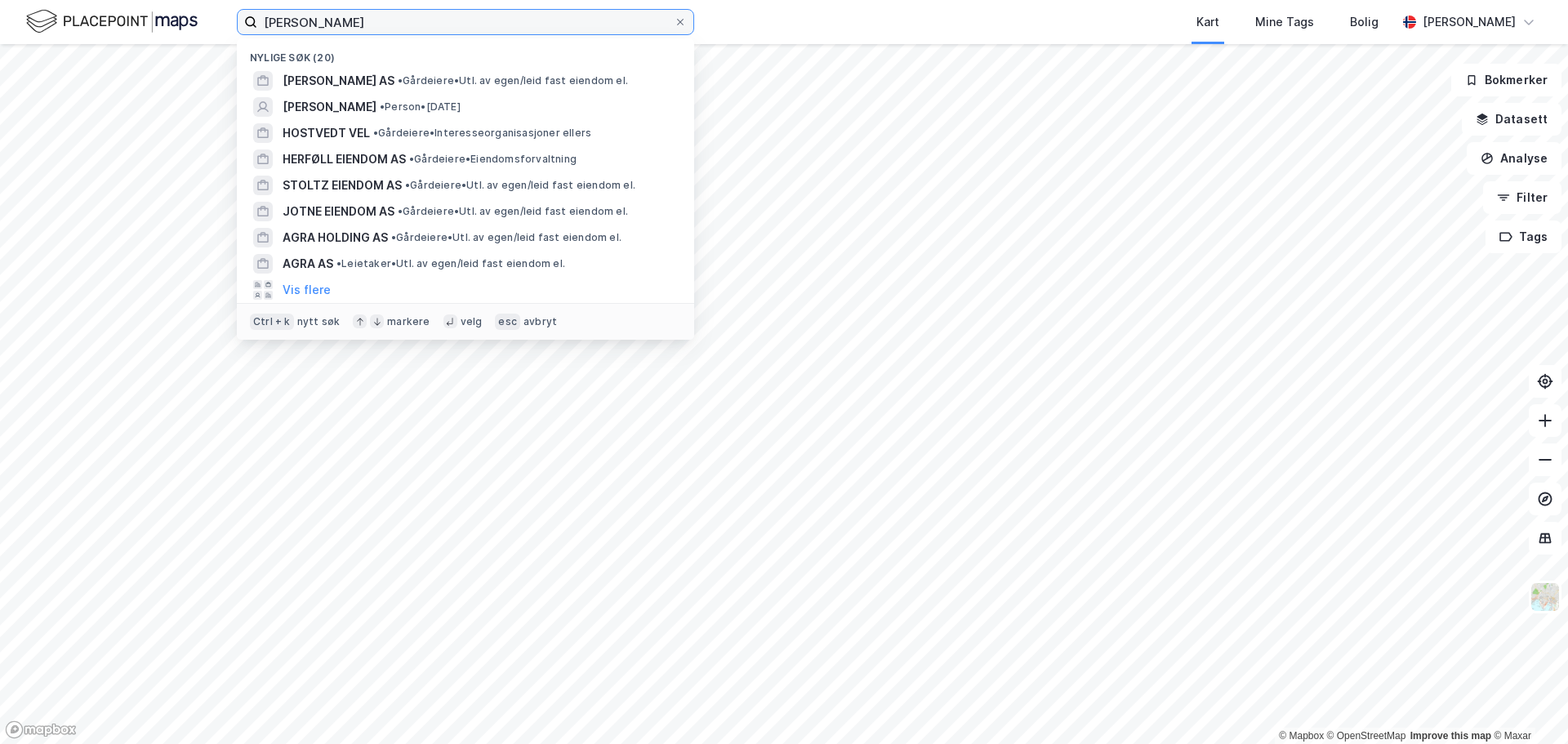
click at [408, 26] on input "[PERSON_NAME]" at bounding box center [465, 22] width 417 height 24
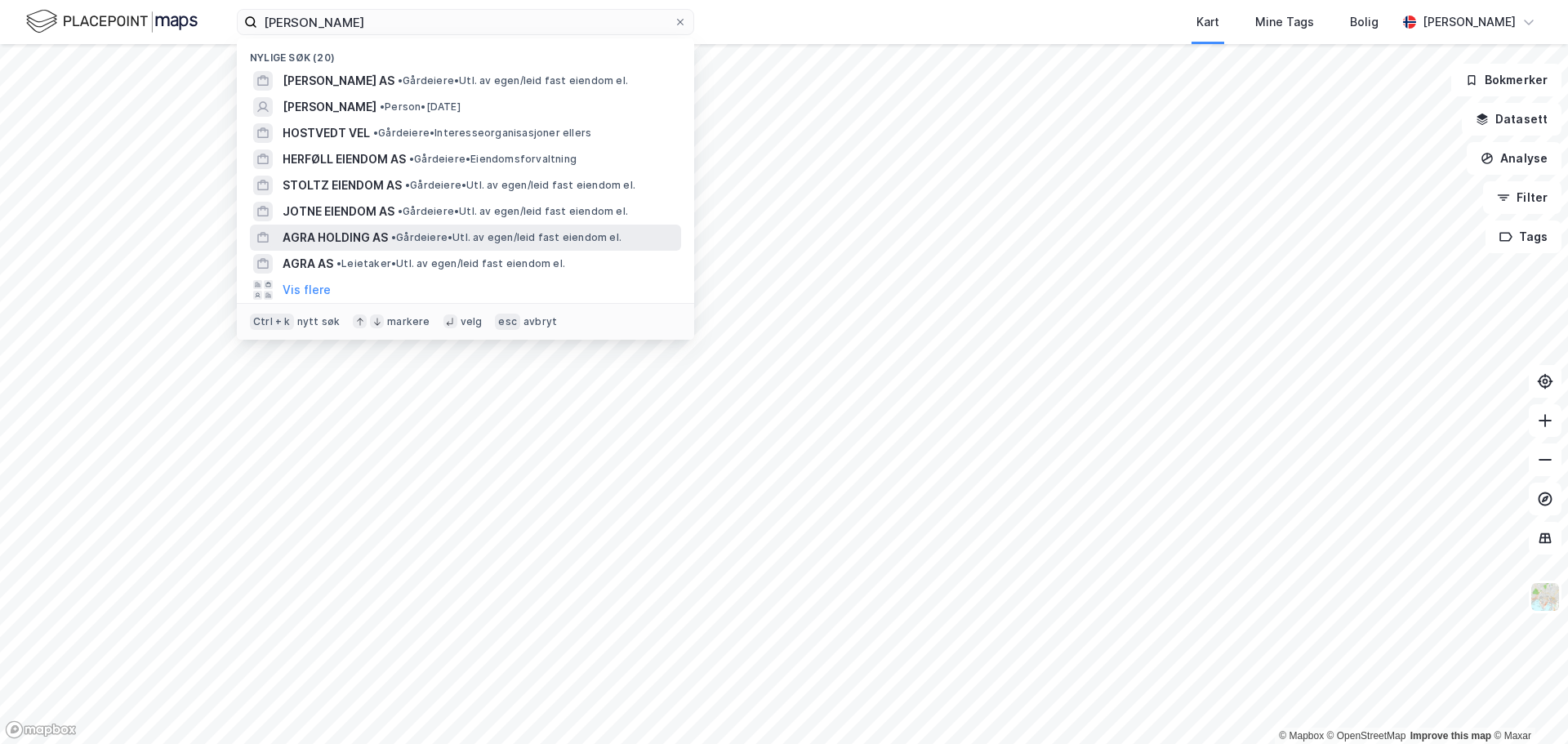
click at [364, 243] on span "AGRA HOLDING AS" at bounding box center [335, 237] width 105 height 20
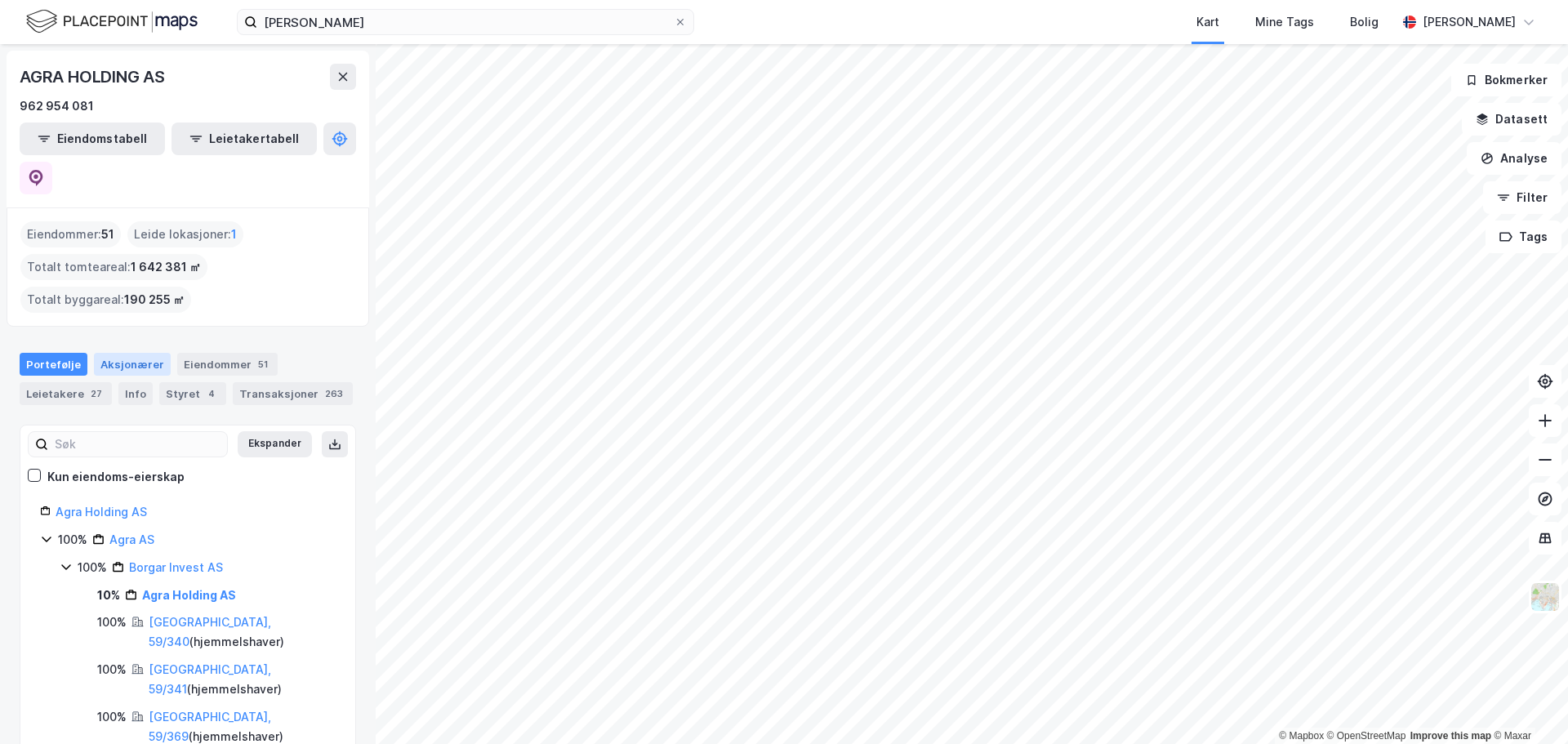
click at [121, 353] on div "Aksjonærer" at bounding box center [132, 364] width 77 height 23
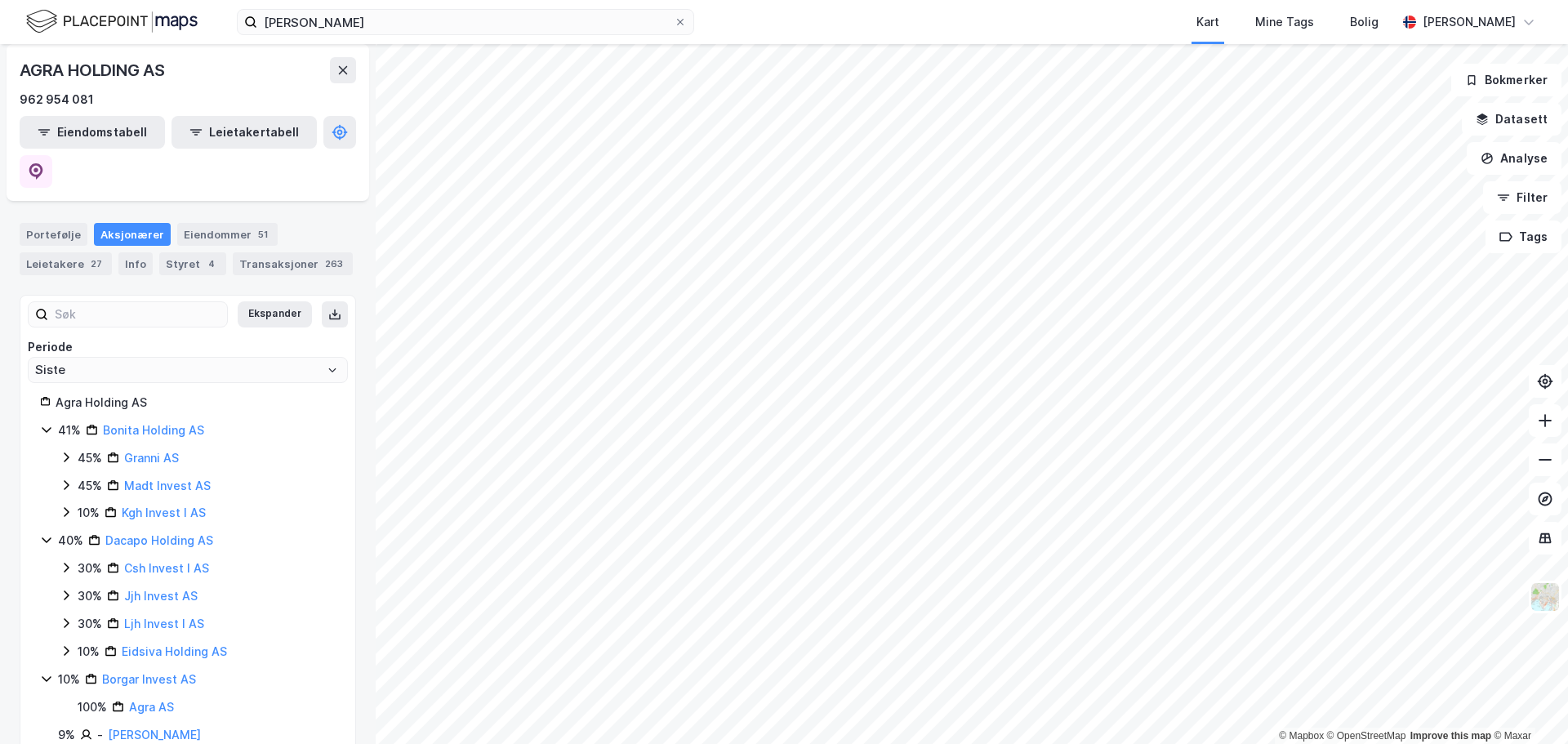
scroll to position [131, 0]
click at [338, 66] on icon at bounding box center [343, 70] width 13 height 13
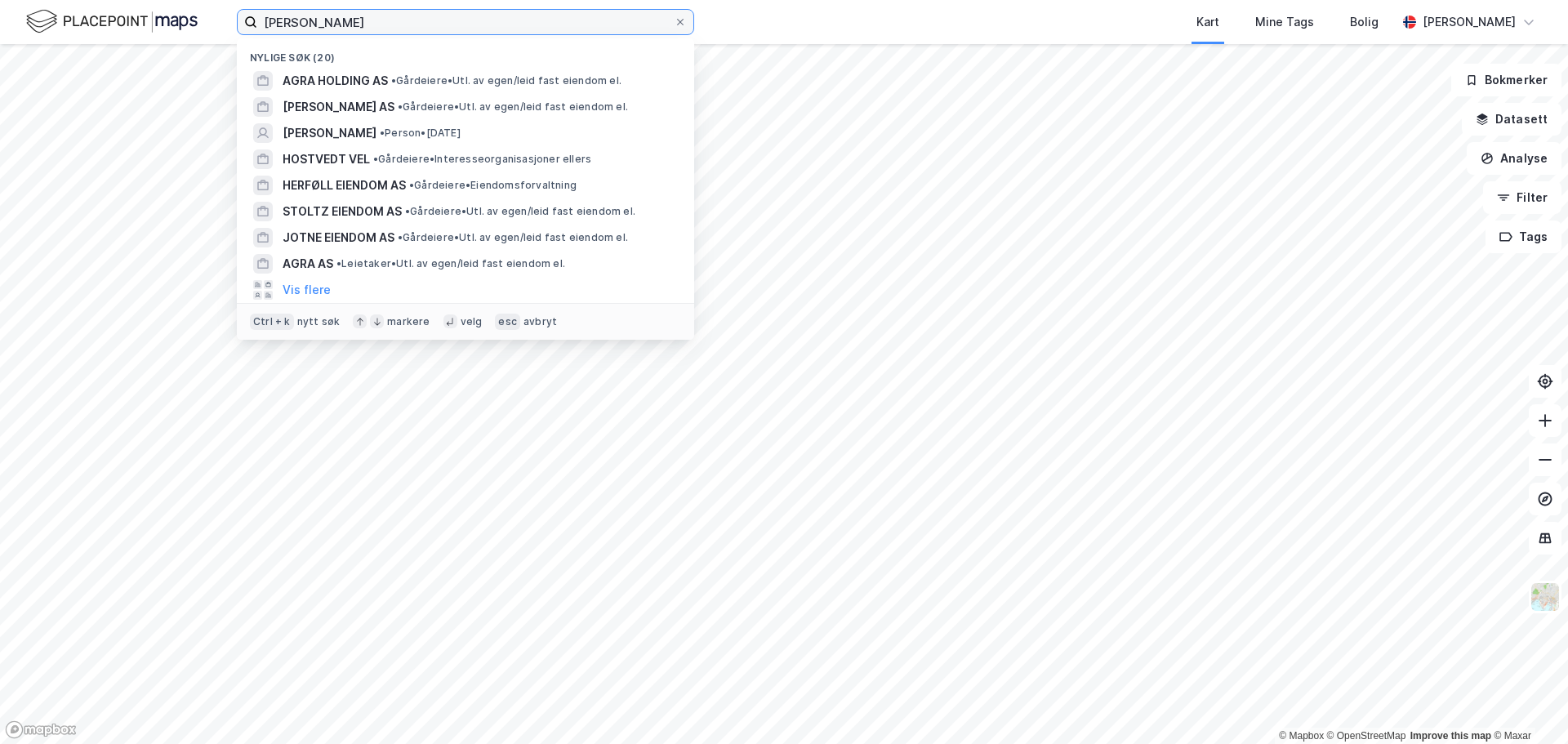
click at [517, 15] on input "[PERSON_NAME]" at bounding box center [465, 22] width 417 height 24
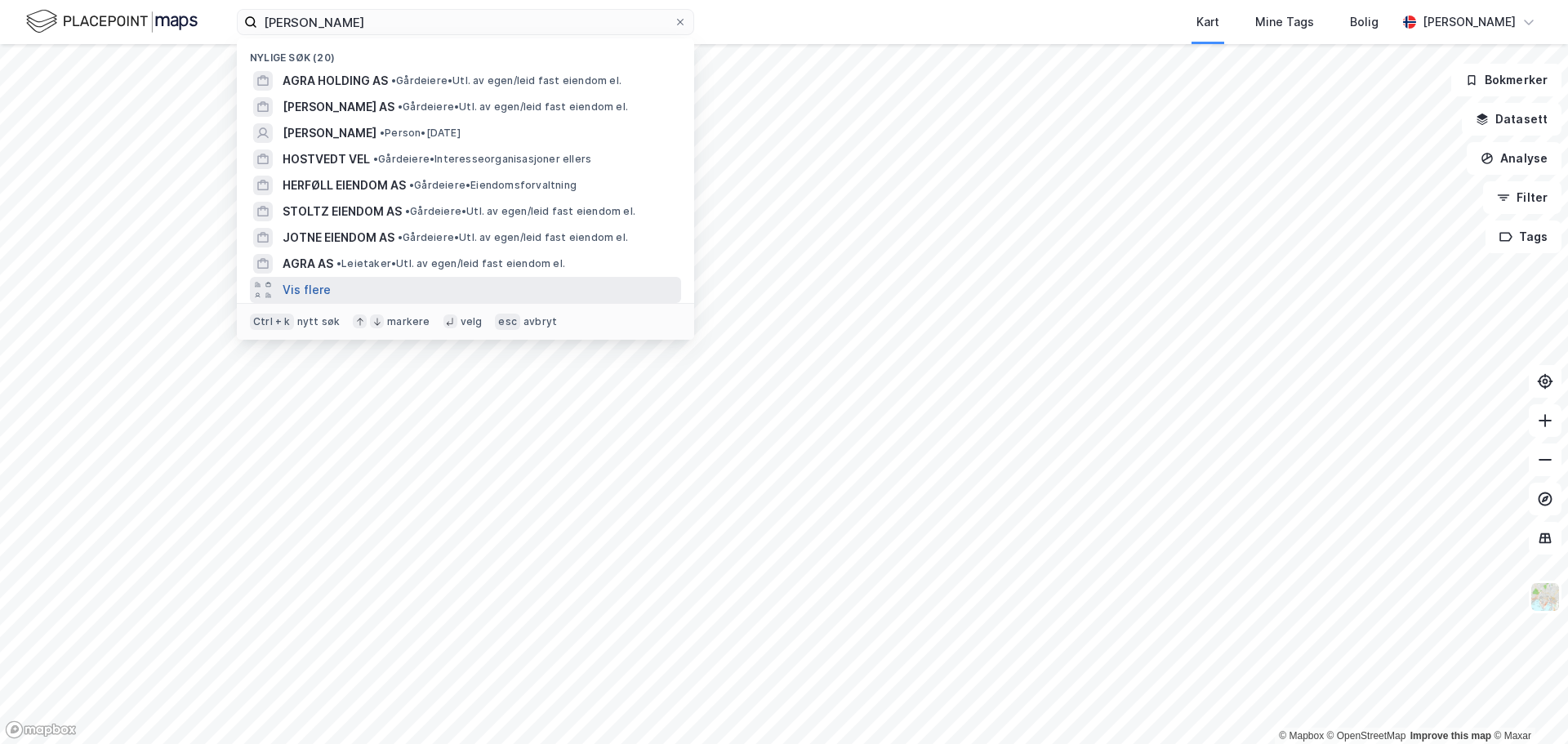
click at [299, 288] on button "Vis flere" at bounding box center [306, 290] width 48 height 20
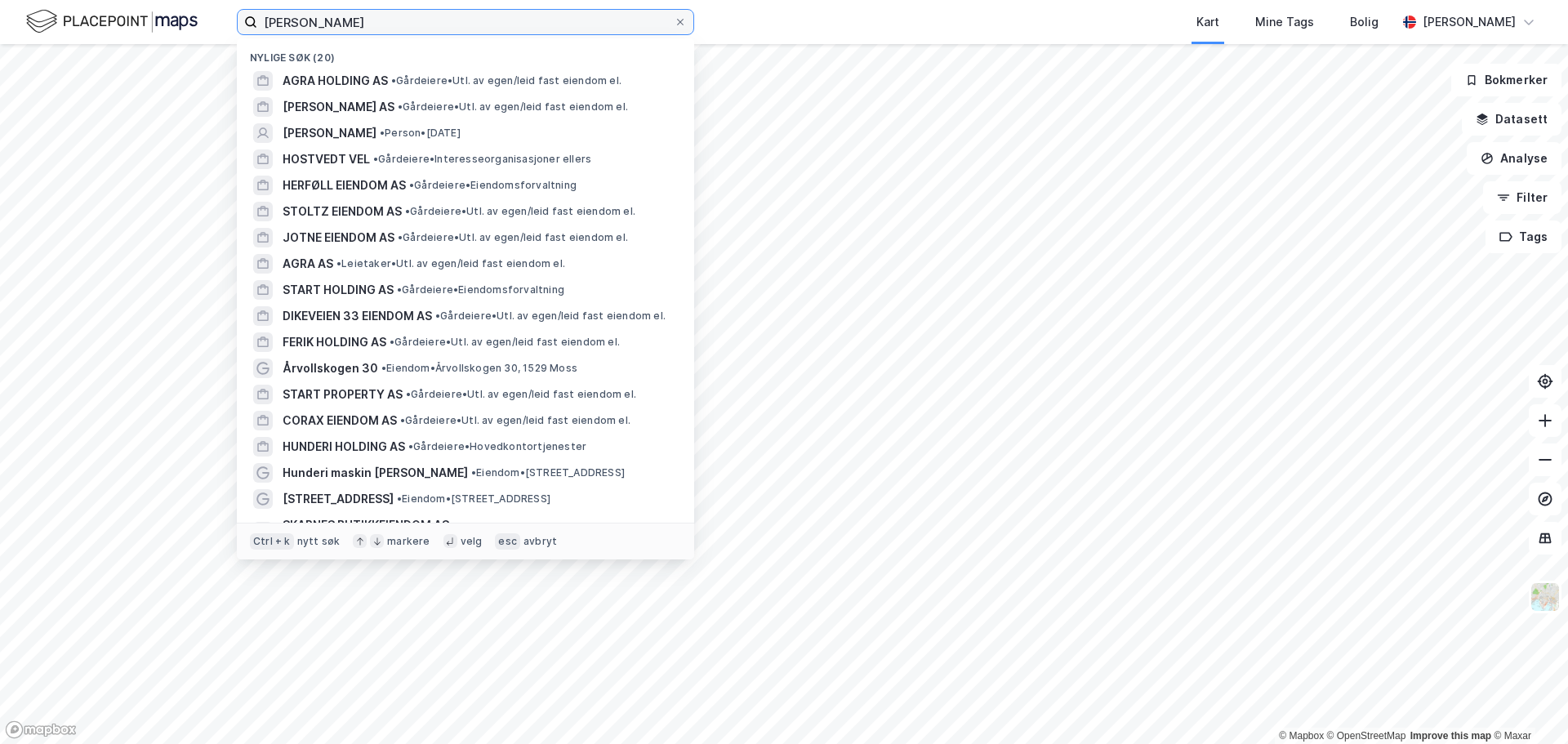
click at [428, 23] on input "[PERSON_NAME]" at bounding box center [465, 22] width 417 height 24
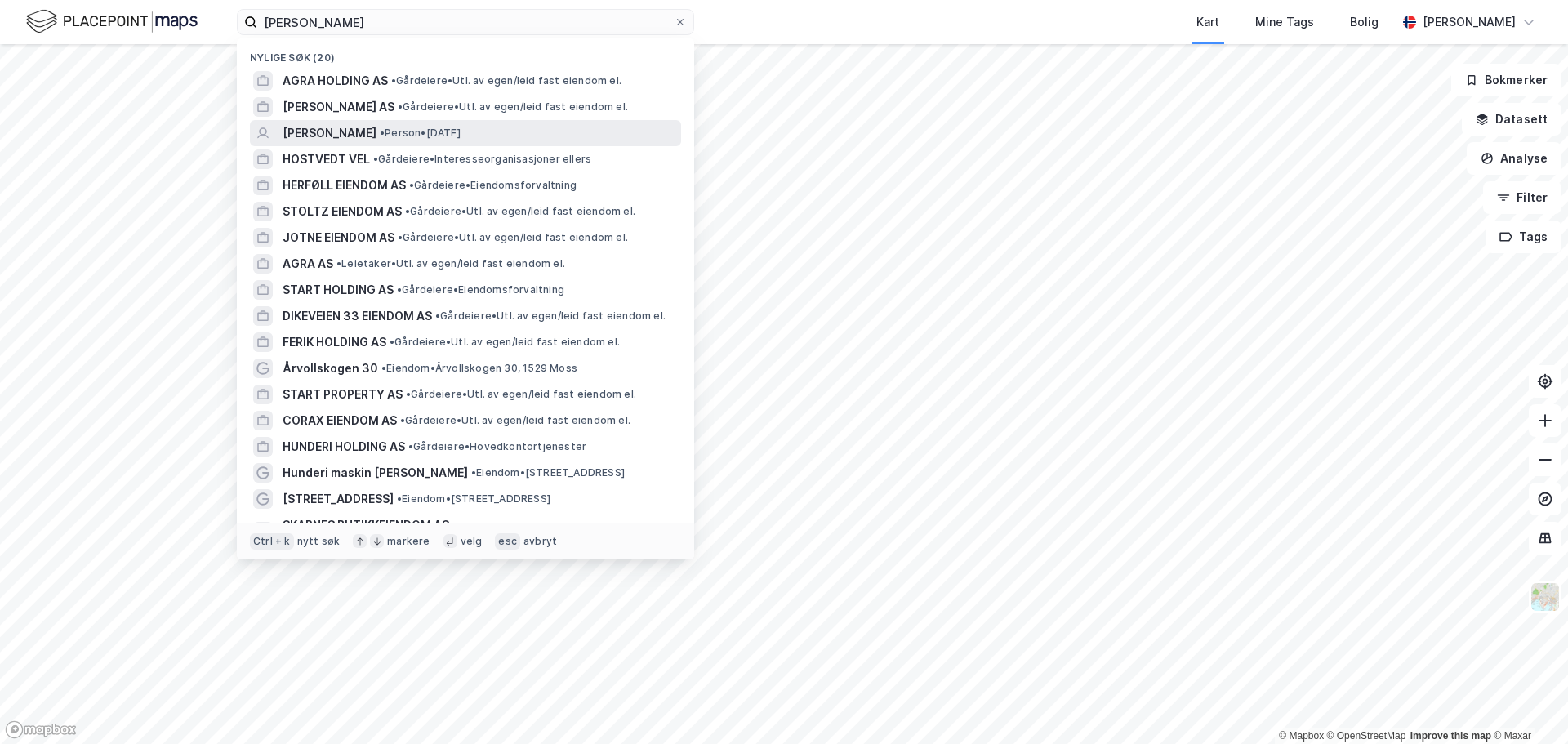
click at [376, 129] on span "[PERSON_NAME]" at bounding box center [329, 132] width 94 height 20
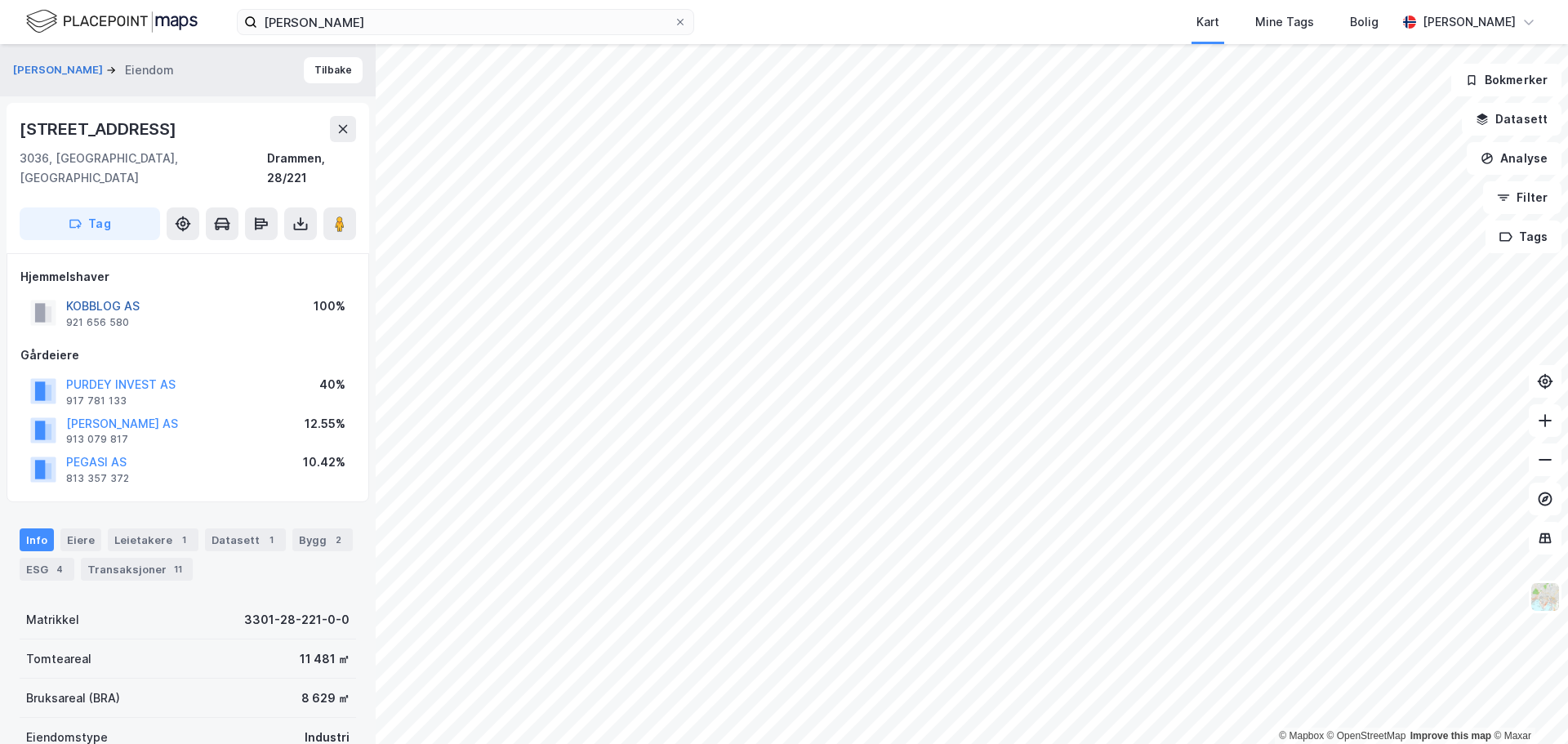
click at [0, 0] on button "KOBBLOG AS" at bounding box center [0, 0] width 0 height 0
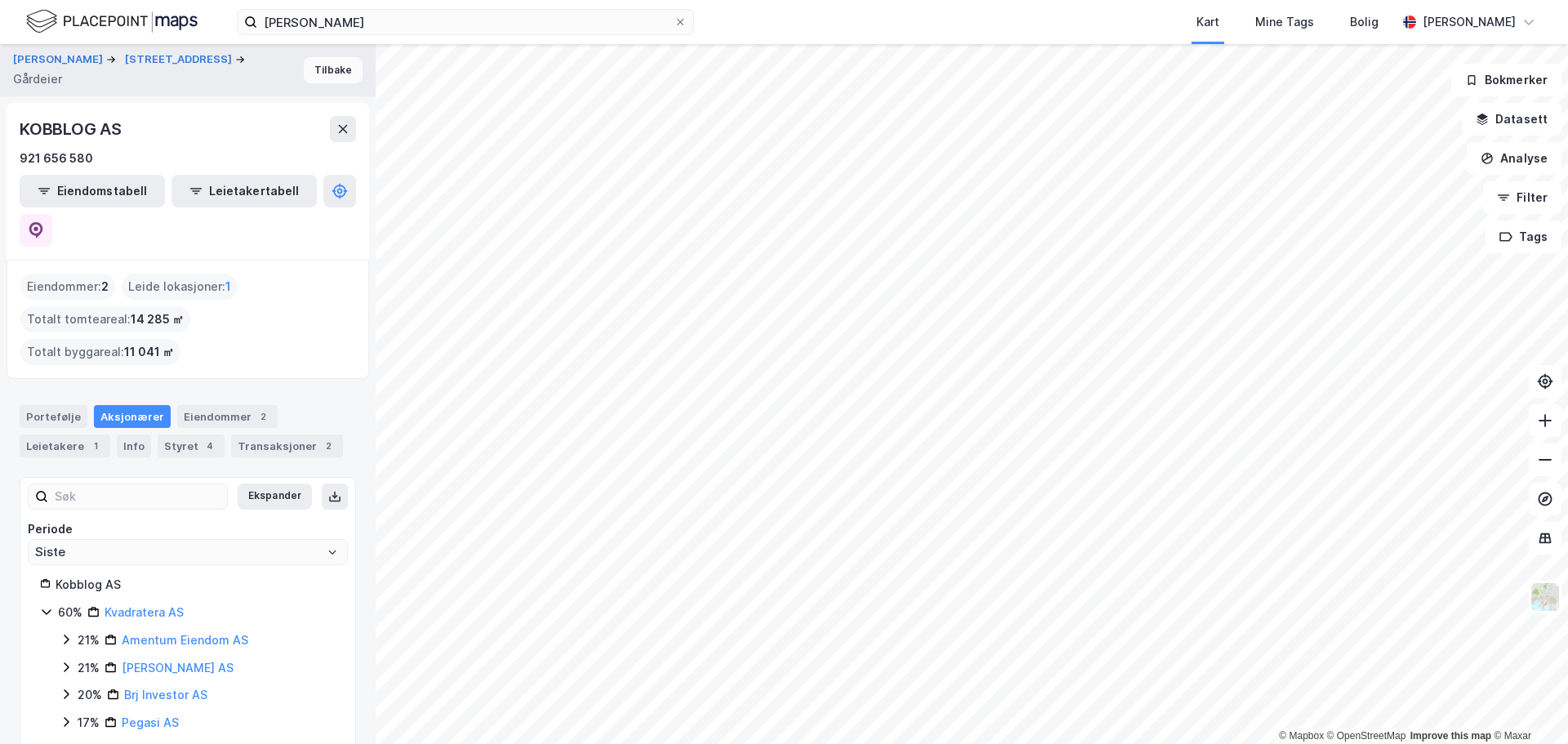
click at [322, 68] on button "Tilbake" at bounding box center [333, 70] width 59 height 26
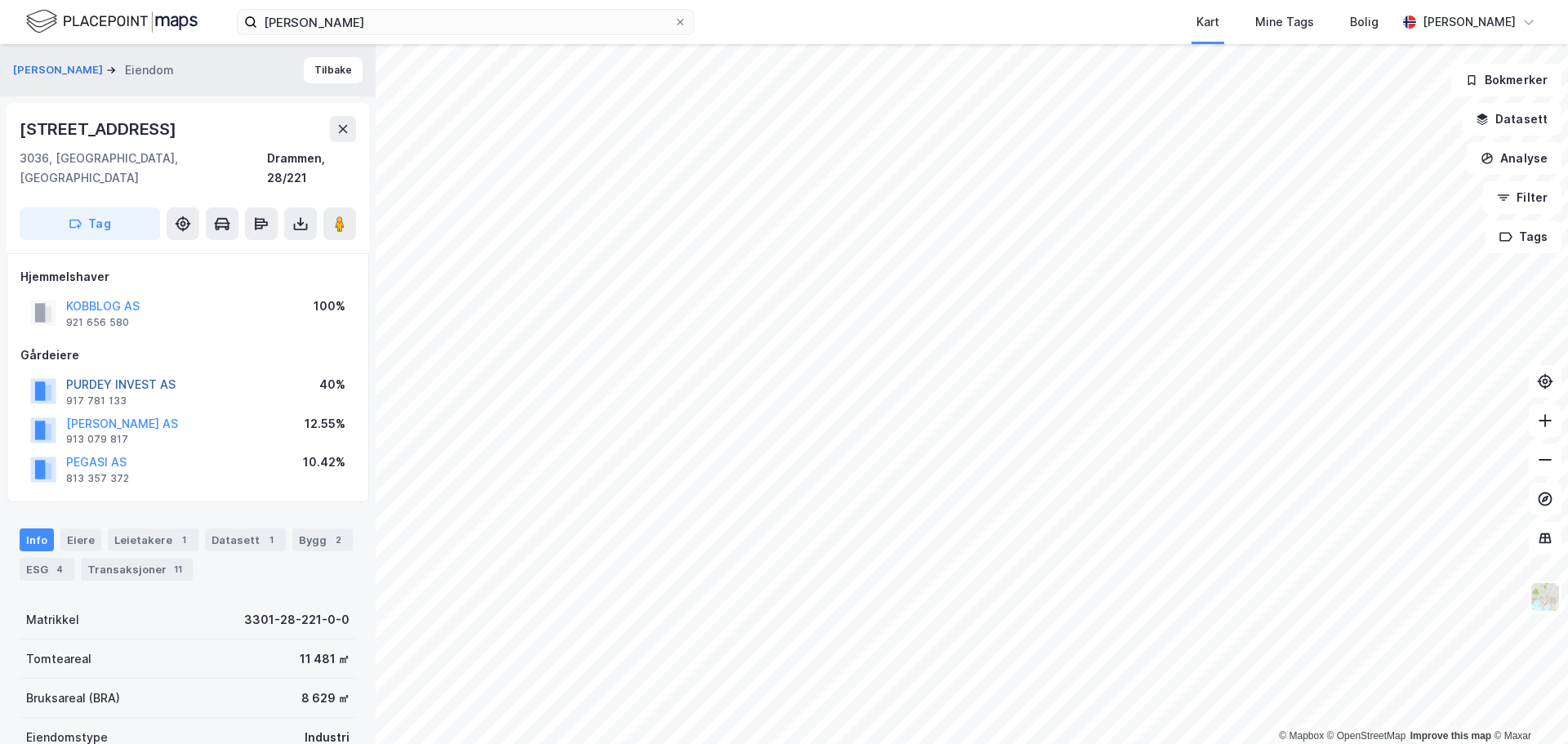
click at [0, 0] on button "PURDEY INVEST AS" at bounding box center [0, 0] width 0 height 0
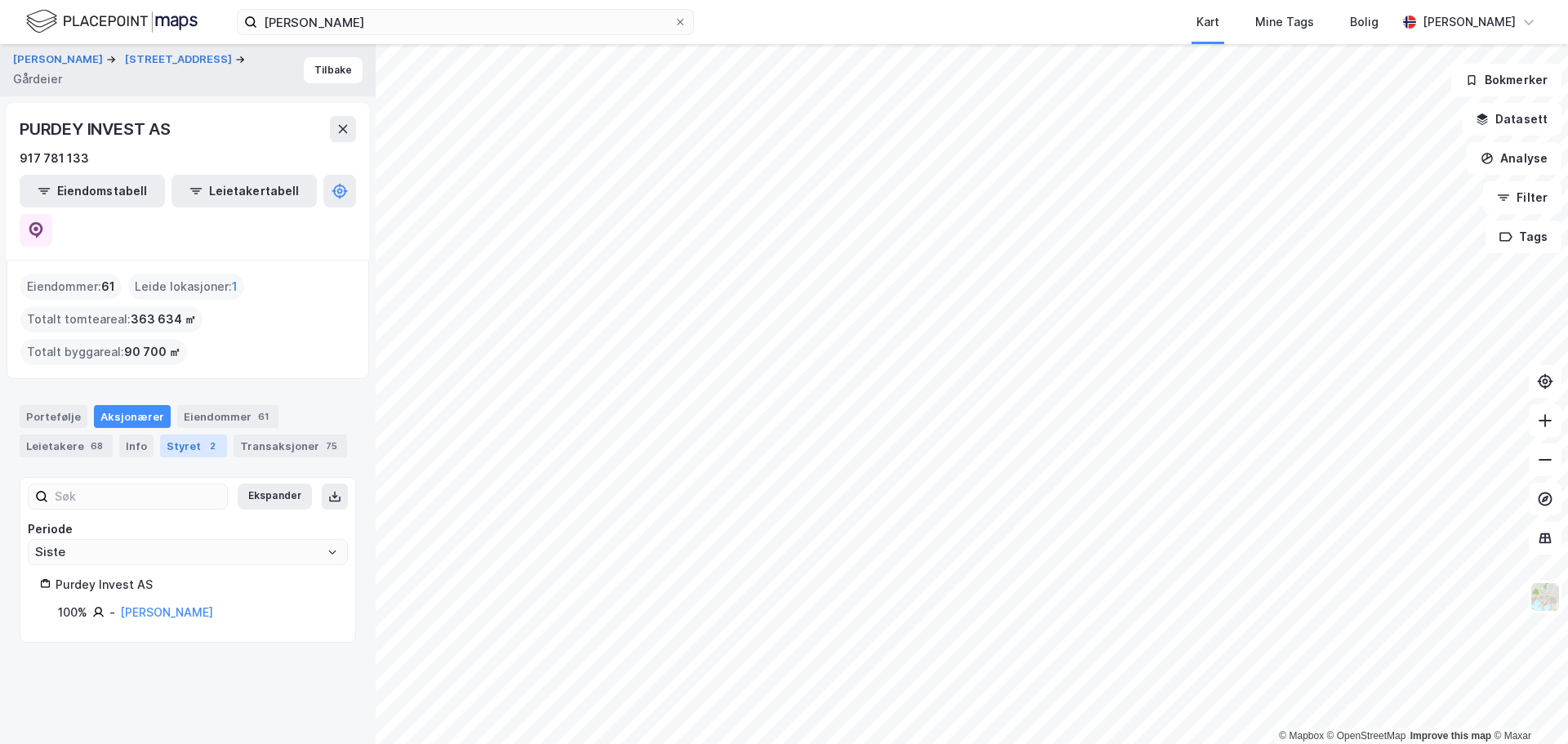
click at [184, 434] on div "Styret 2" at bounding box center [193, 446] width 67 height 23
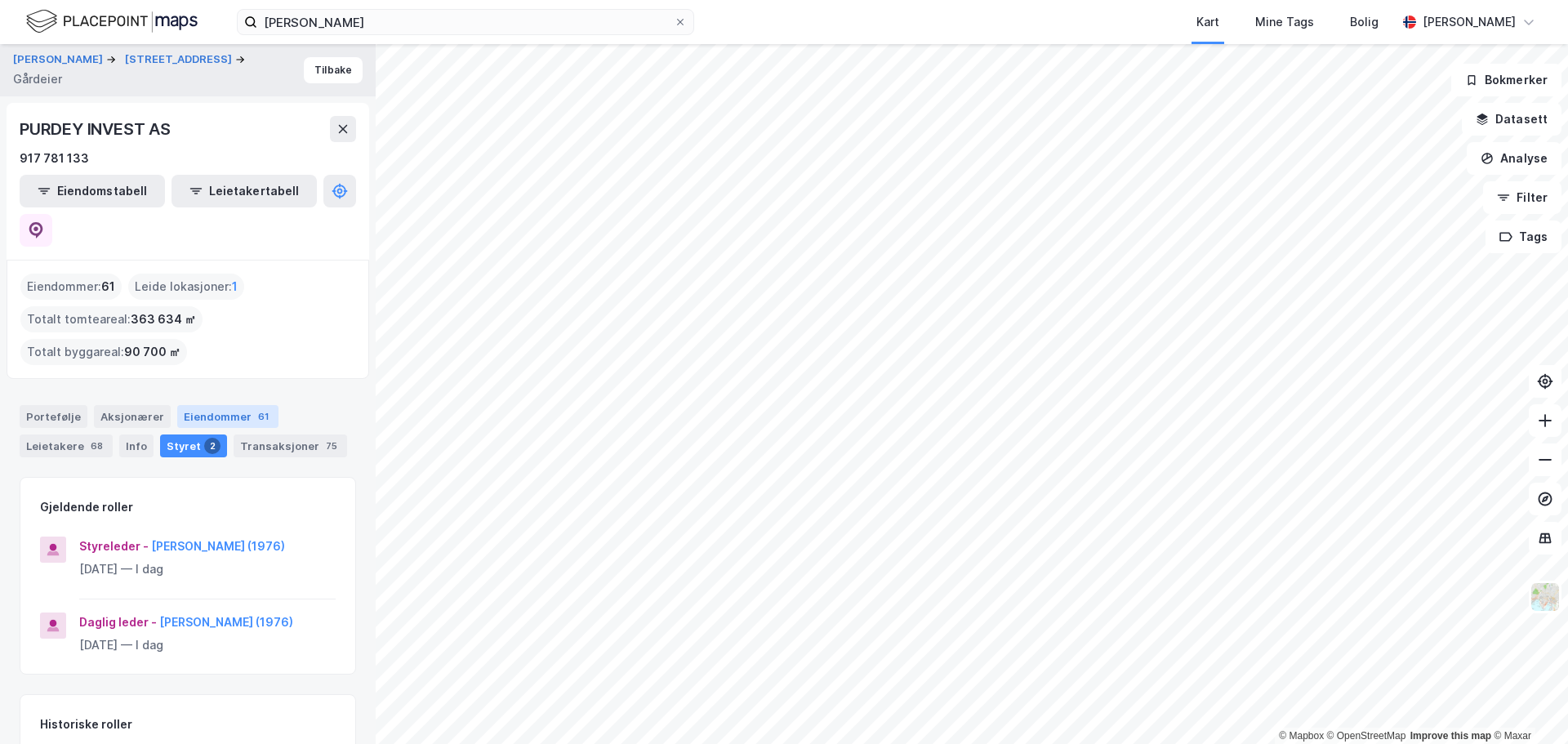
click at [211, 405] on div "Eiendommer 61" at bounding box center [228, 417] width 101 height 23
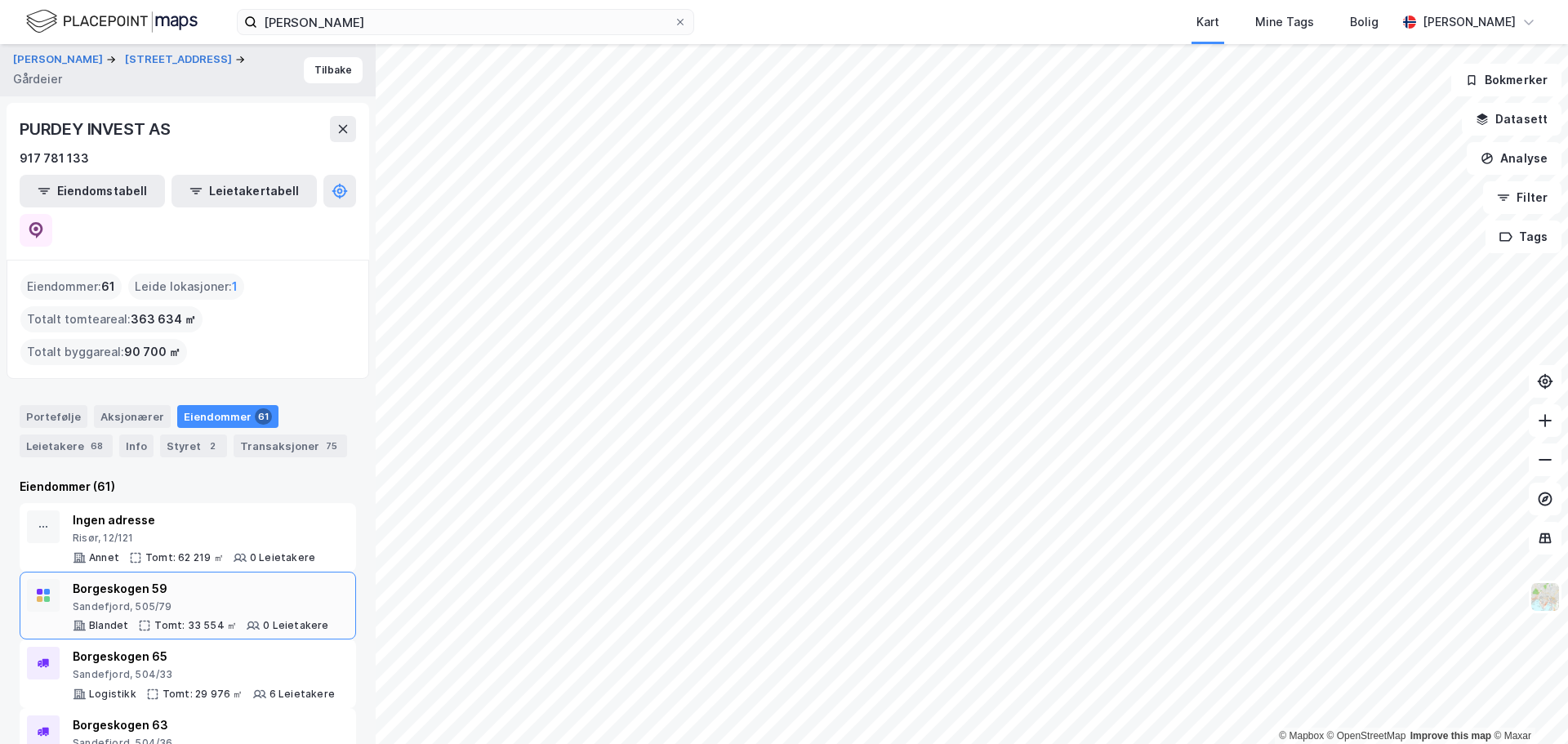
click at [205, 579] on div "Borgeskogen 59 Sandefjord, 505/79 Blandet Tomt: 33 554 ㎡ 0 Leietakere" at bounding box center [200, 605] width 256 height 53
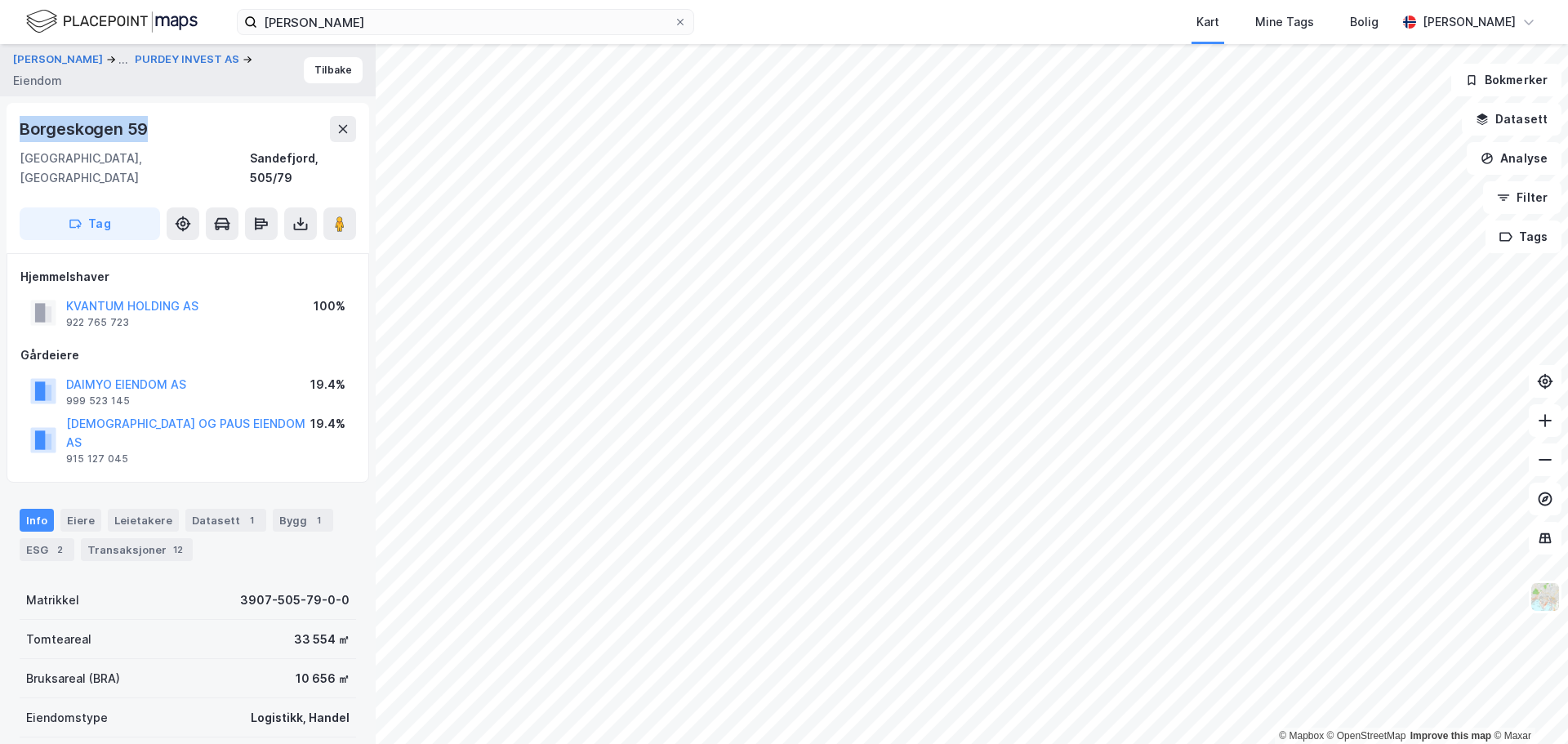
drag, startPoint x: 153, startPoint y: 123, endPoint x: 23, endPoint y: 129, distance: 130.1
click at [23, 129] on div "Borgeskogen 59" at bounding box center [188, 129] width 337 height 26
copy div "Borgeskogen 59"
click at [145, 509] on div "Leietakere" at bounding box center [144, 520] width 71 height 23
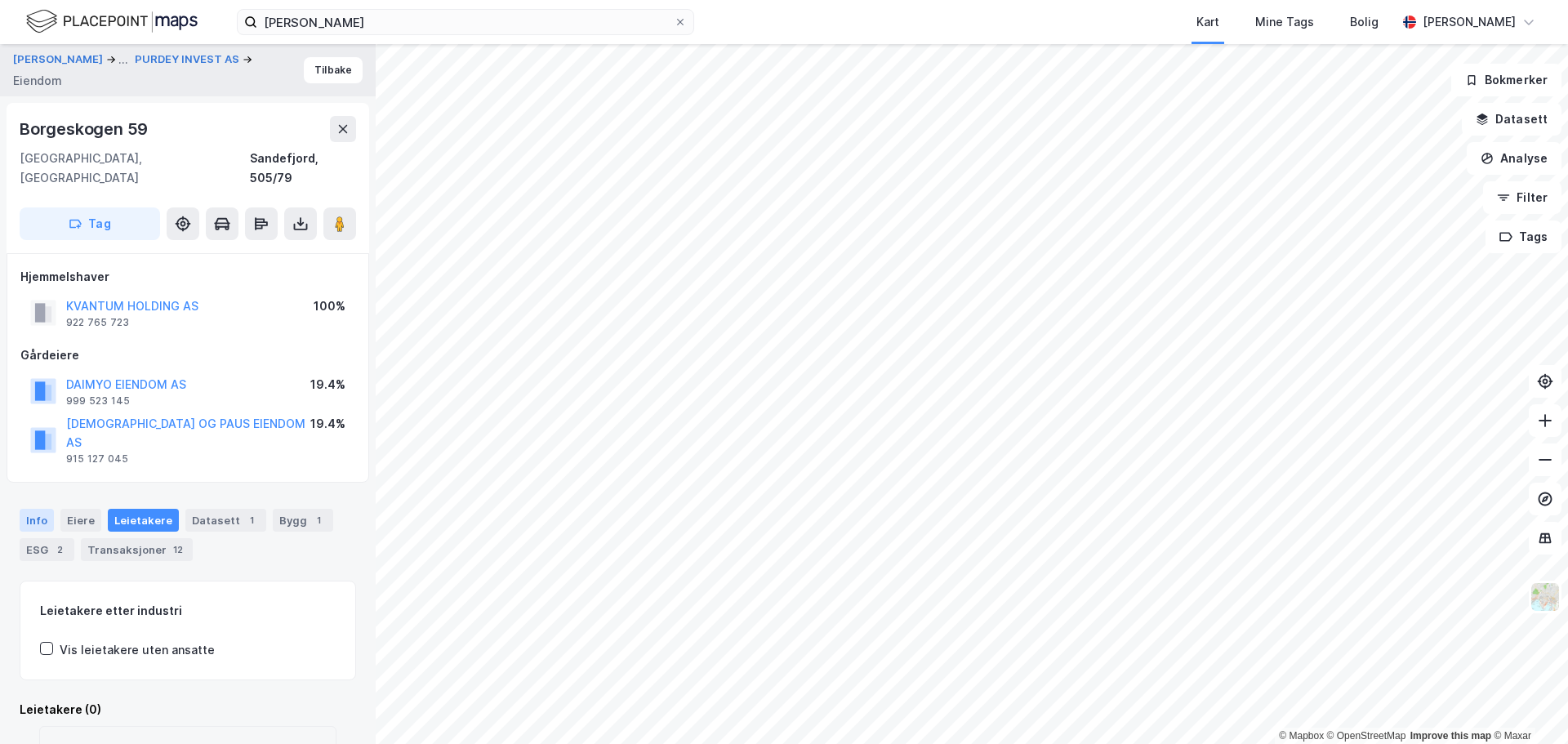
click at [42, 509] on div "Info" at bounding box center [37, 520] width 35 height 23
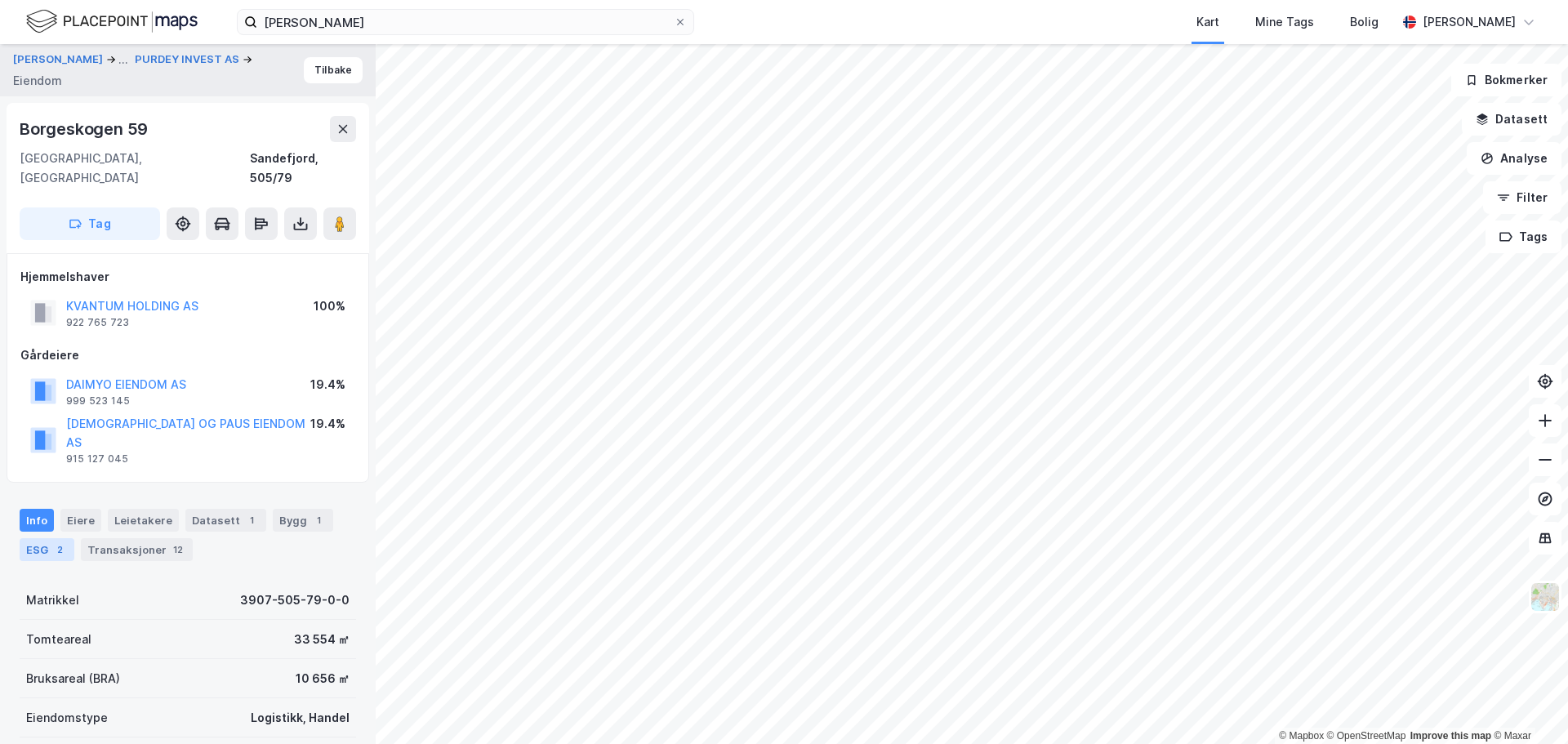
click at [47, 539] on div "ESG 2" at bounding box center [47, 550] width 54 height 23
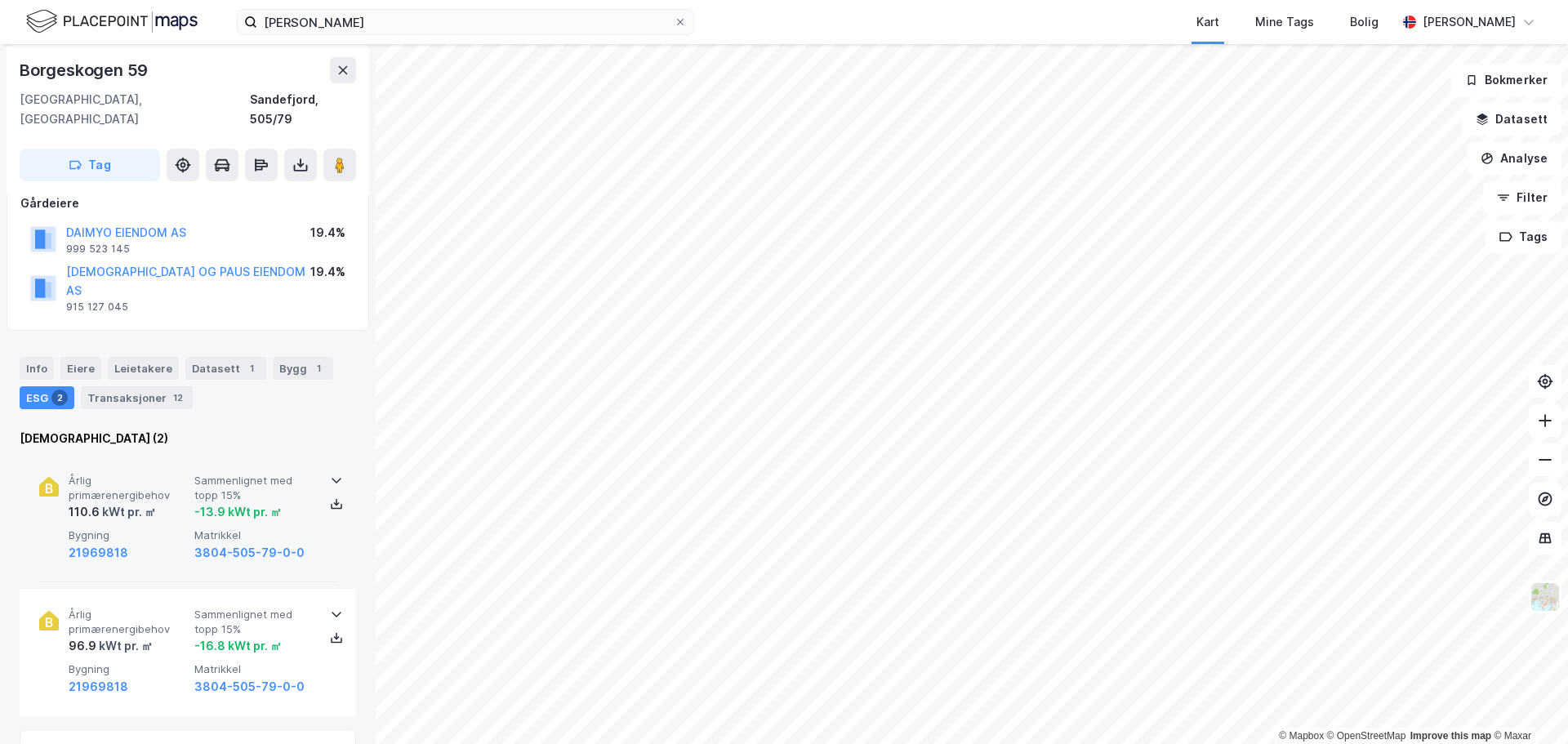
scroll to position [54, 0]
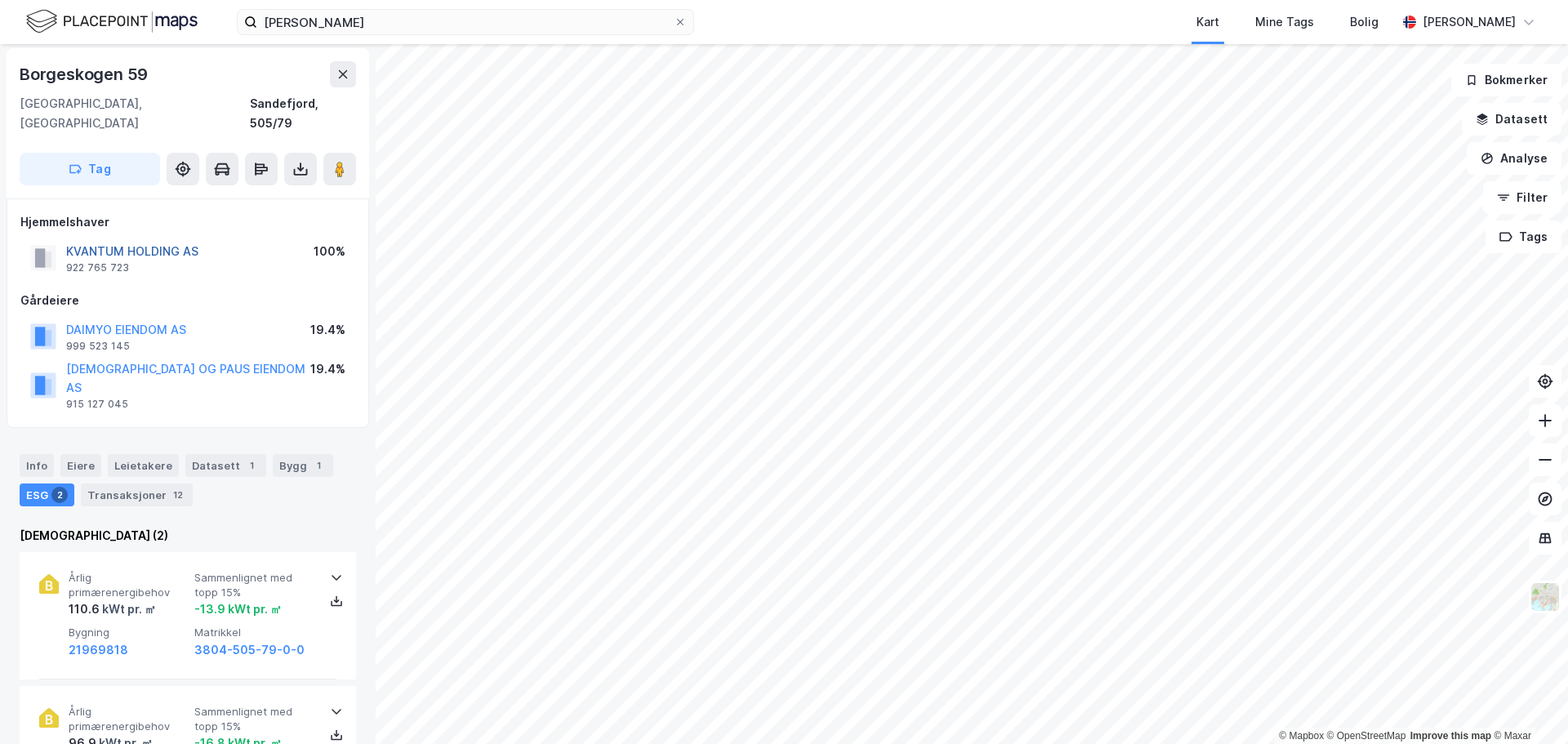
click at [0, 0] on button "KVANTUM HOLDING AS" at bounding box center [0, 0] width 0 height 0
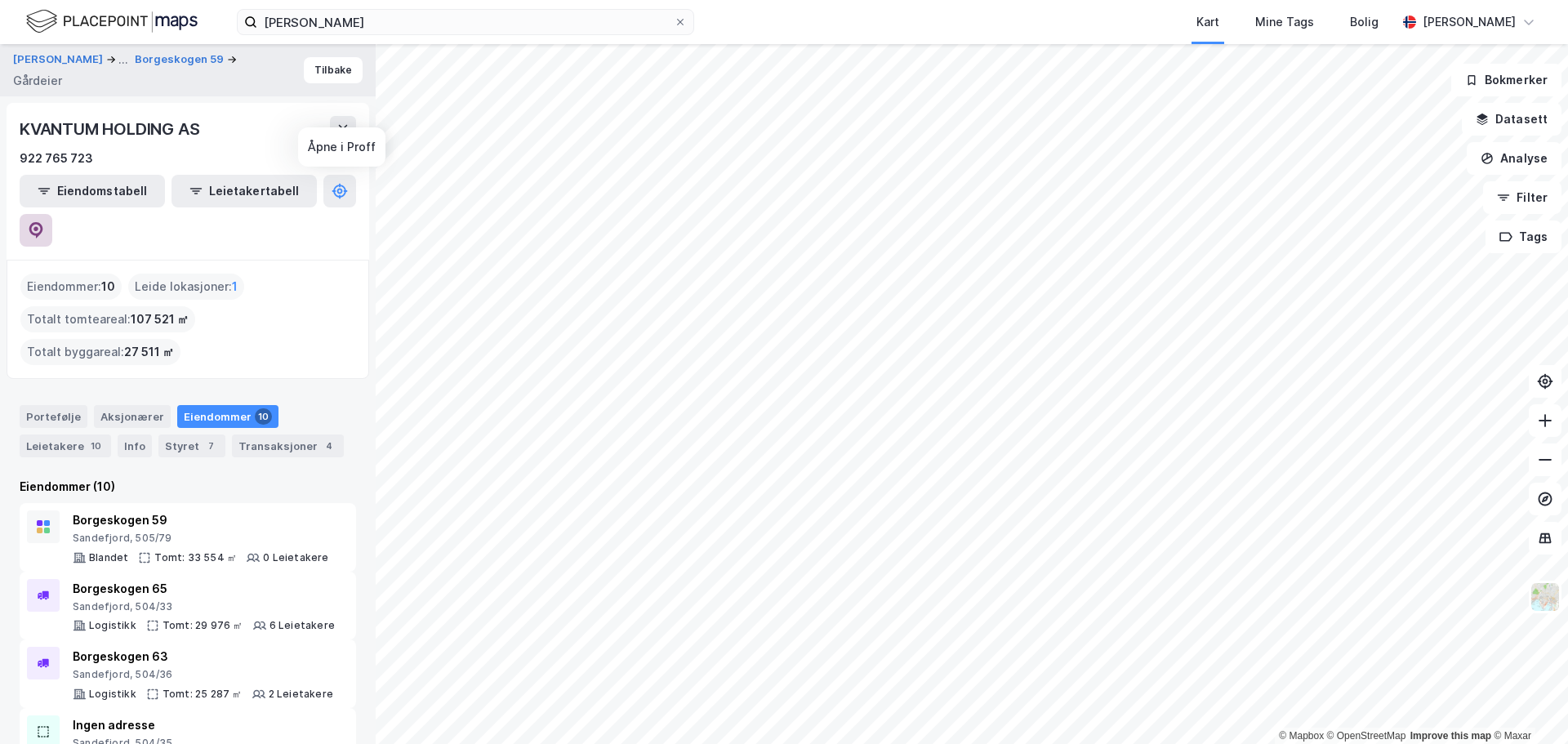
click at [38, 226] on icon at bounding box center [36, 228] width 5 height 5
click at [1528, 85] on button "Bokmerker" at bounding box center [1507, 80] width 111 height 33
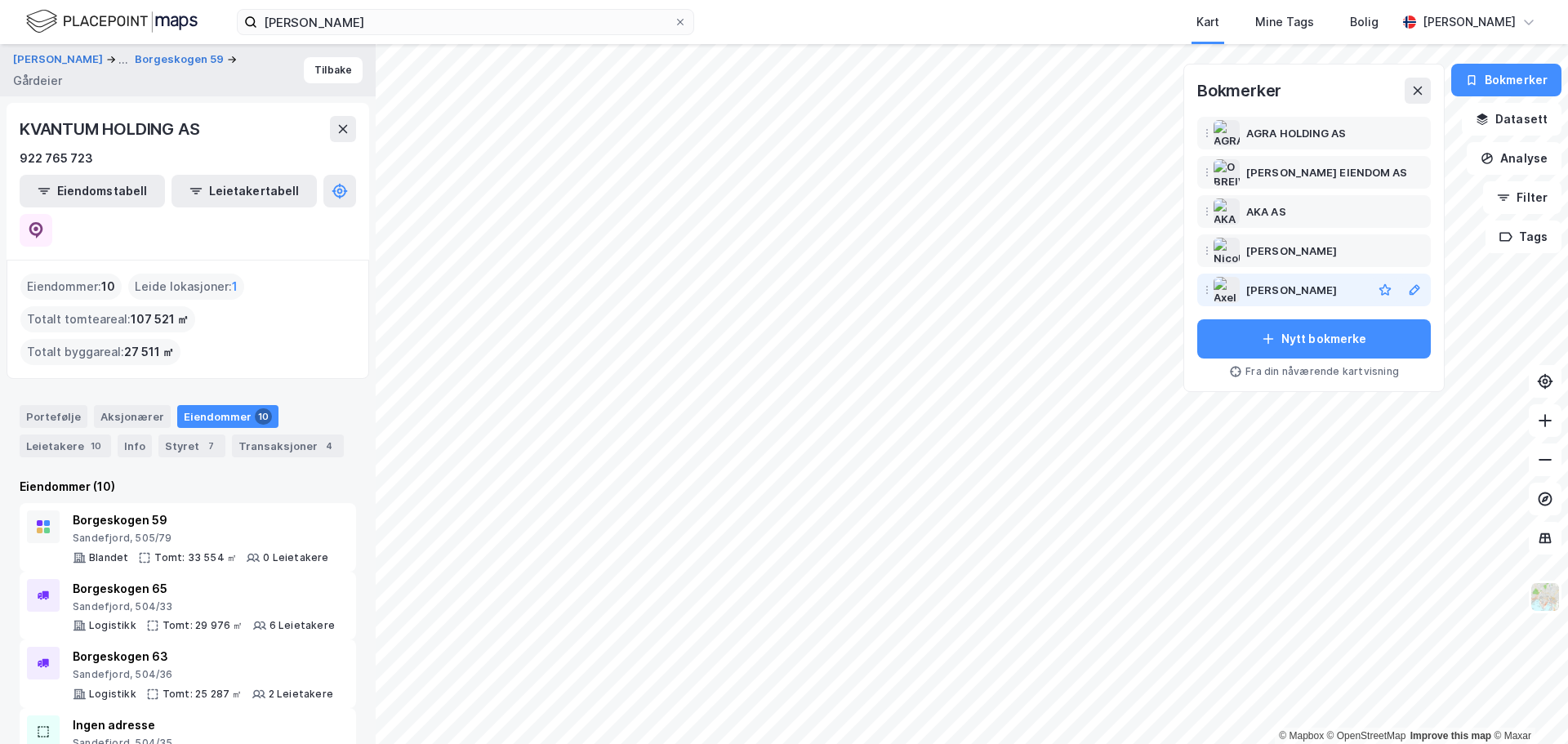
drag, startPoint x: 1365, startPoint y: 290, endPoint x: 1264, endPoint y: 295, distance: 101.1
click at [1264, 295] on div "[PERSON_NAME]" at bounding box center [1305, 290] width 119 height 20
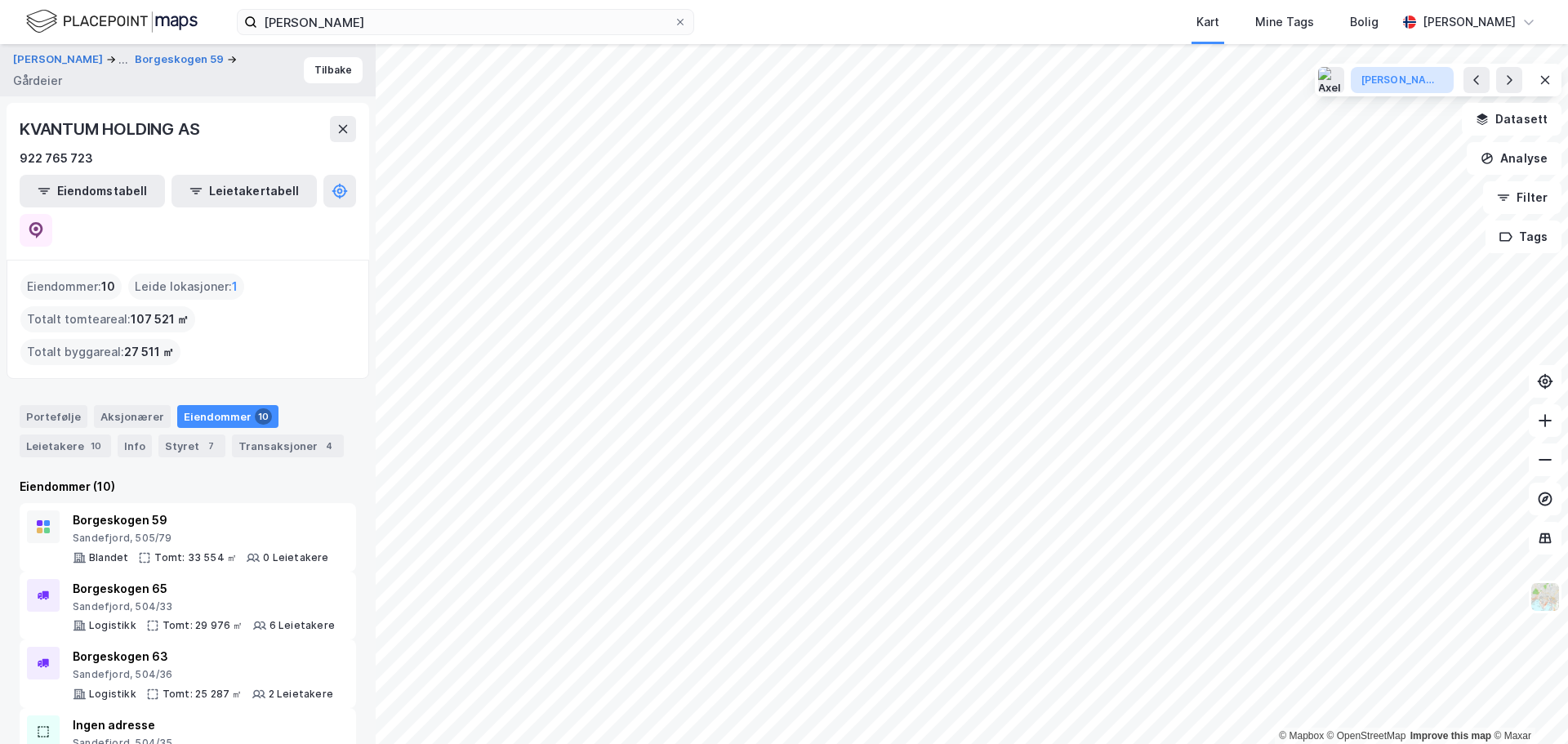
click at [1415, 83] on div "[PERSON_NAME]" at bounding box center [1402, 80] width 82 height 14
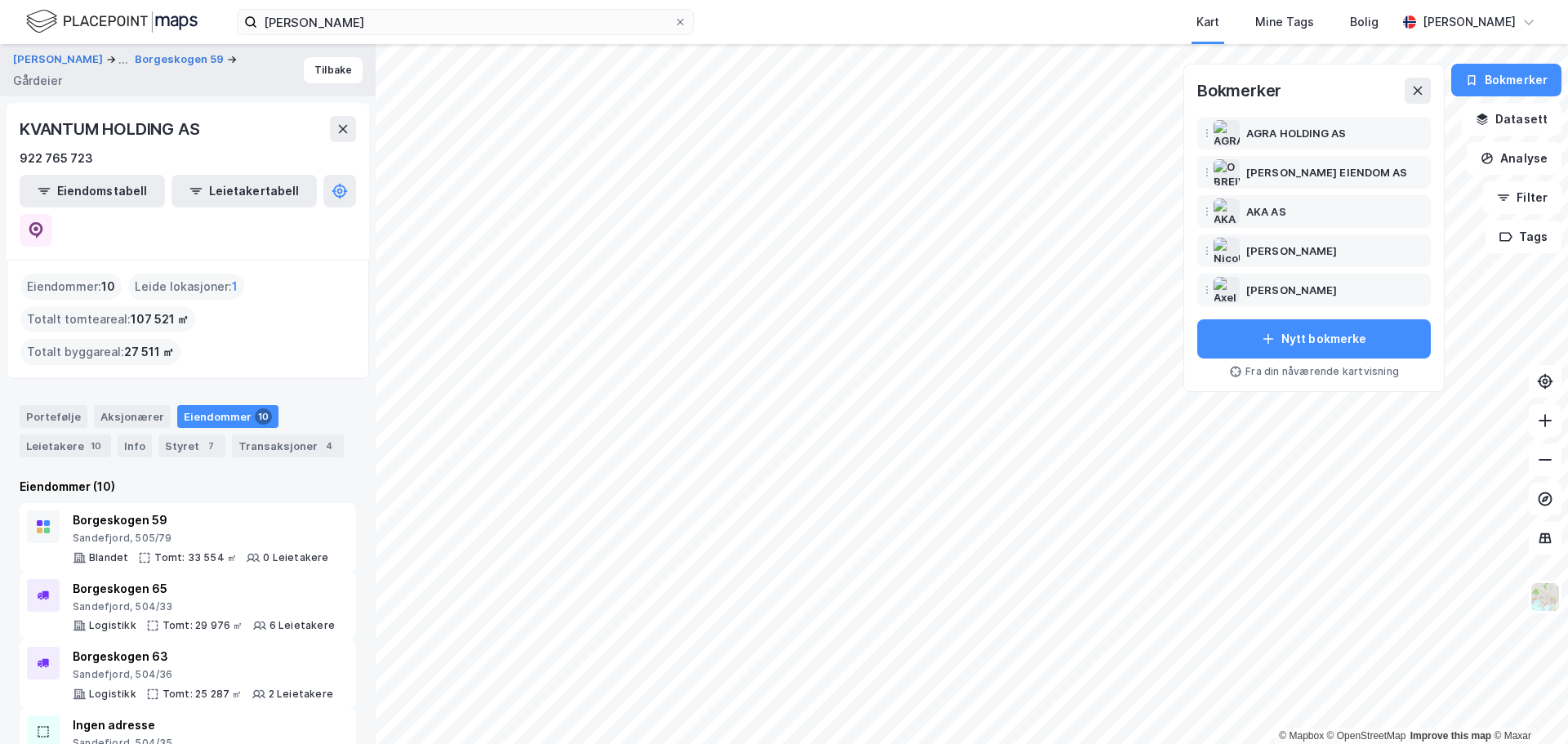
click at [1435, 92] on div "Bokmerker AGRA HOLDING AS [PERSON_NAME] EIENDOM AS AKA AS [PERSON_NAME] [PERSON…" at bounding box center [1314, 228] width 262 height 328
click at [1304, 281] on div "[PERSON_NAME]" at bounding box center [1291, 290] width 91 height 20
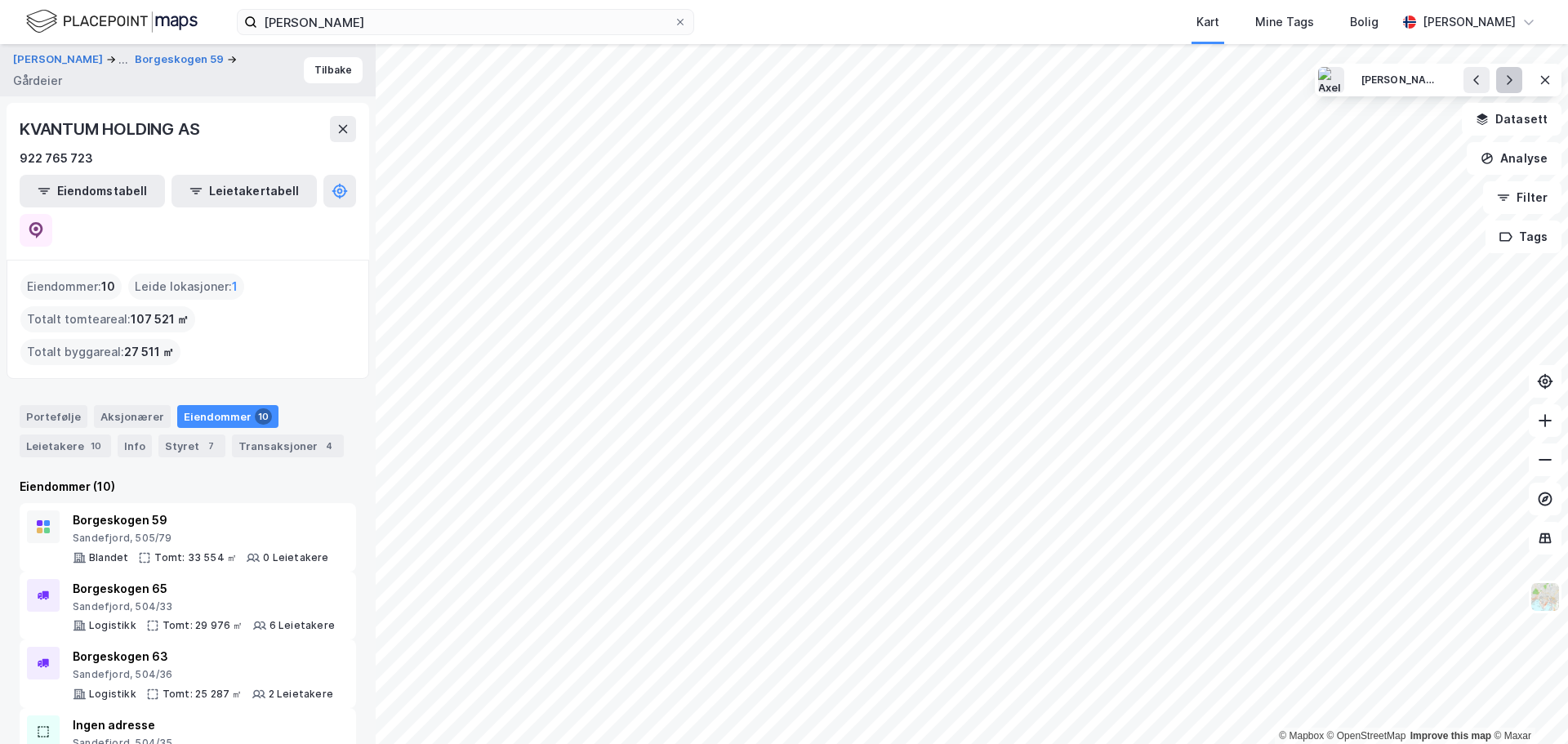
click at [1503, 80] on icon at bounding box center [1510, 80] width 13 height 13
click at [1478, 81] on icon at bounding box center [1477, 80] width 13 height 13
click at [1505, 83] on icon at bounding box center [1510, 80] width 13 height 13
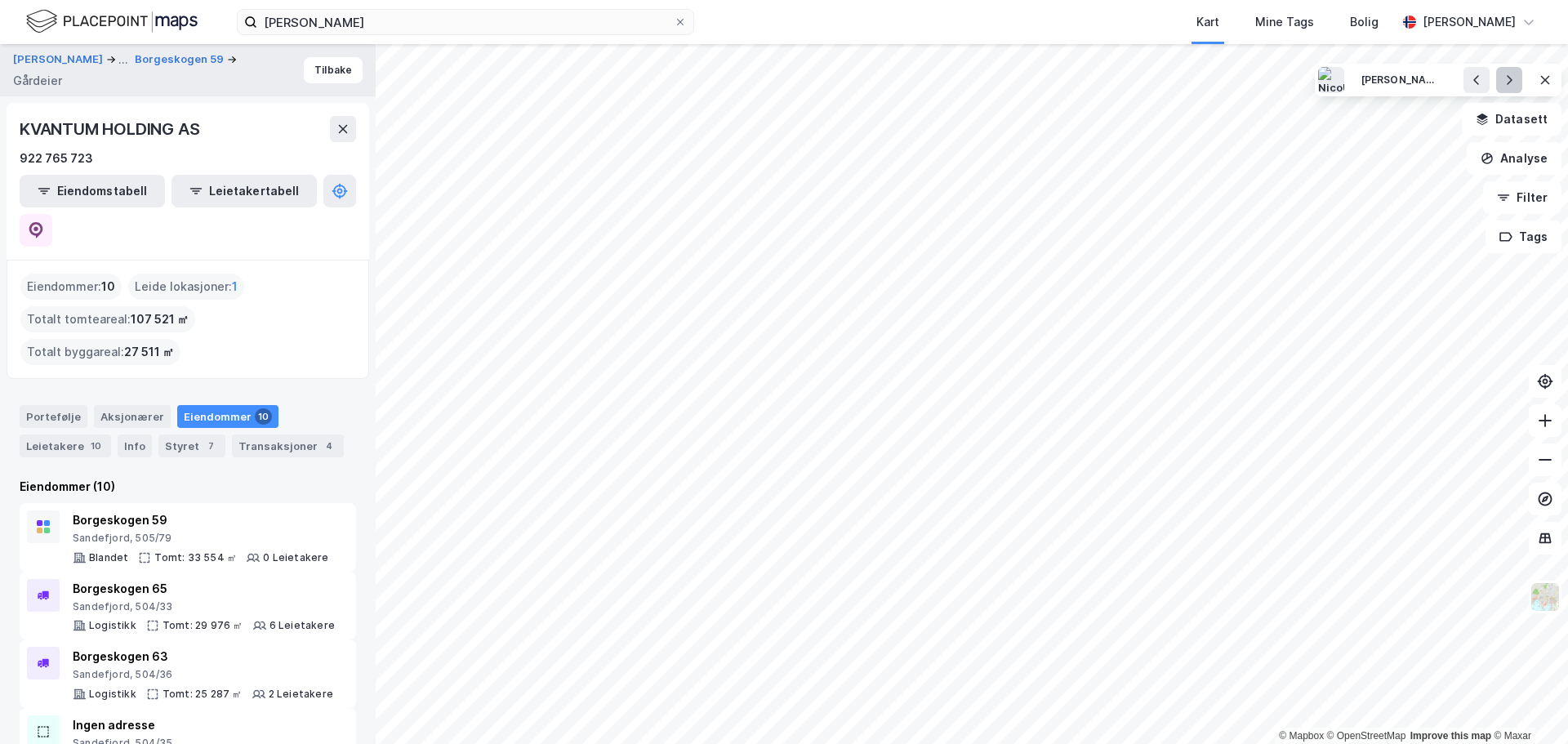
click at [1505, 83] on icon at bounding box center [1510, 80] width 13 height 13
click at [324, 72] on button "Tilbake" at bounding box center [333, 70] width 59 height 26
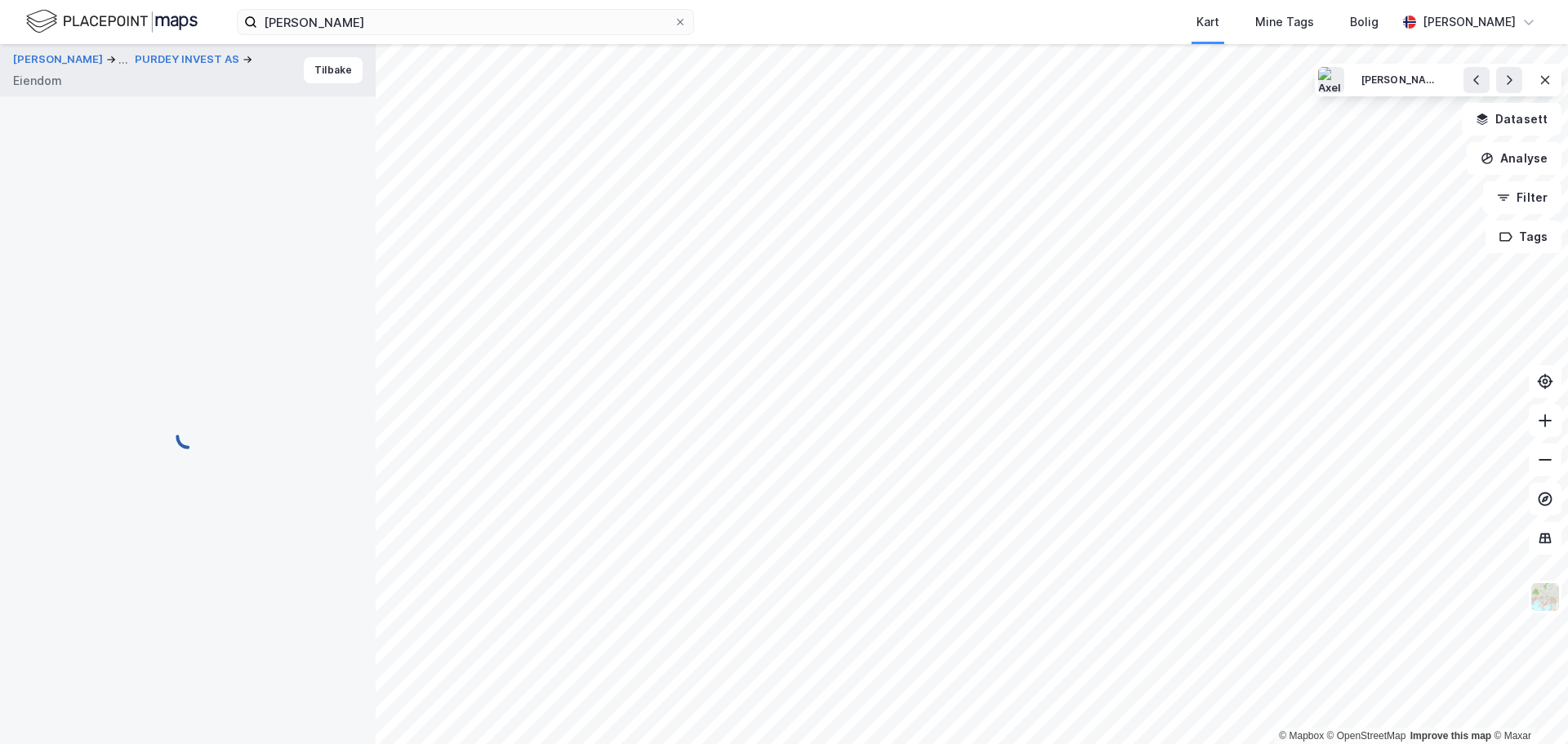
scroll to position [54, 0]
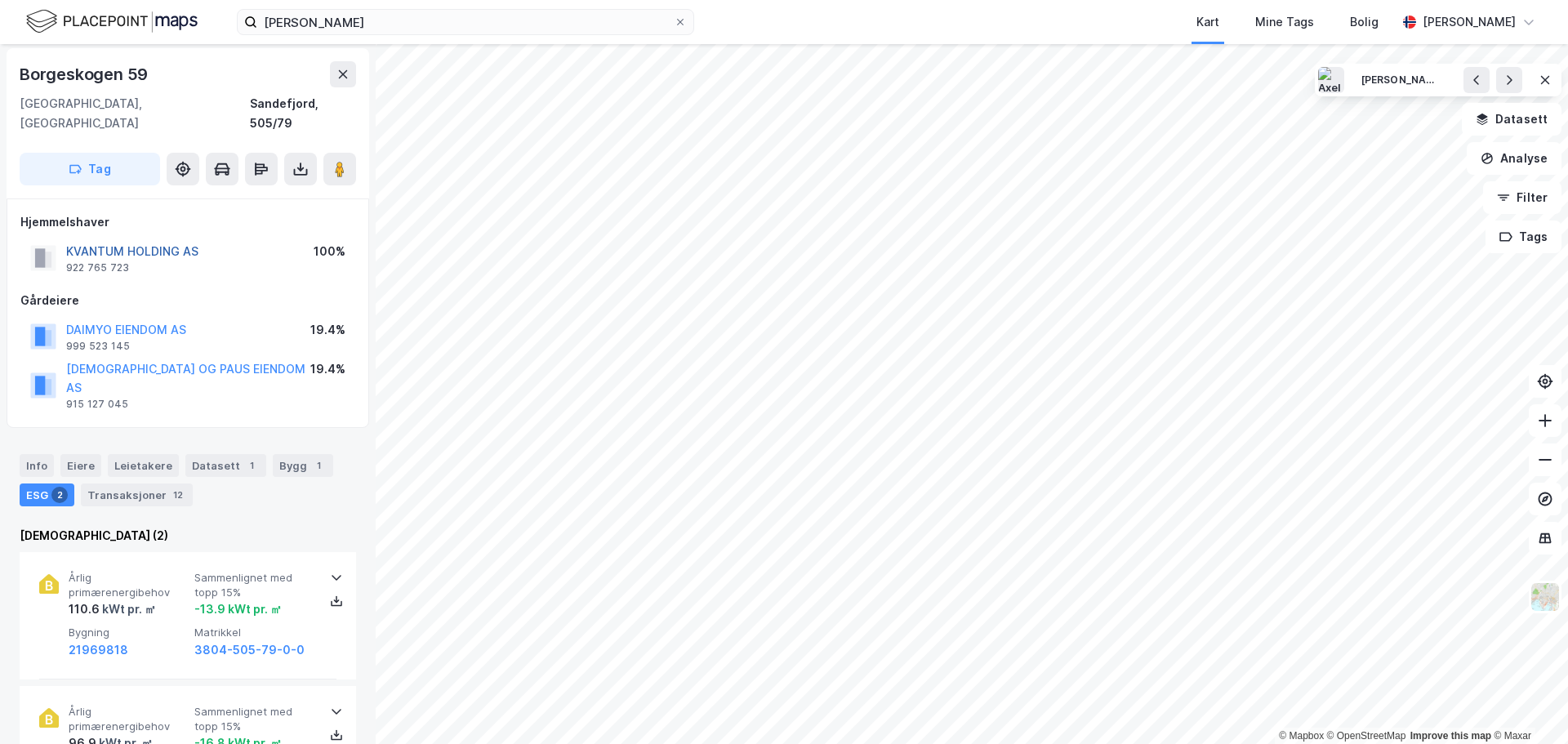
click at [0, 0] on button "KVANTUM HOLDING AS" at bounding box center [0, 0] width 0 height 0
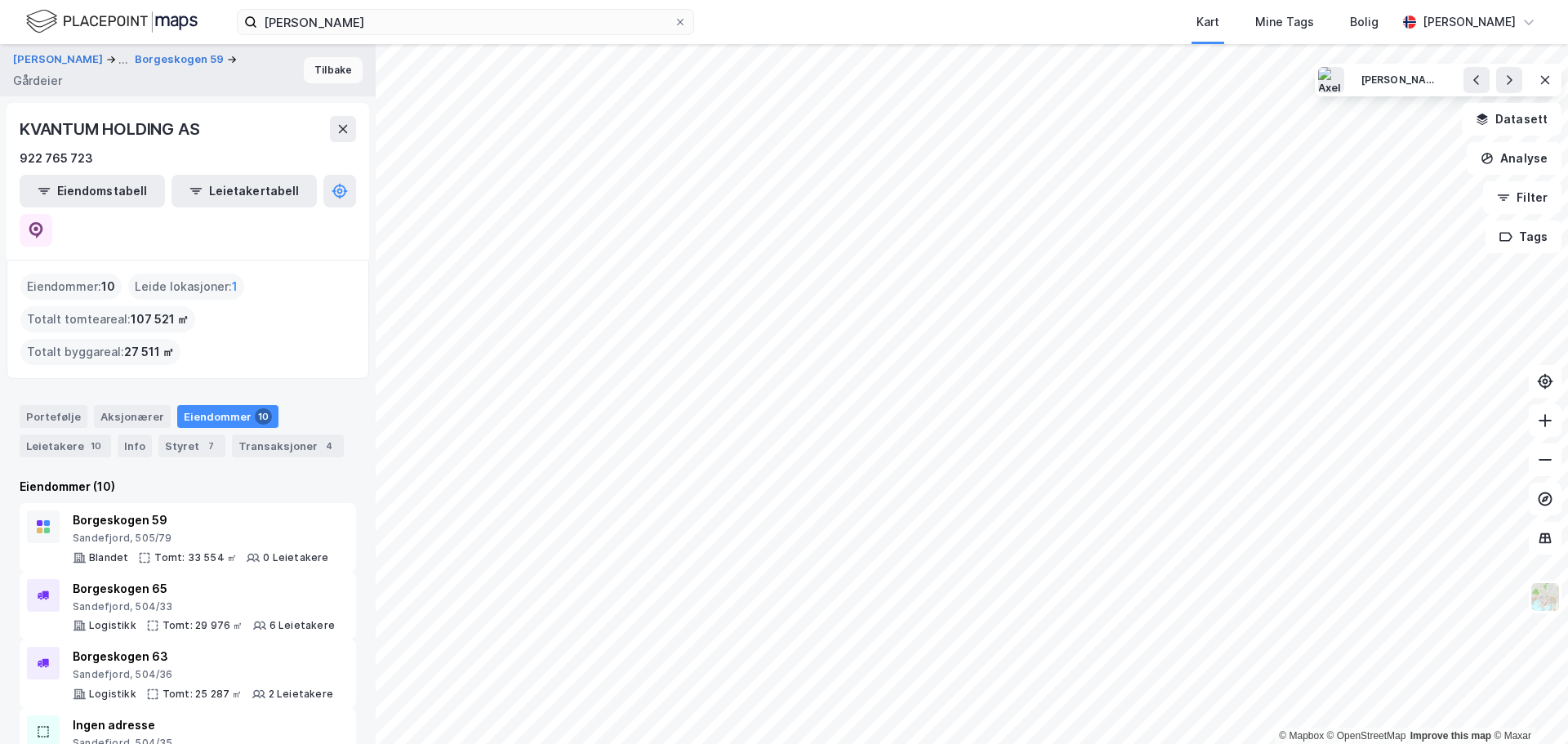
click at [310, 68] on button "Tilbake" at bounding box center [333, 70] width 59 height 26
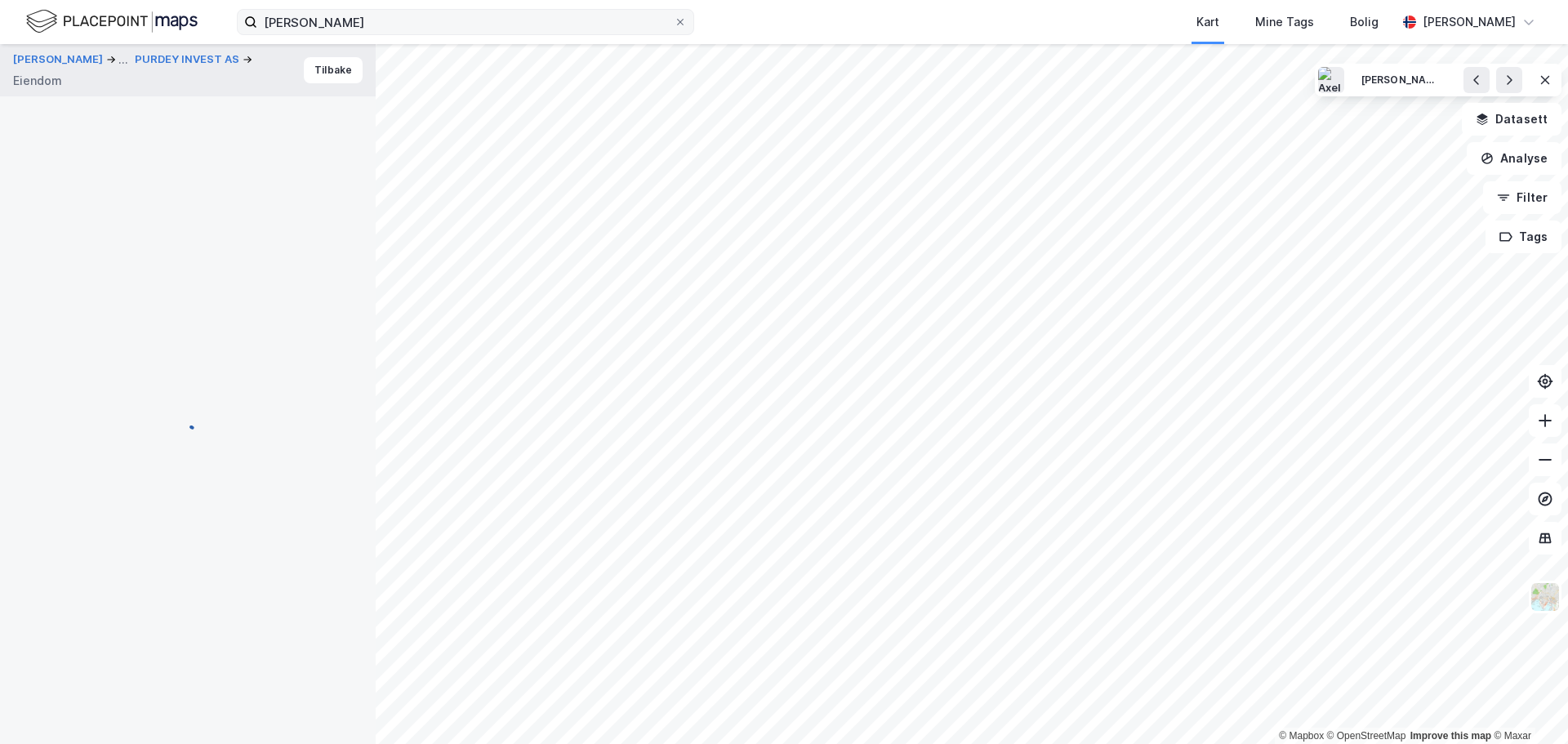
scroll to position [54, 0]
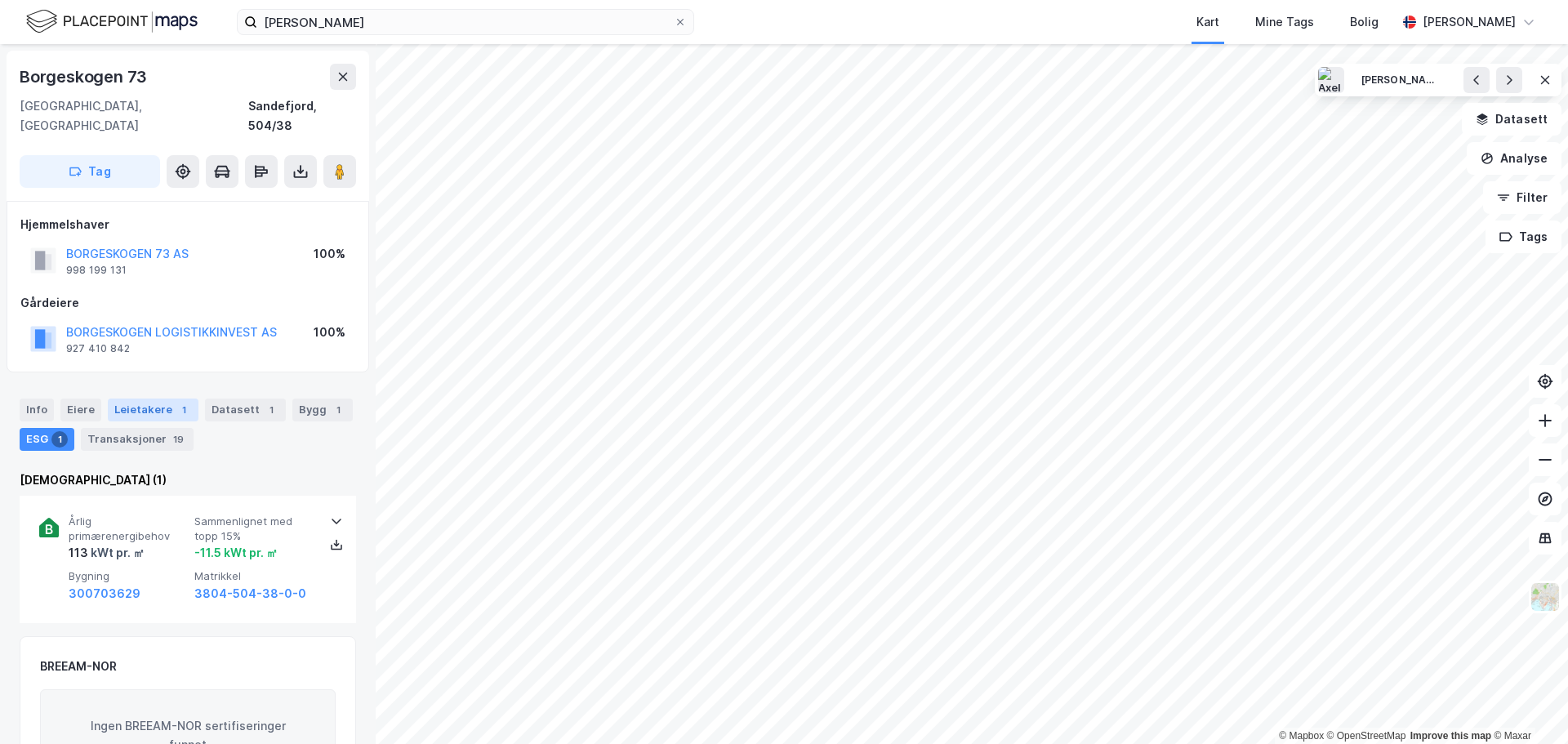
click at [146, 399] on div "Leietakere 1" at bounding box center [153, 410] width 91 height 23
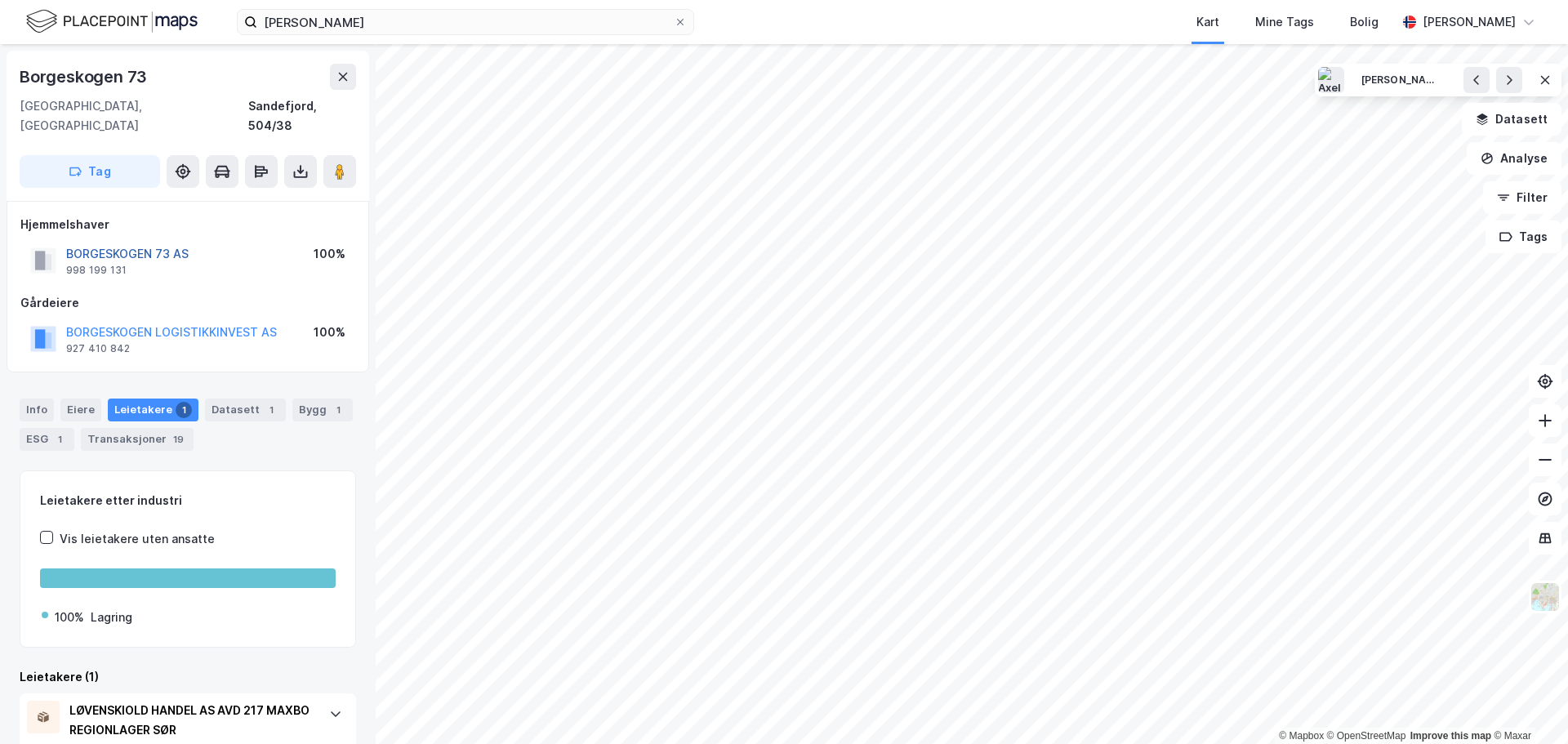
click at [0, 0] on button "BORGESKOGEN 73 AS" at bounding box center [0, 0] width 0 height 0
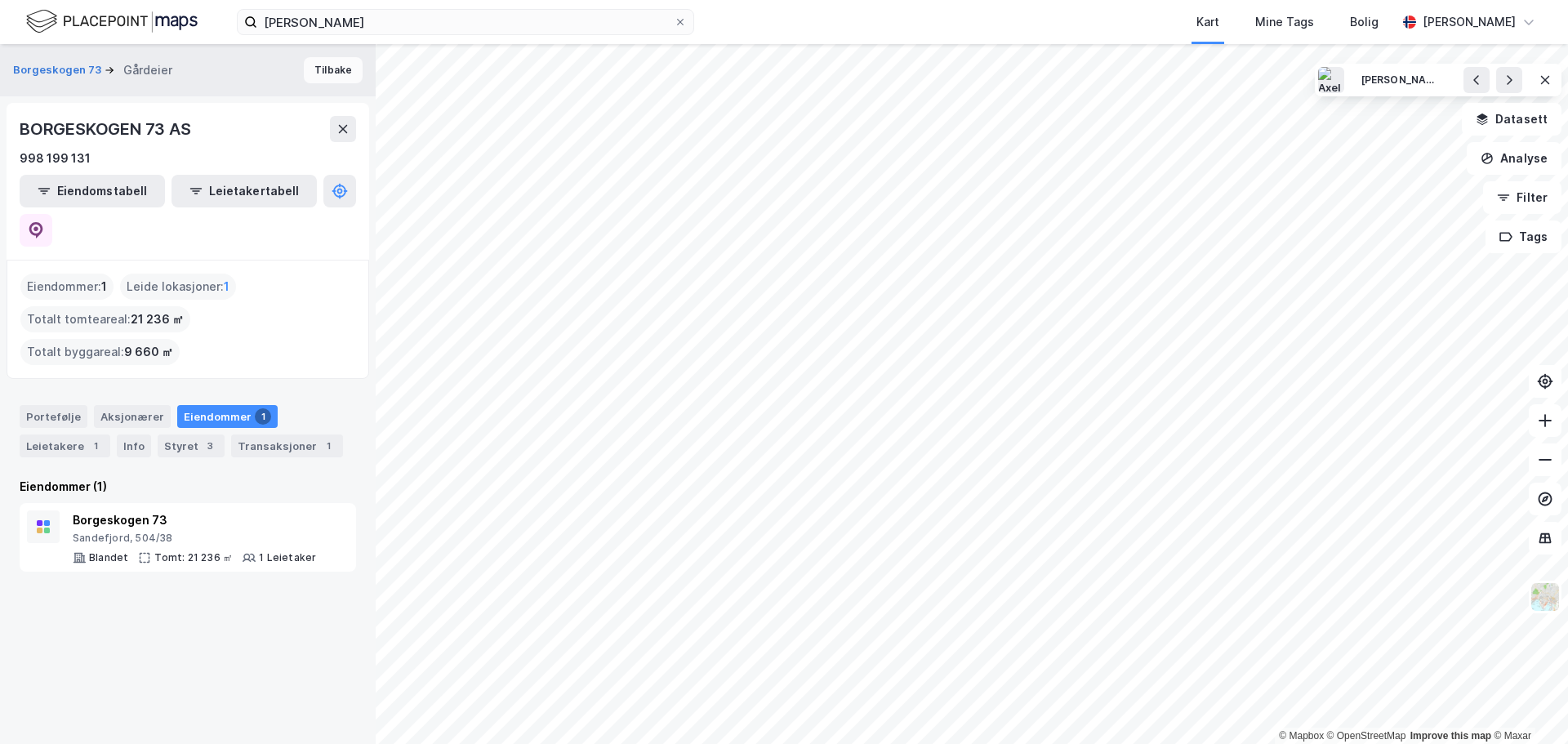
click at [311, 70] on button "Tilbake" at bounding box center [333, 70] width 59 height 26
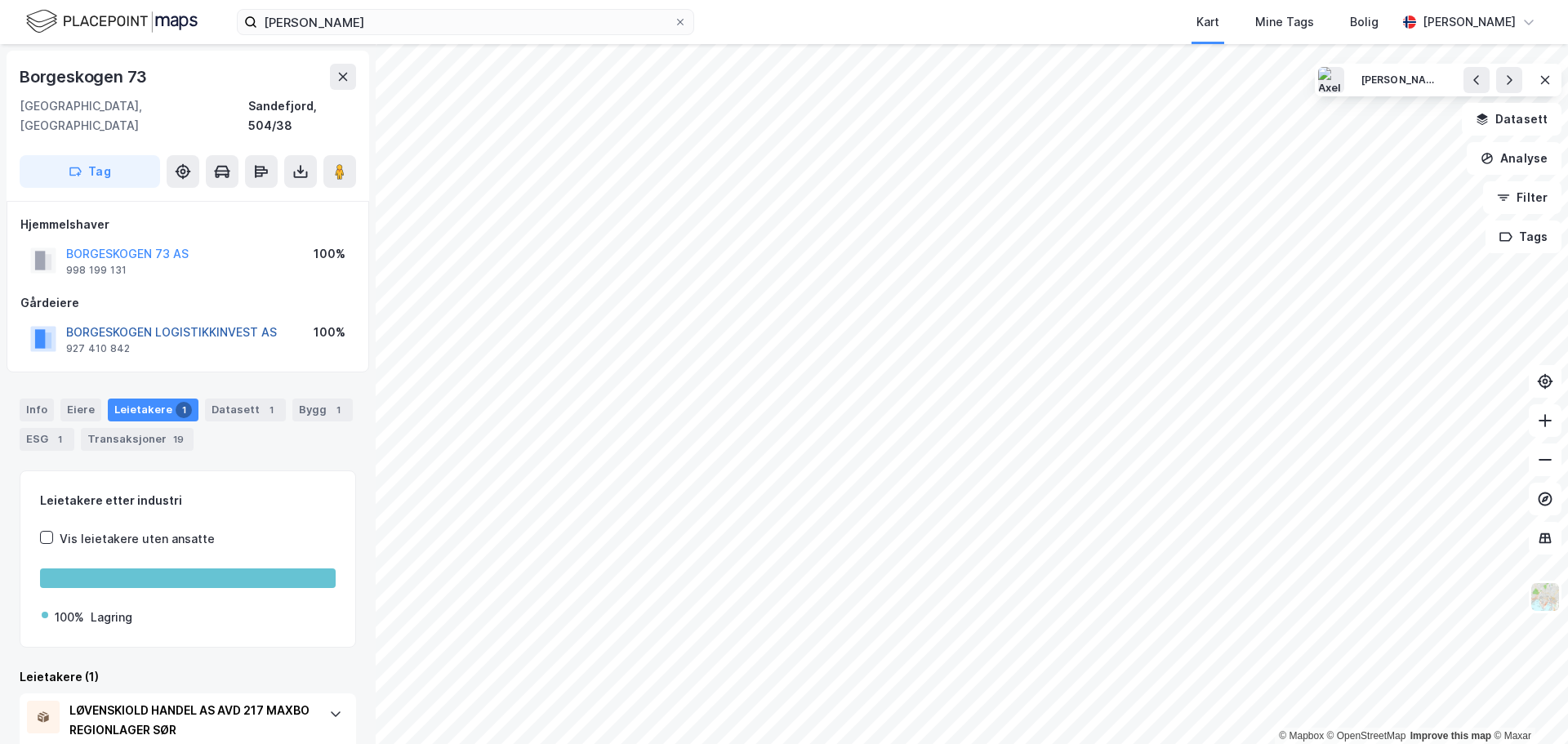
click at [0, 0] on button "BORGESKOGEN LOGISTIKKINVEST AS" at bounding box center [0, 0] width 0 height 0
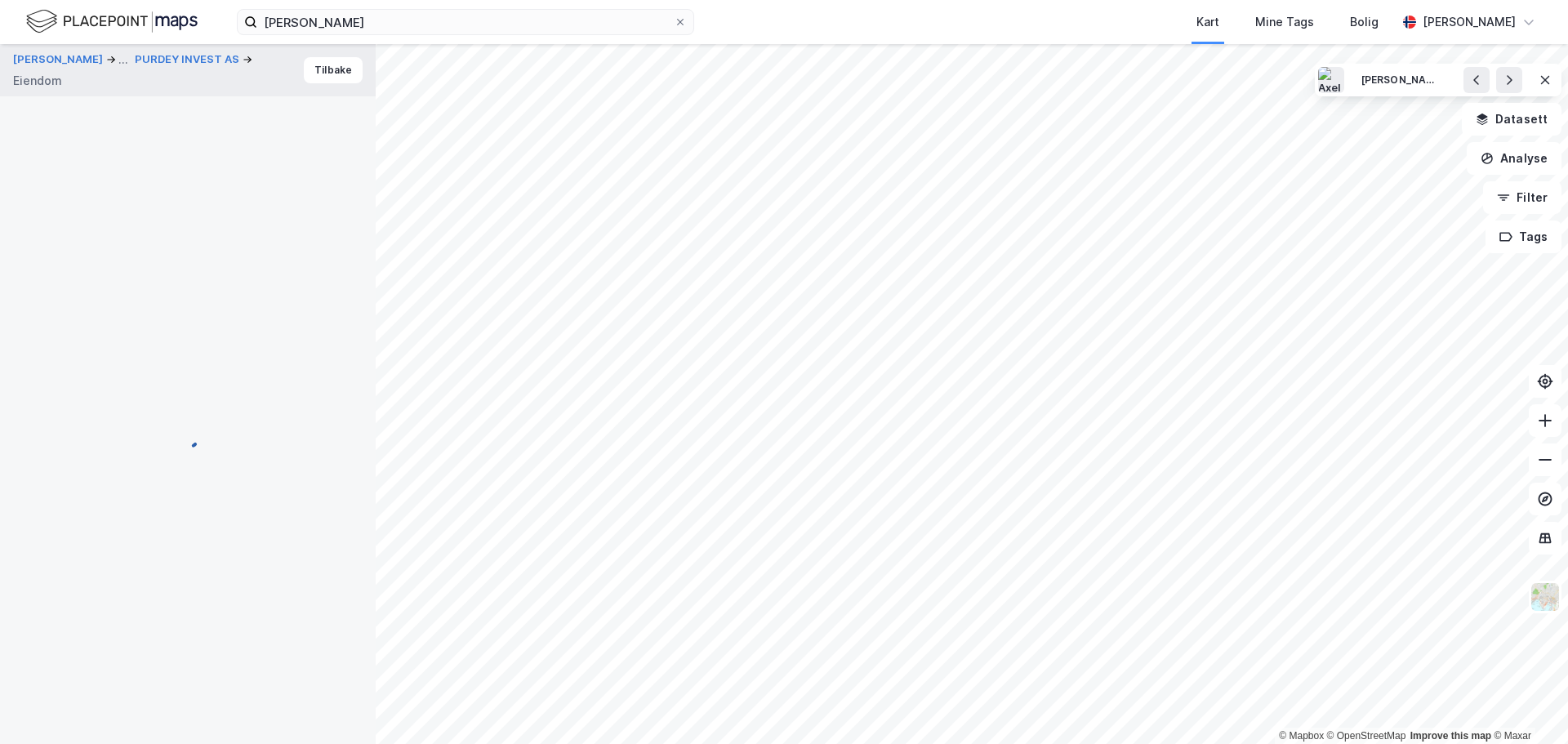
scroll to position [2, 0]
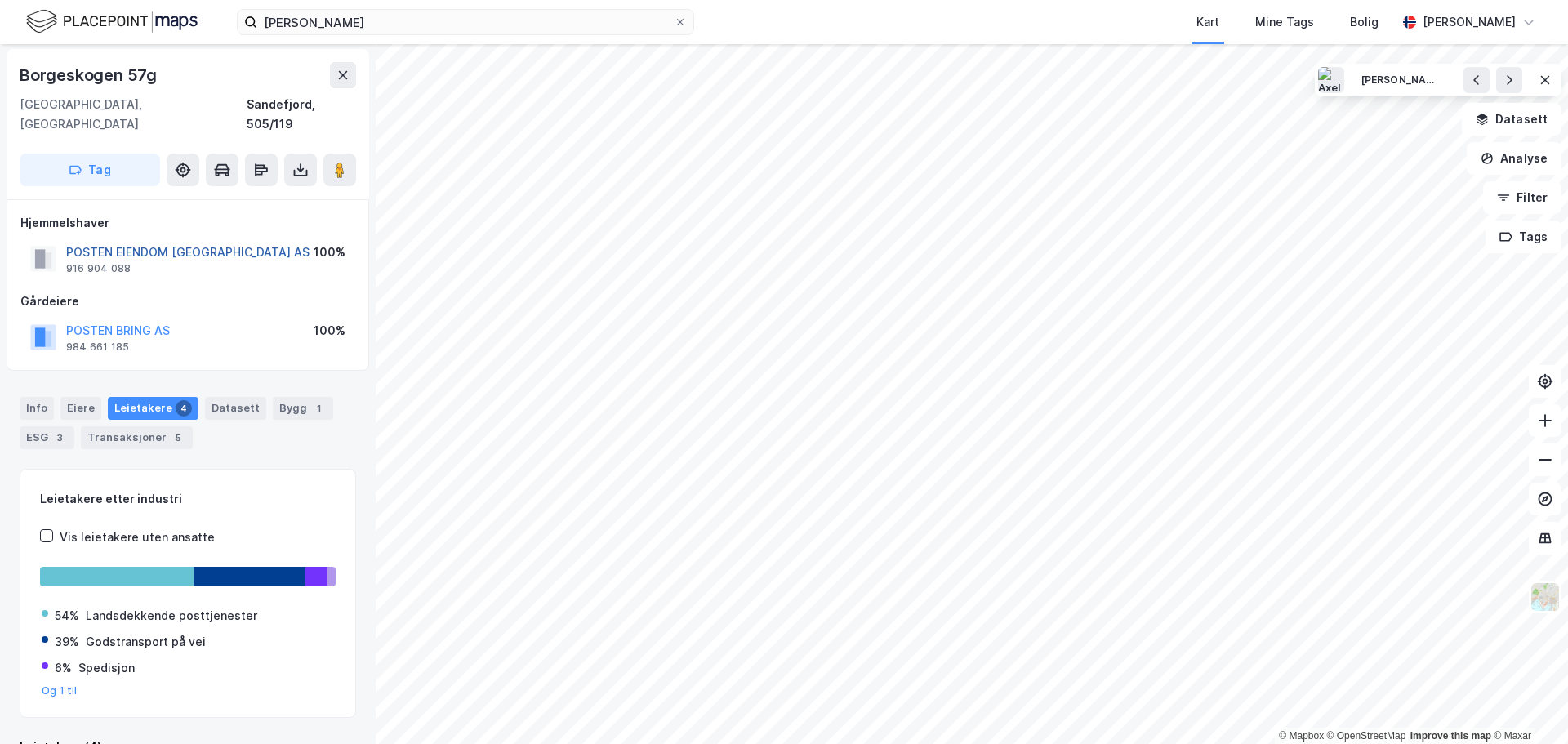
click at [0, 0] on button "POSTEN EIENDOM [GEOGRAPHIC_DATA] AS" at bounding box center [0, 0] width 0 height 0
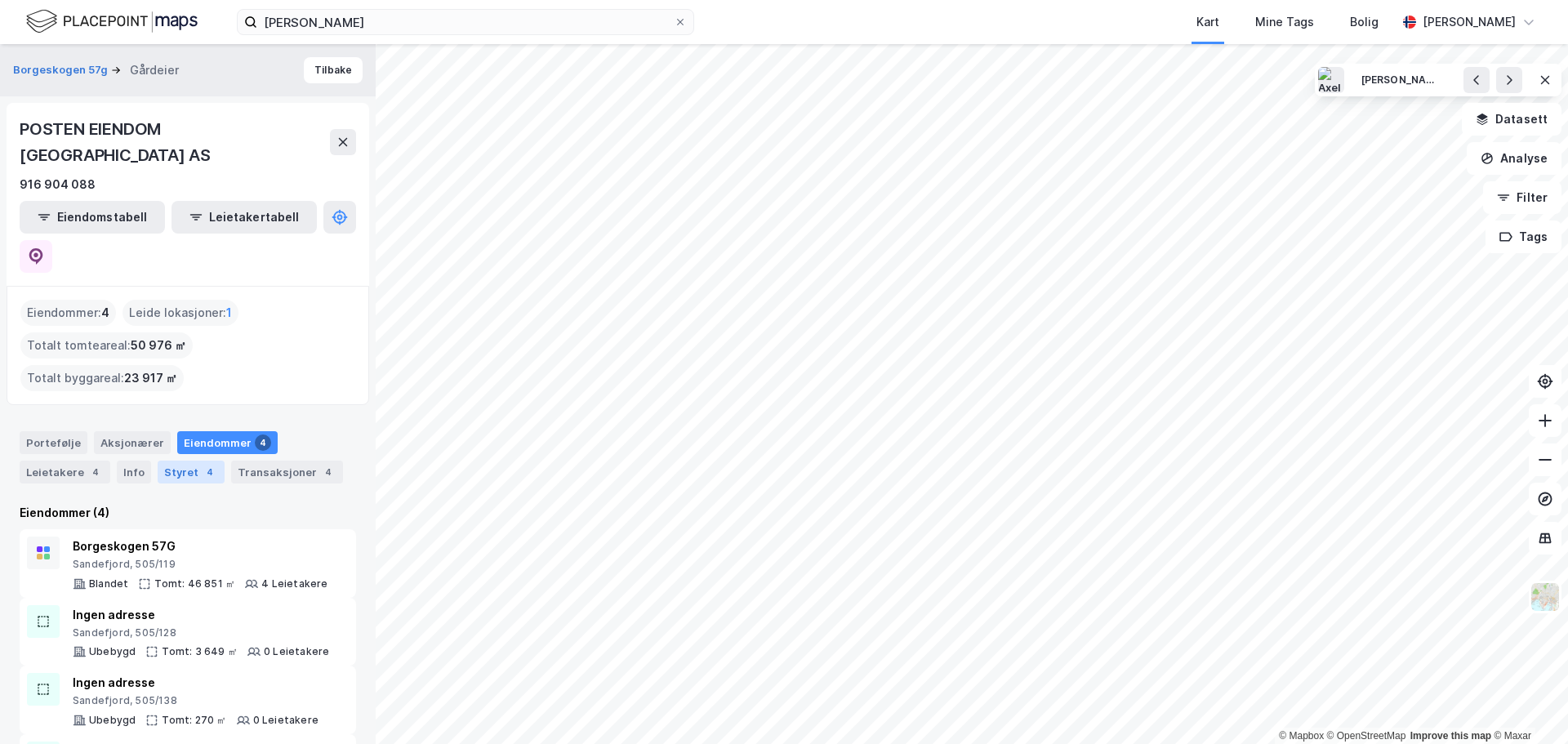
click at [173, 461] on div "Styret 4" at bounding box center [190, 472] width 67 height 23
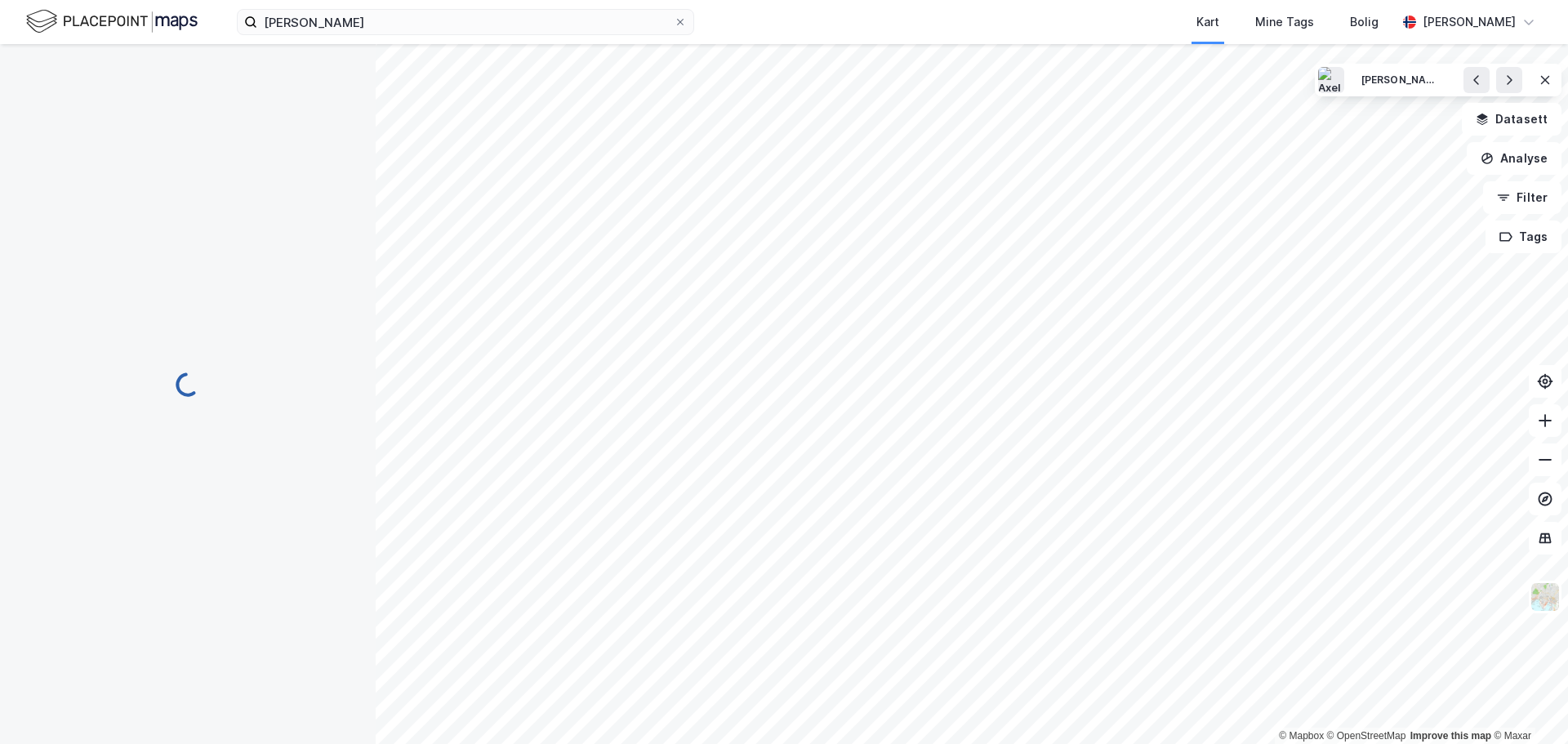
scroll to position [2, 0]
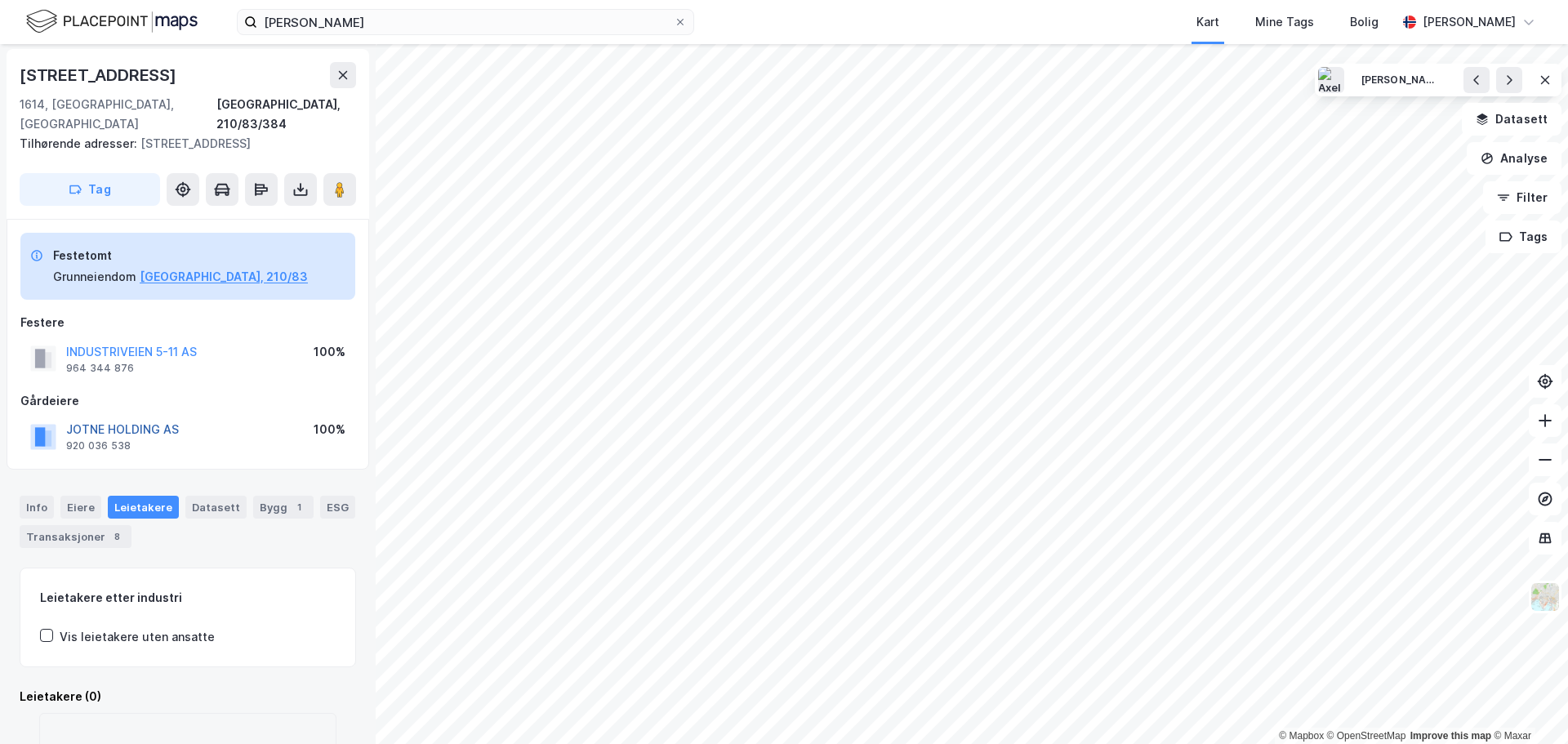
click at [0, 0] on button "JOTNE HOLDING AS" at bounding box center [0, 0] width 0 height 0
